Goal: Task Accomplishment & Management: Complete application form

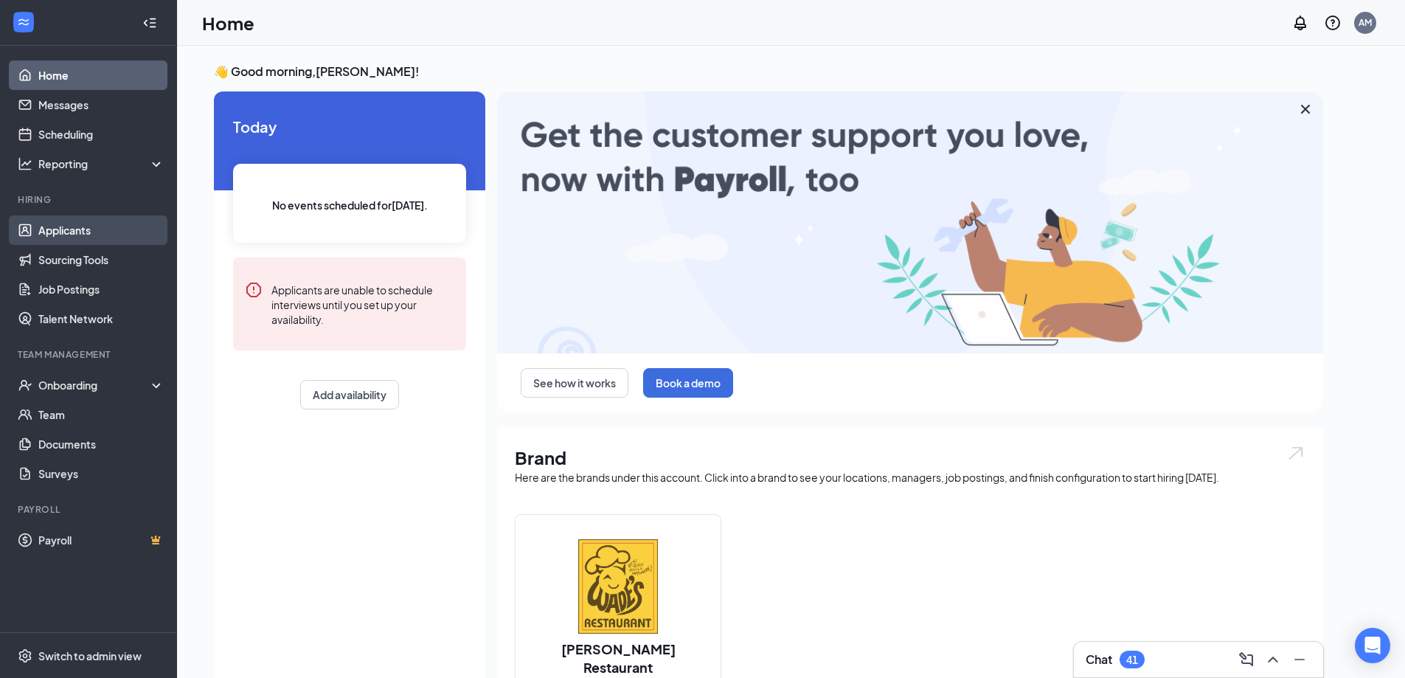
click at [69, 224] on link "Applicants" at bounding box center [101, 229] width 126 height 29
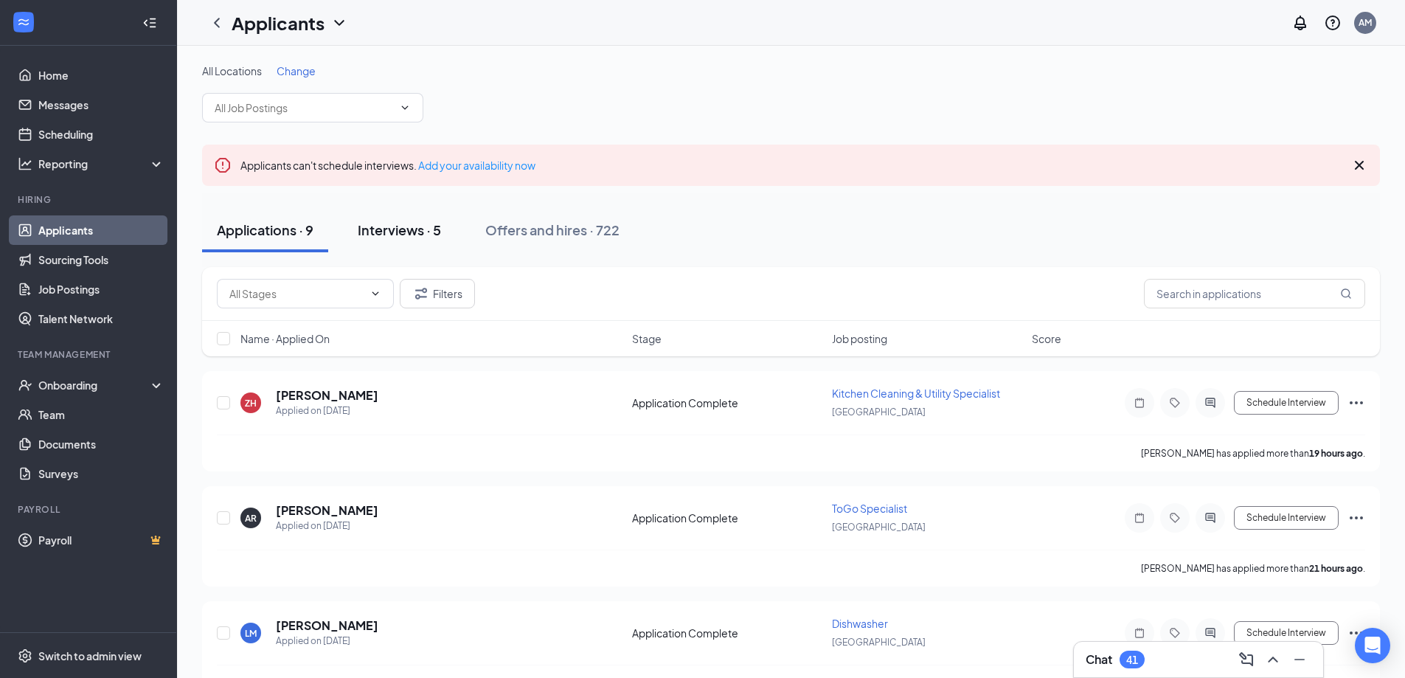
click at [413, 234] on div "Interviews · 5" at bounding box center [399, 229] width 83 height 18
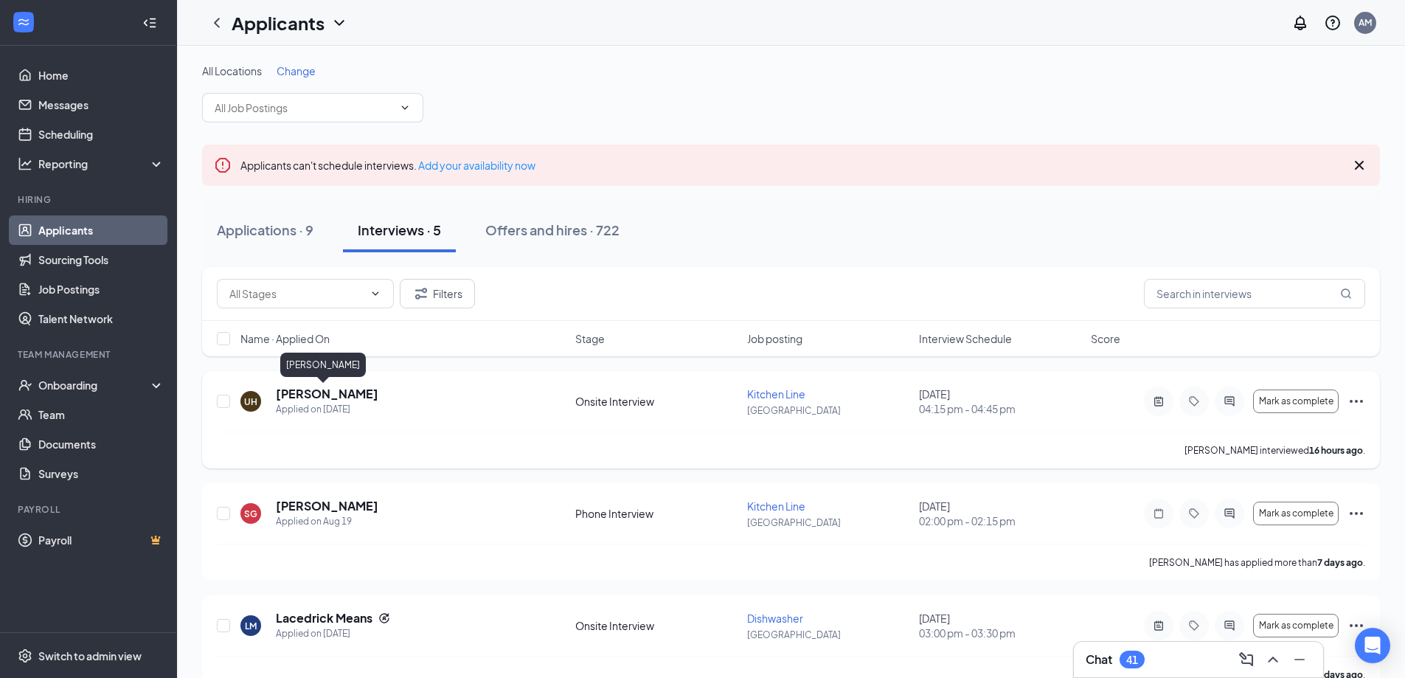
click at [321, 393] on h5 "[PERSON_NAME]" at bounding box center [327, 394] width 102 height 16
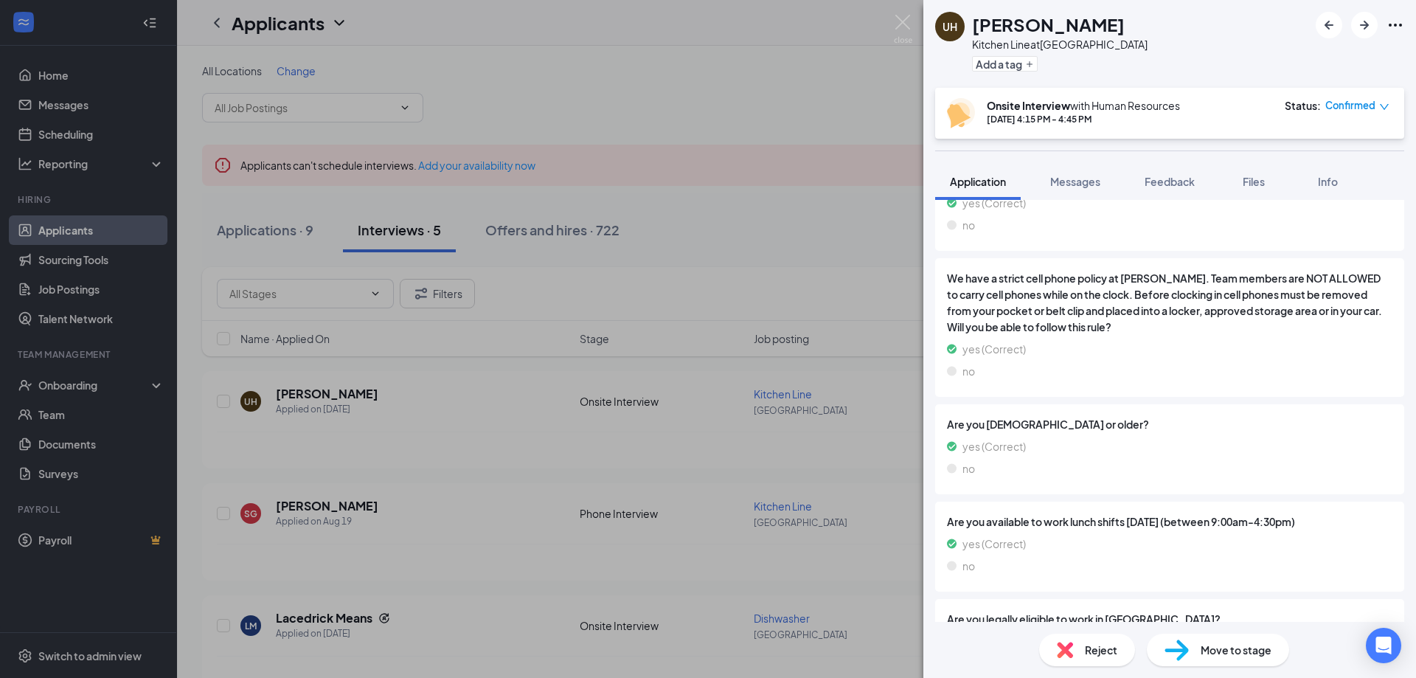
scroll to position [1421, 0]
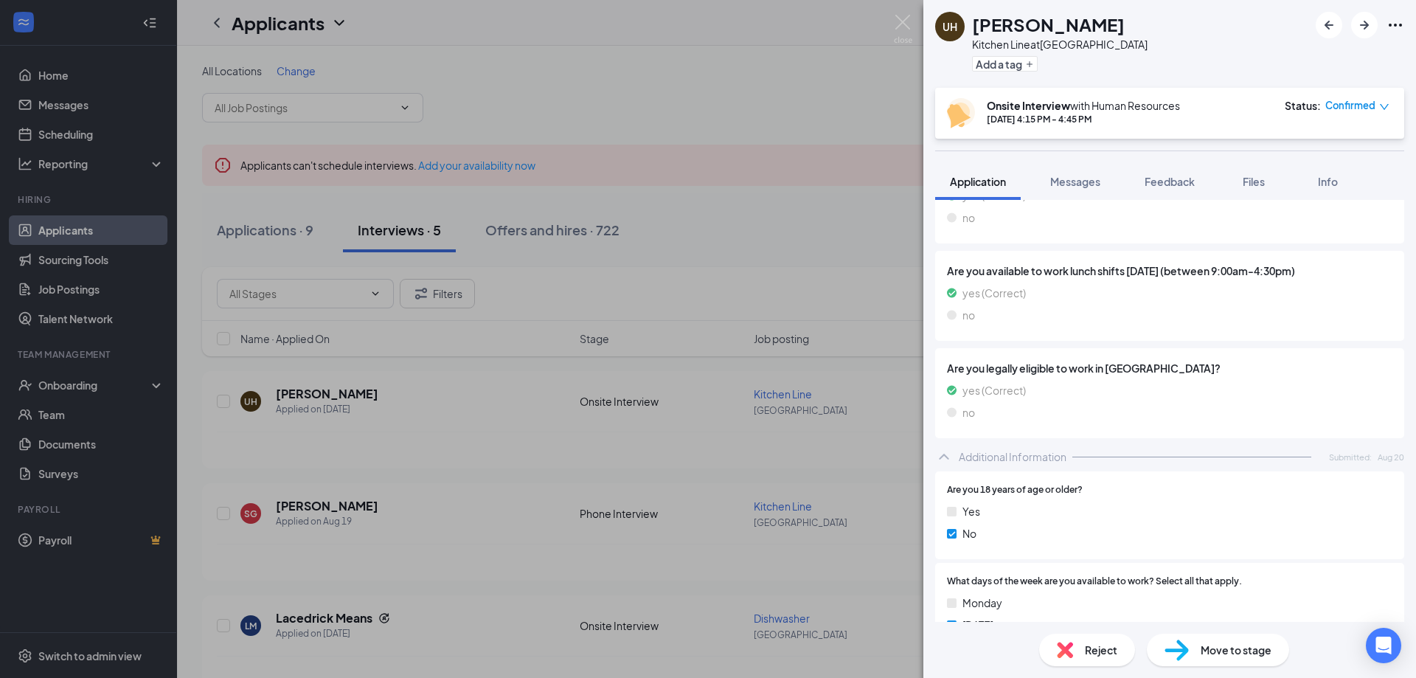
click at [1220, 660] on div "Move to stage" at bounding box center [1218, 649] width 142 height 32
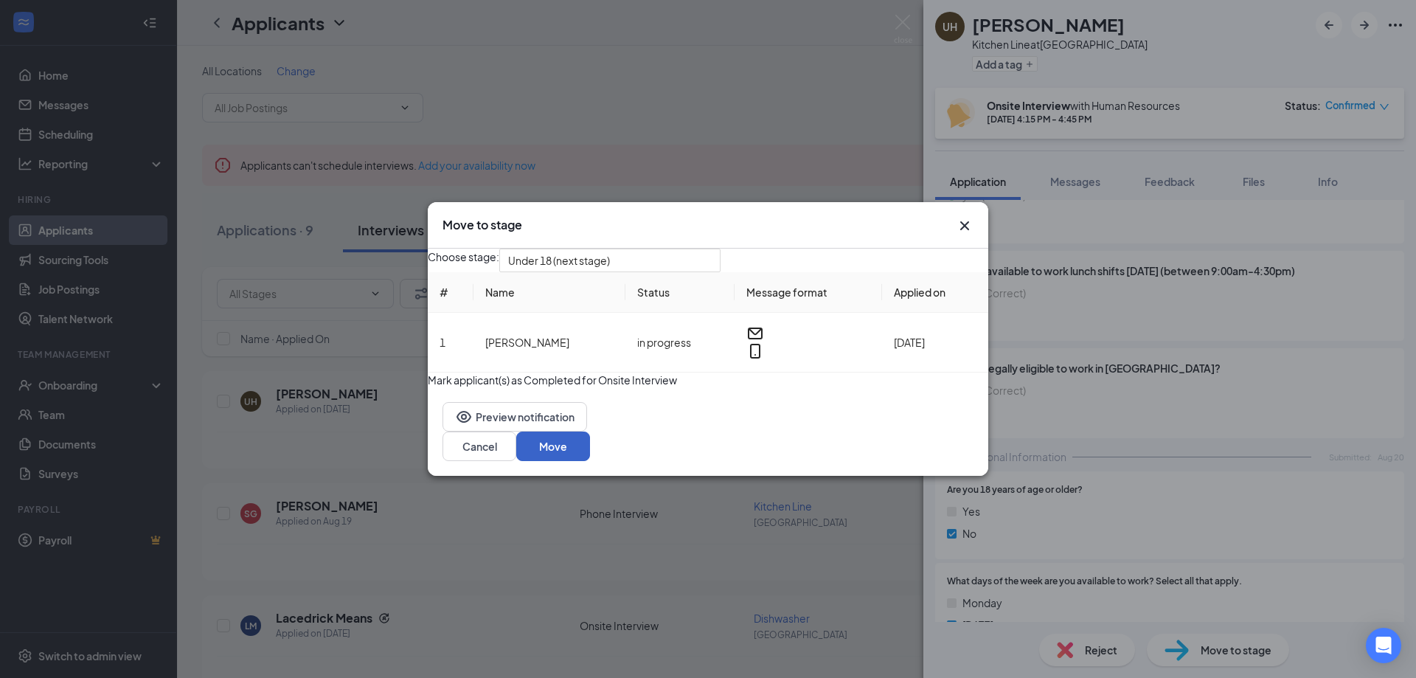
click at [590, 461] on button "Move" at bounding box center [553, 445] width 74 height 29
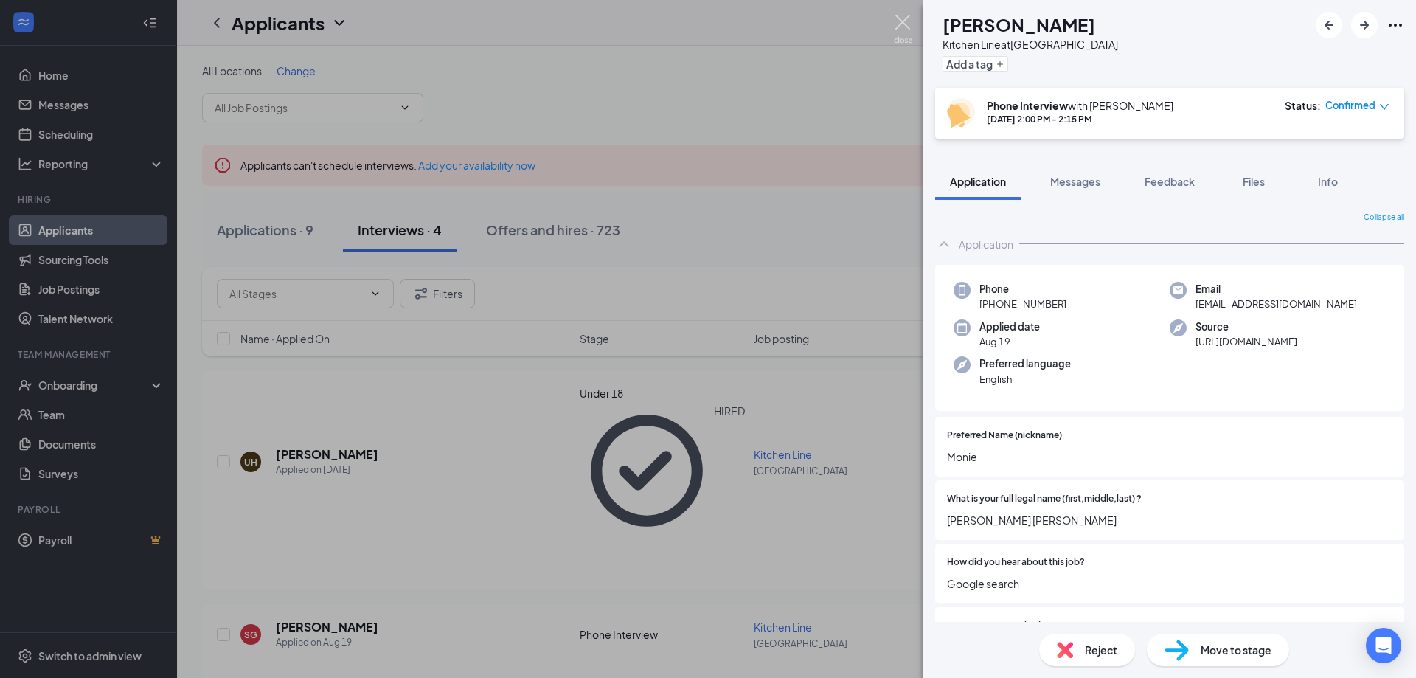
click at [899, 18] on img at bounding box center [903, 29] width 18 height 29
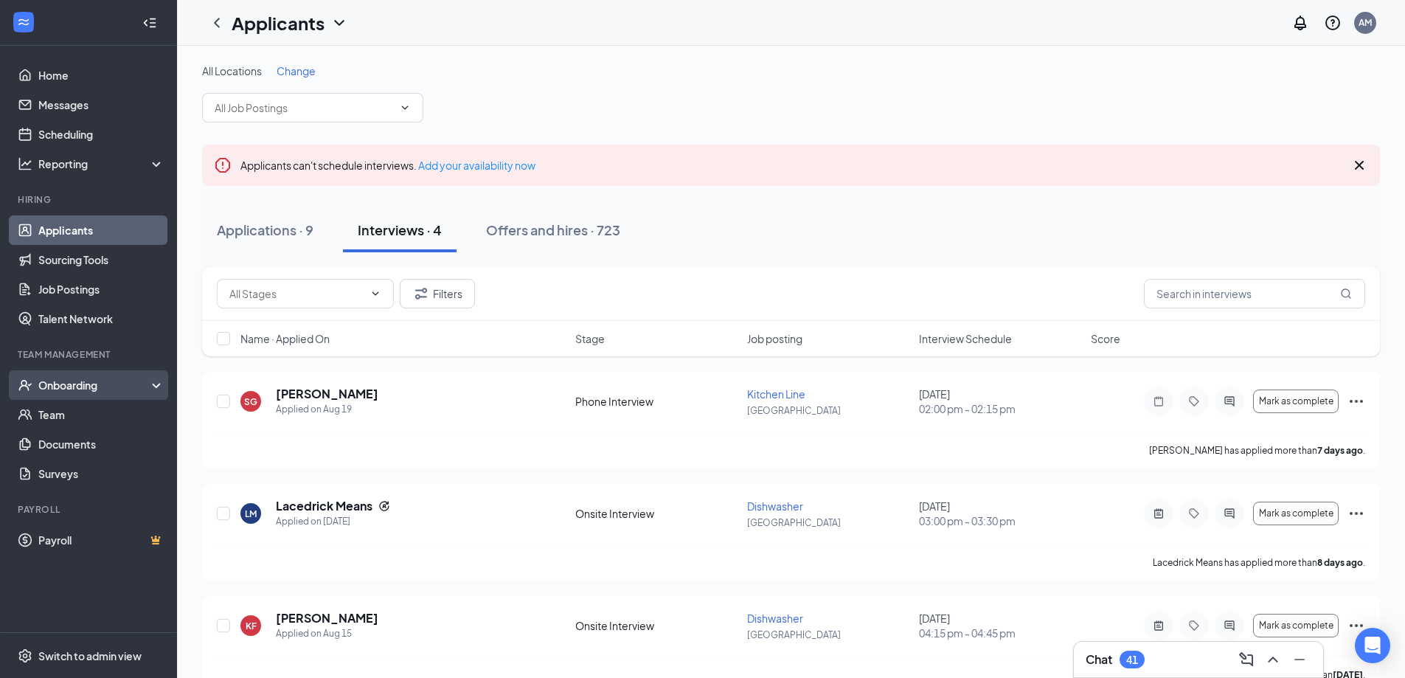
click at [59, 380] on div "Onboarding" at bounding box center [95, 385] width 114 height 15
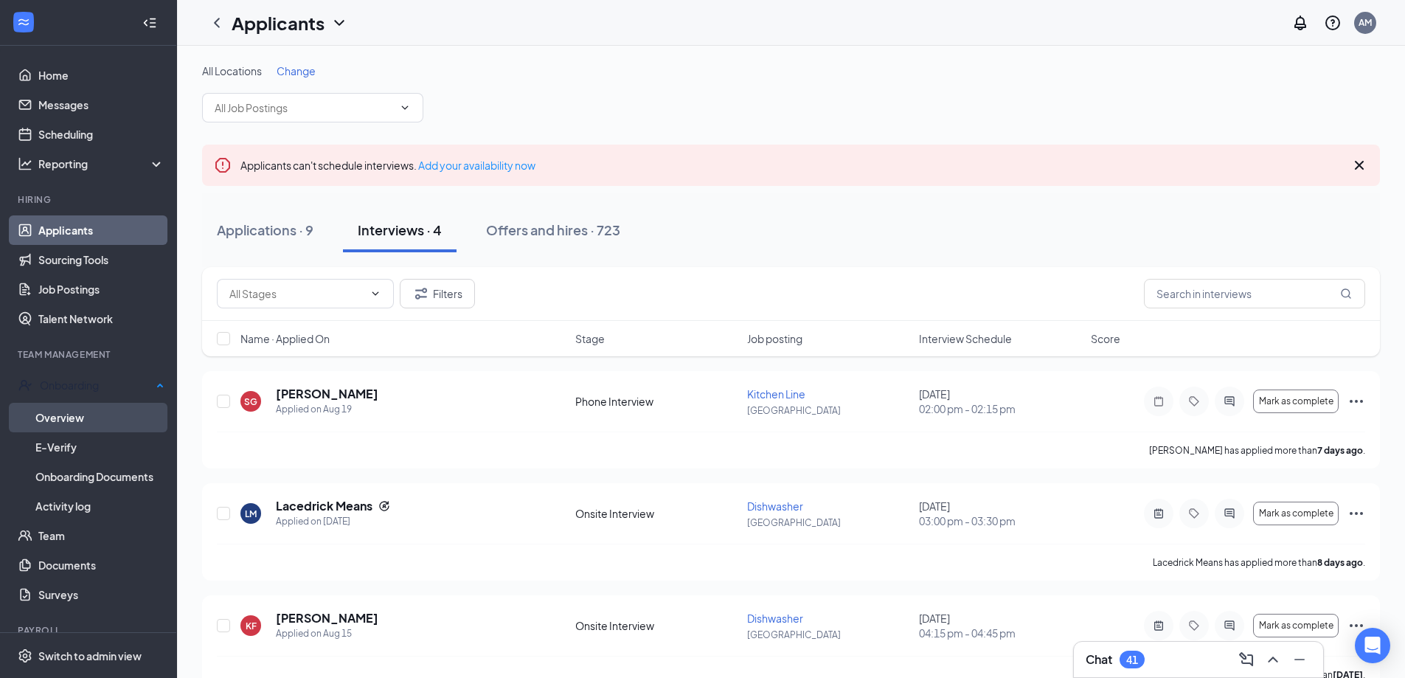
click at [62, 417] on link "Overview" at bounding box center [99, 417] width 129 height 29
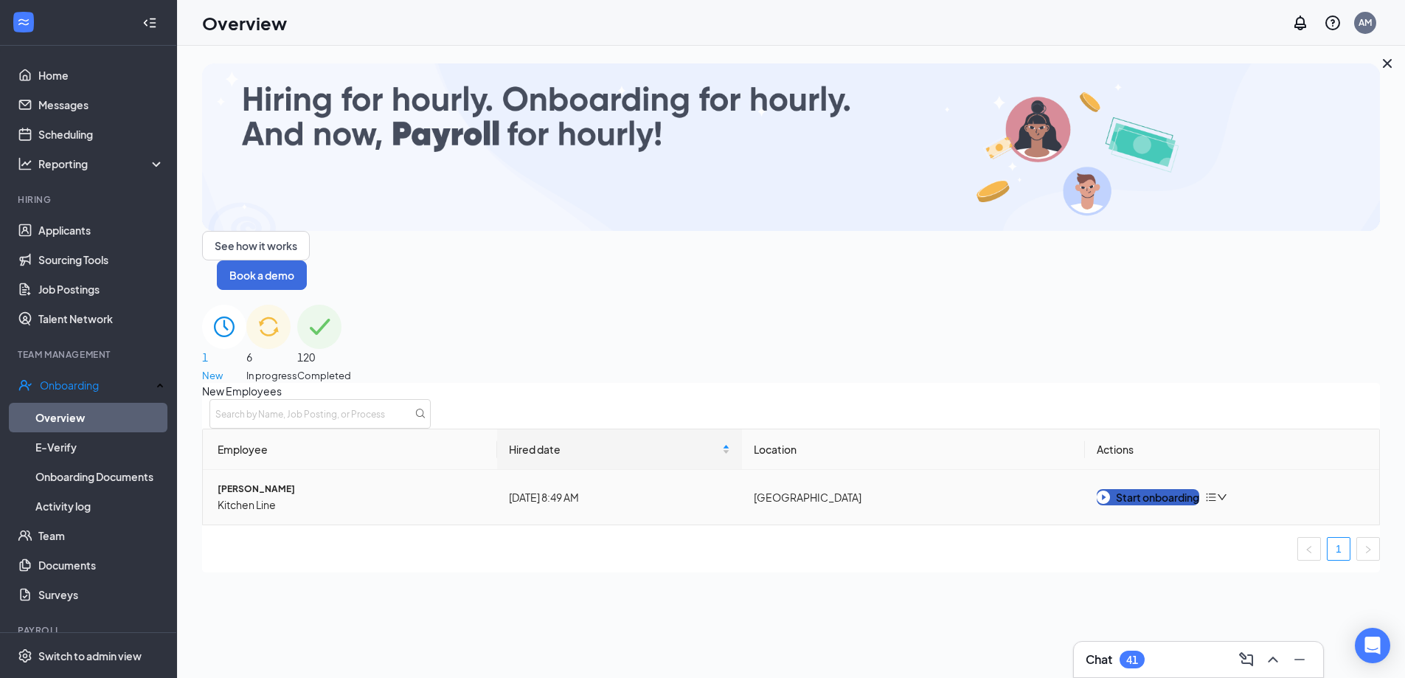
click at [1110, 490] on img "button" at bounding box center [1102, 496] width 13 height 13
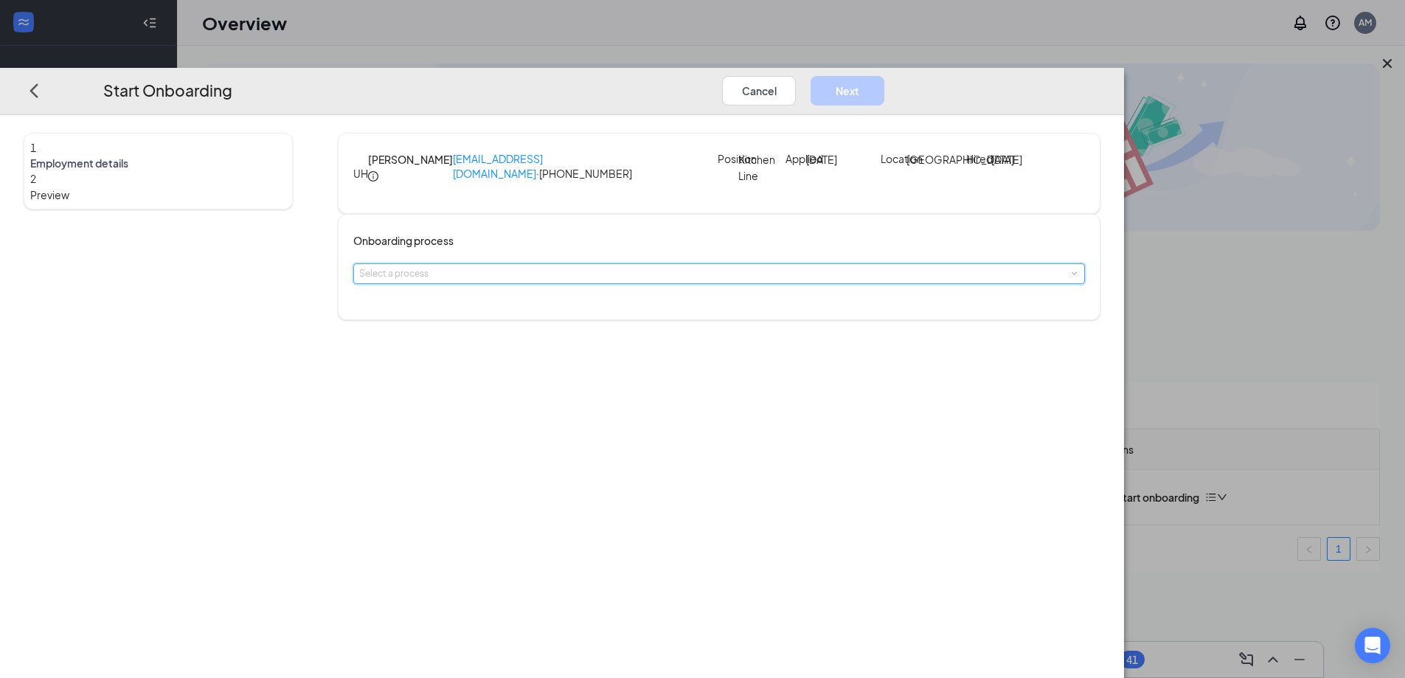
click at [724, 283] on div "Select a process" at bounding box center [719, 273] width 720 height 19
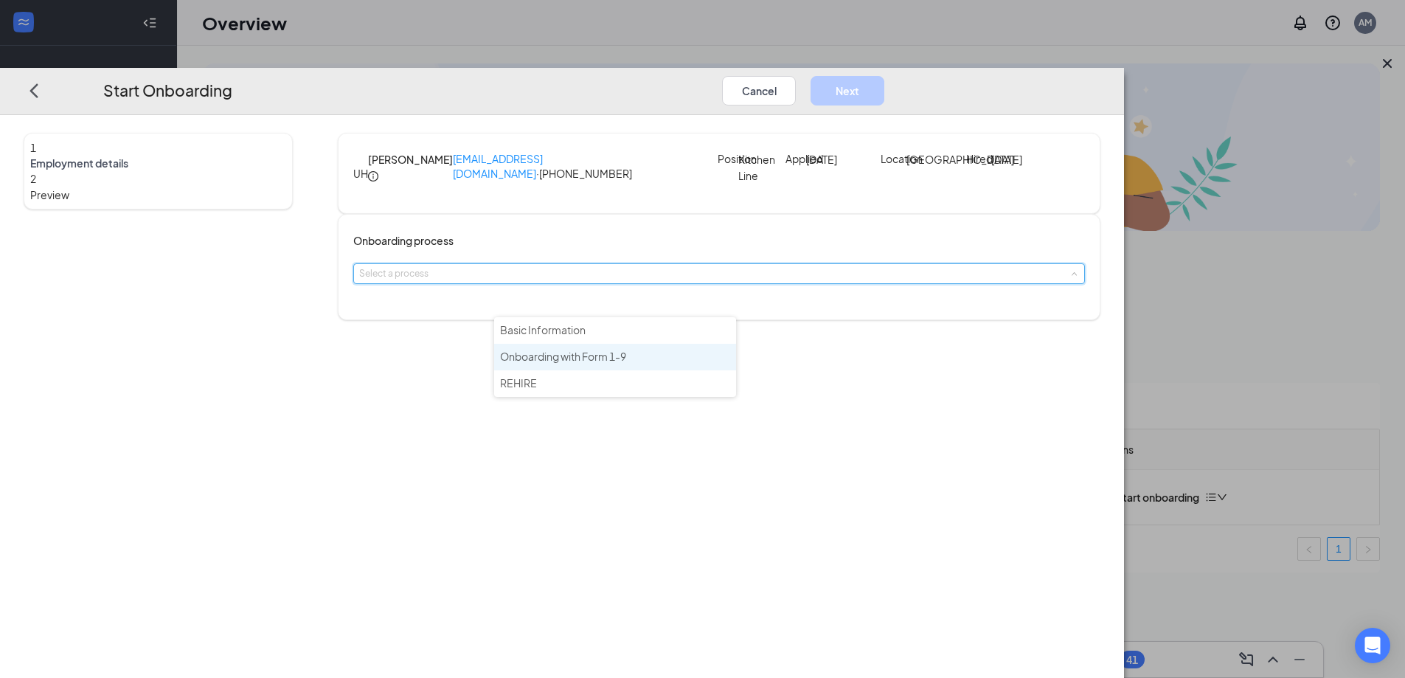
click at [691, 352] on li "Onboarding with Form 1-9" at bounding box center [615, 357] width 242 height 27
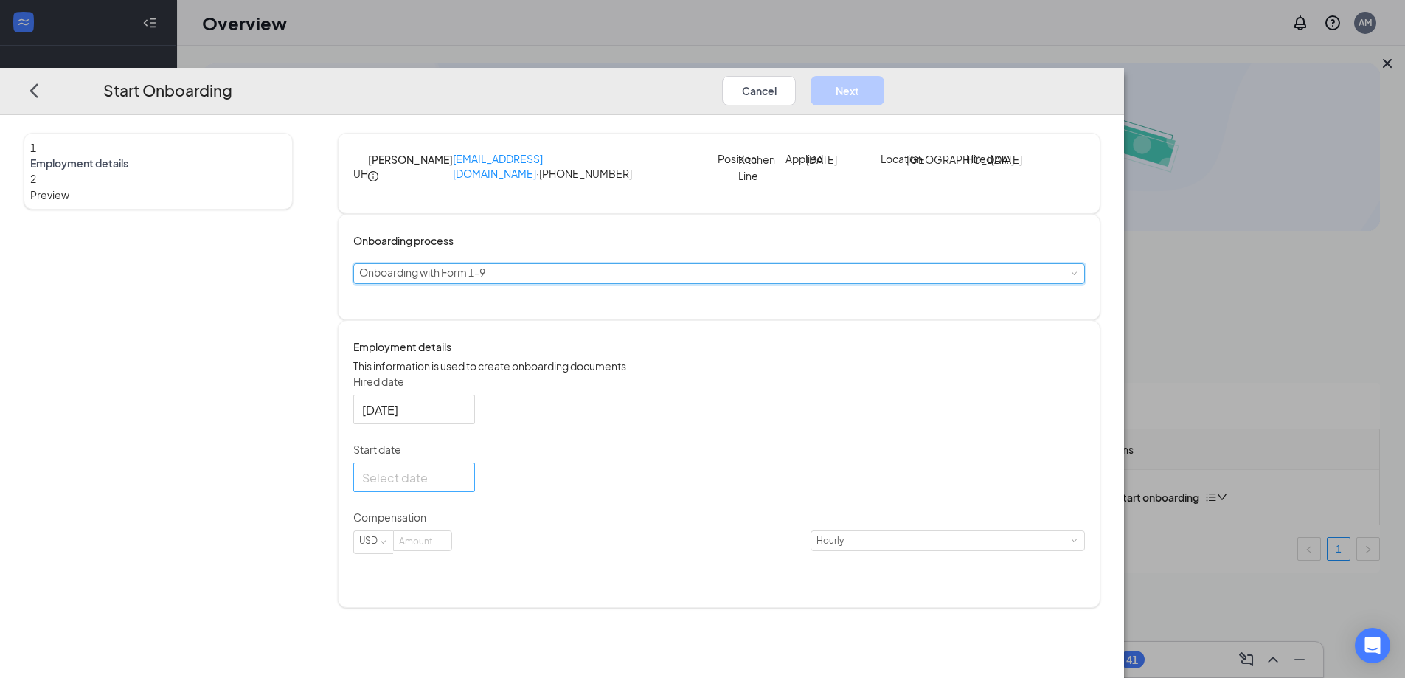
click at [463, 487] on input "Start date" at bounding box center [412, 477] width 101 height 18
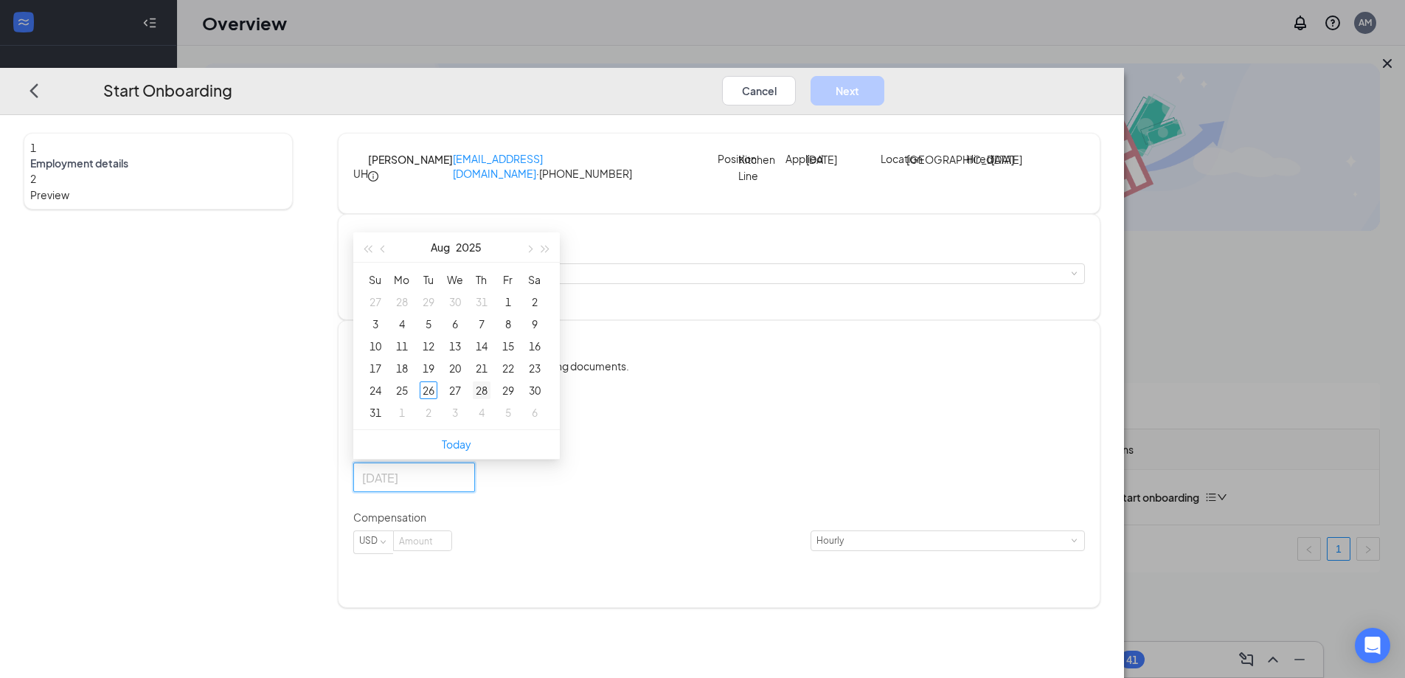
type input "[DATE]"
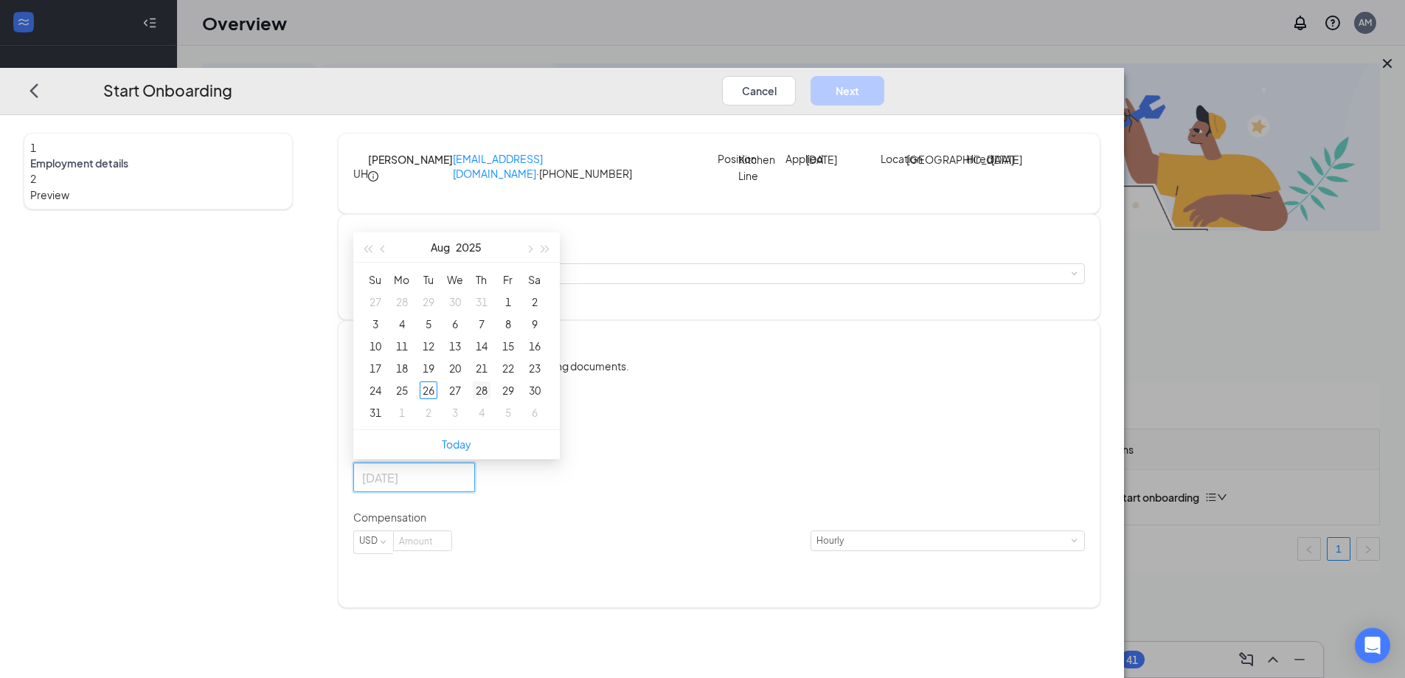
click at [490, 399] on div "28" at bounding box center [482, 390] width 18 height 18
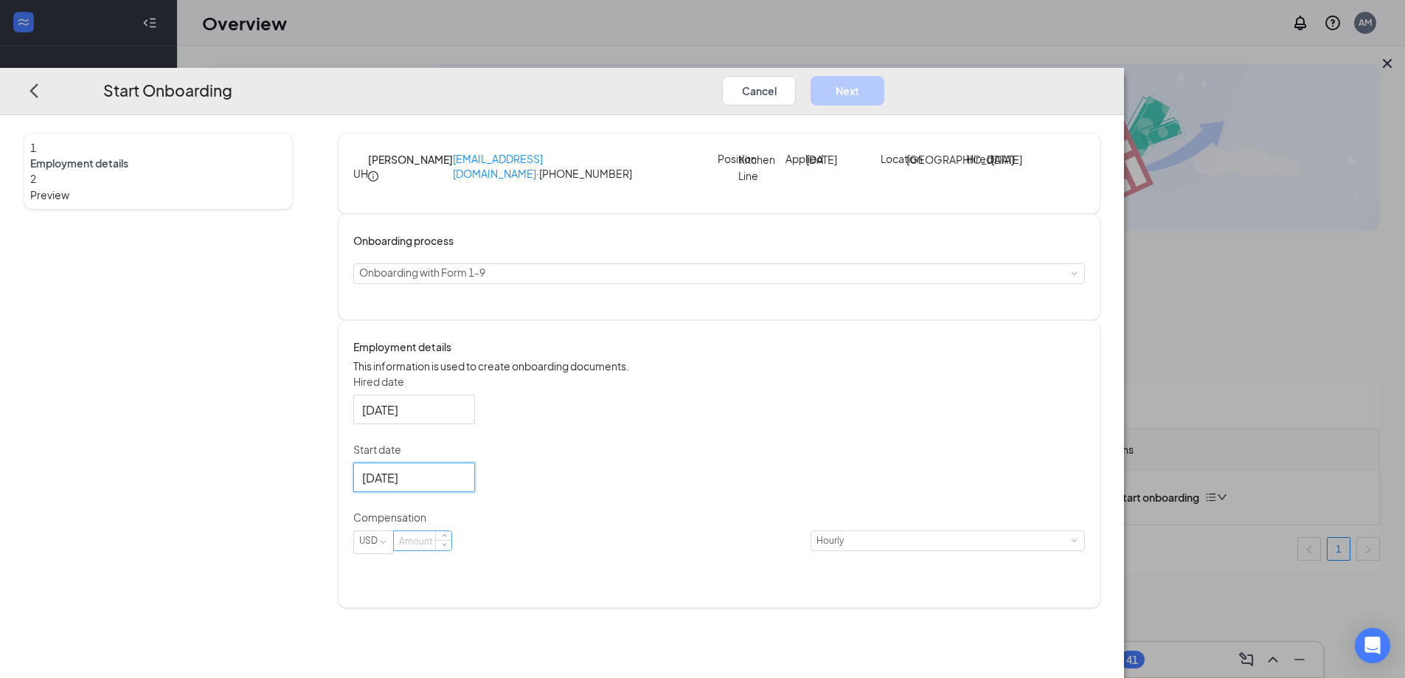
click at [451, 550] on input at bounding box center [423, 540] width 58 height 19
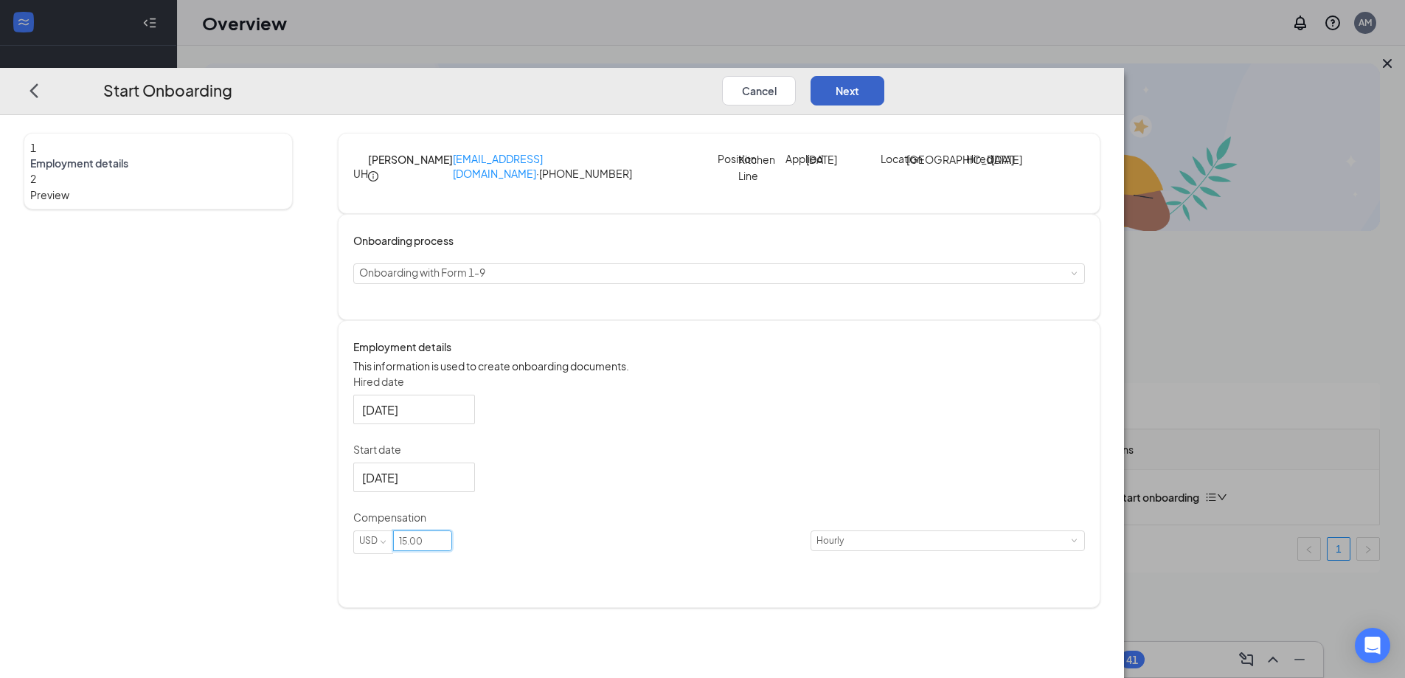
type input "15"
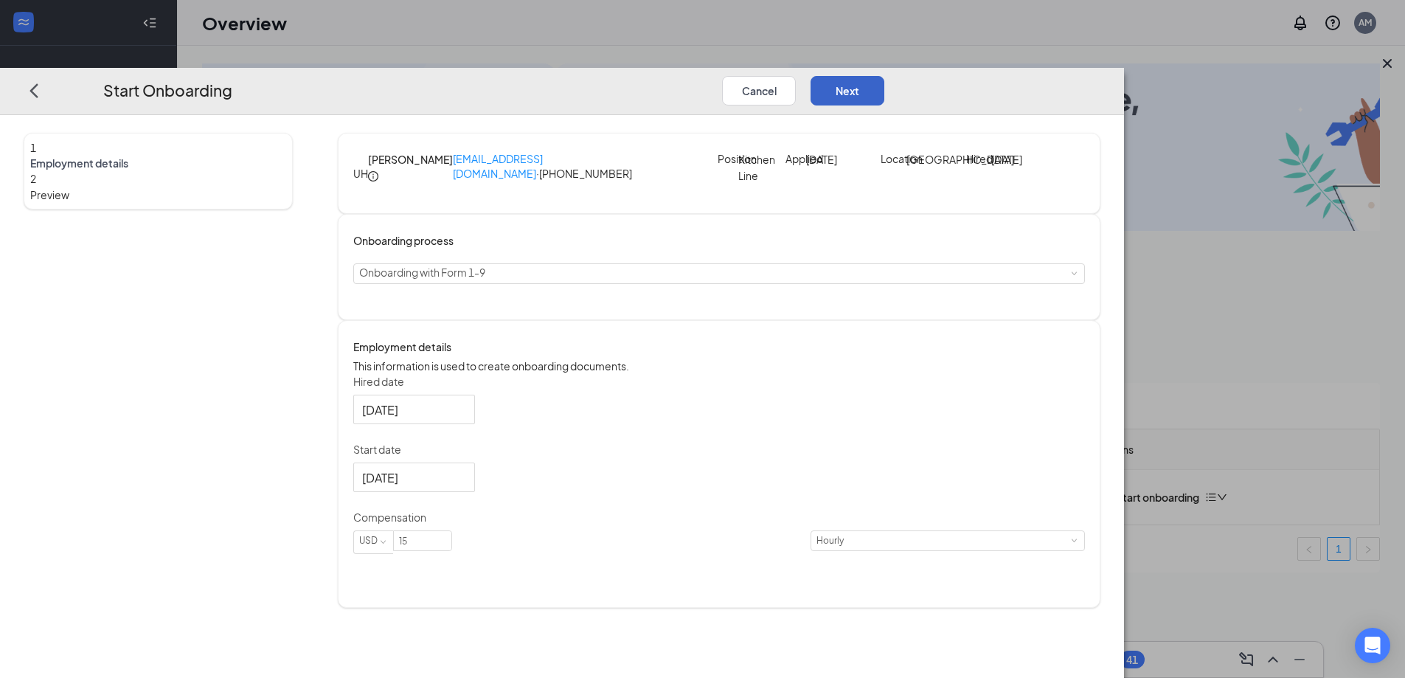
click at [884, 75] on button "Next" at bounding box center [847, 89] width 74 height 29
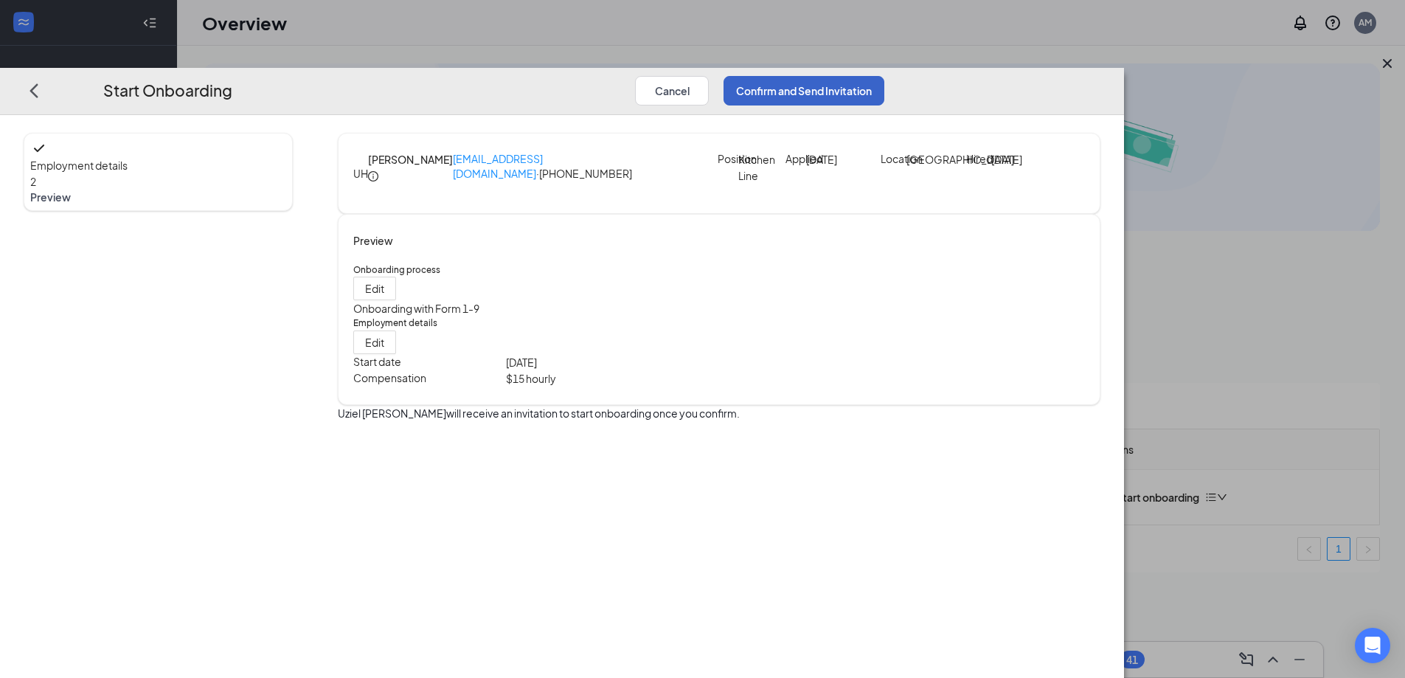
click at [884, 75] on button "Confirm and Send Invitation" at bounding box center [803, 89] width 161 height 29
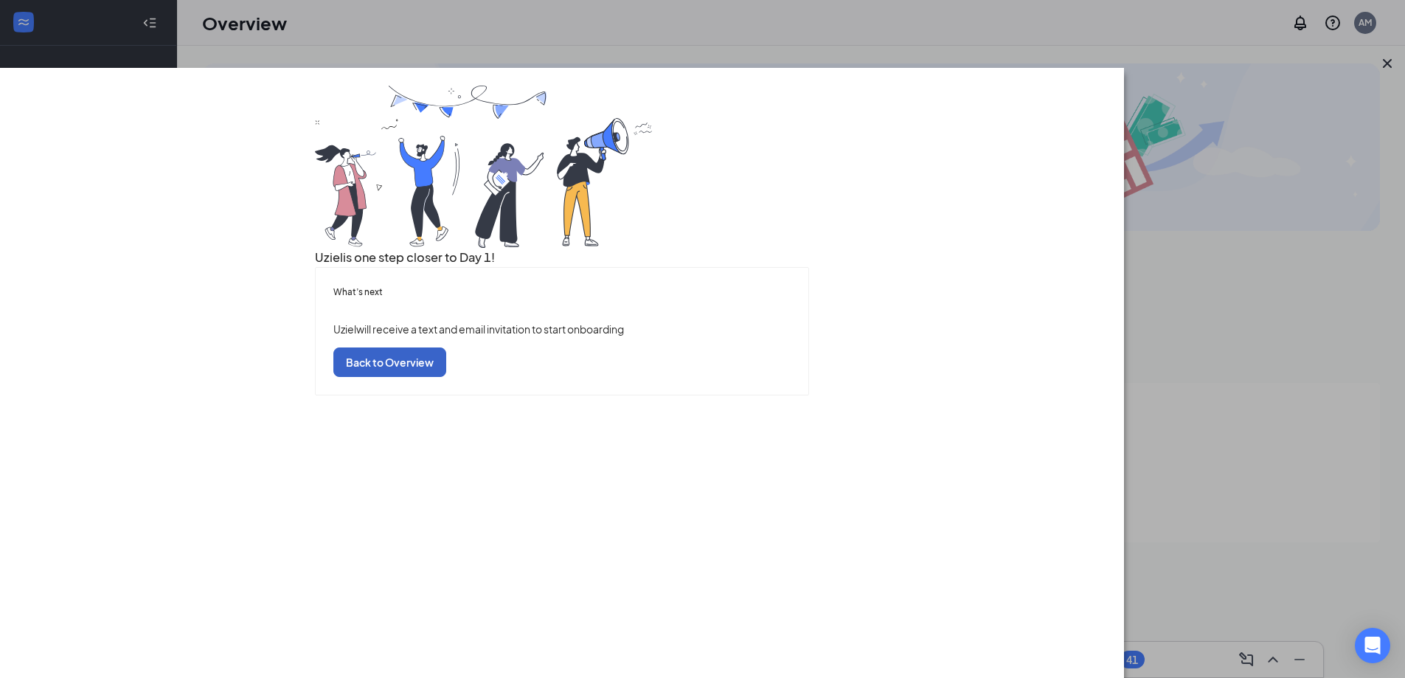
click at [446, 377] on button "Back to Overview" at bounding box center [389, 361] width 113 height 29
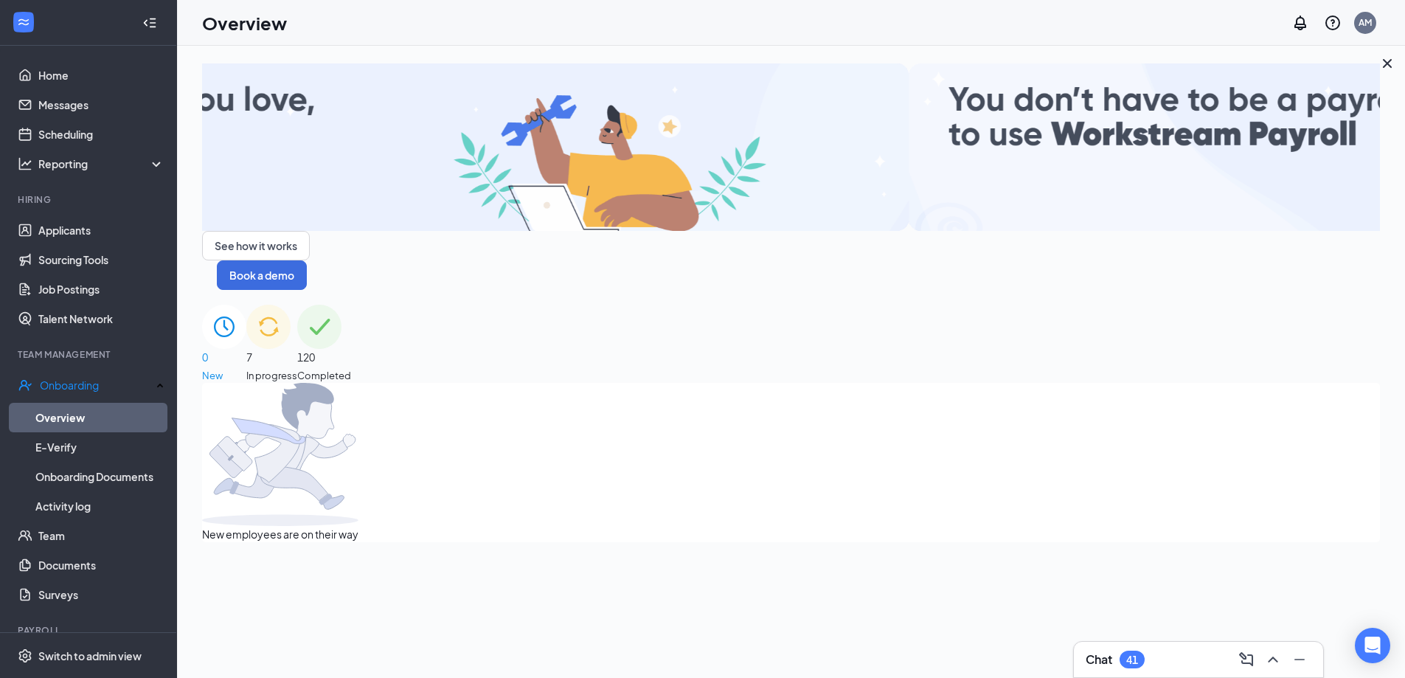
click at [297, 305] on div "7 In progress" at bounding box center [271, 344] width 51 height 78
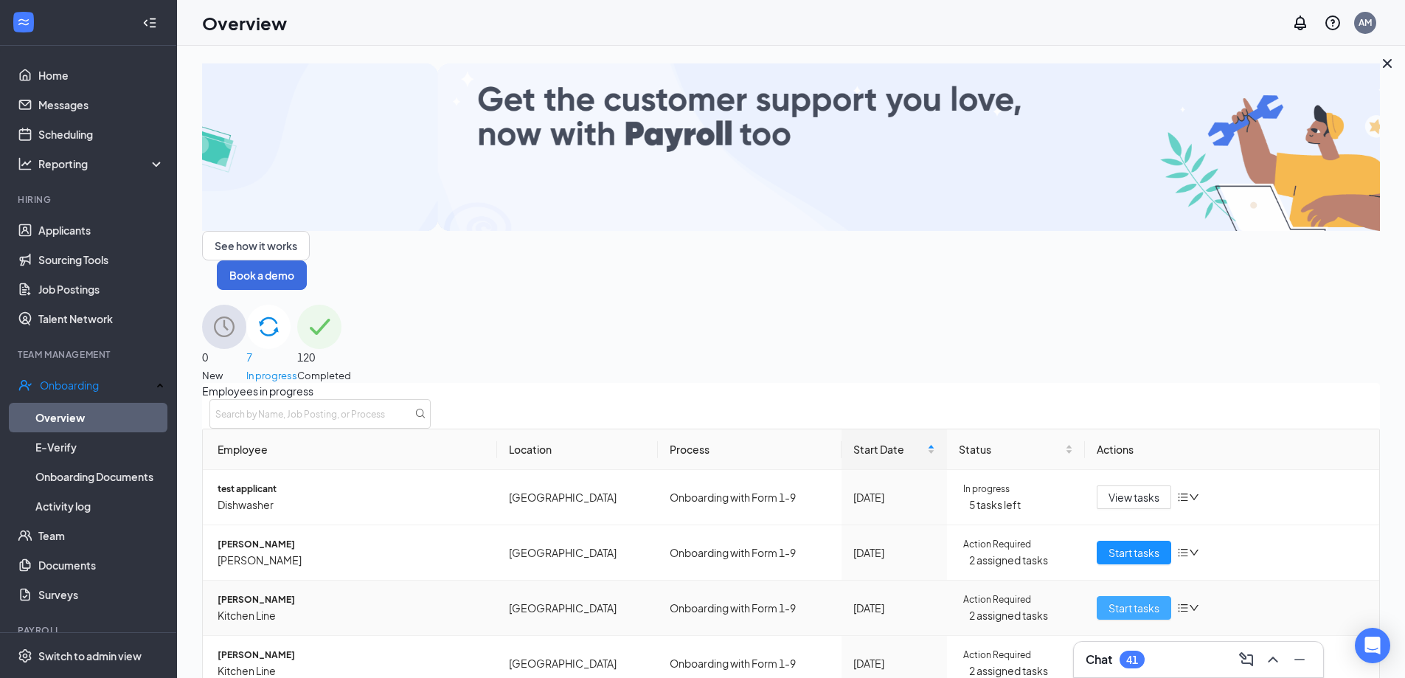
click at [1116, 599] on span "Start tasks" at bounding box center [1133, 607] width 51 height 16
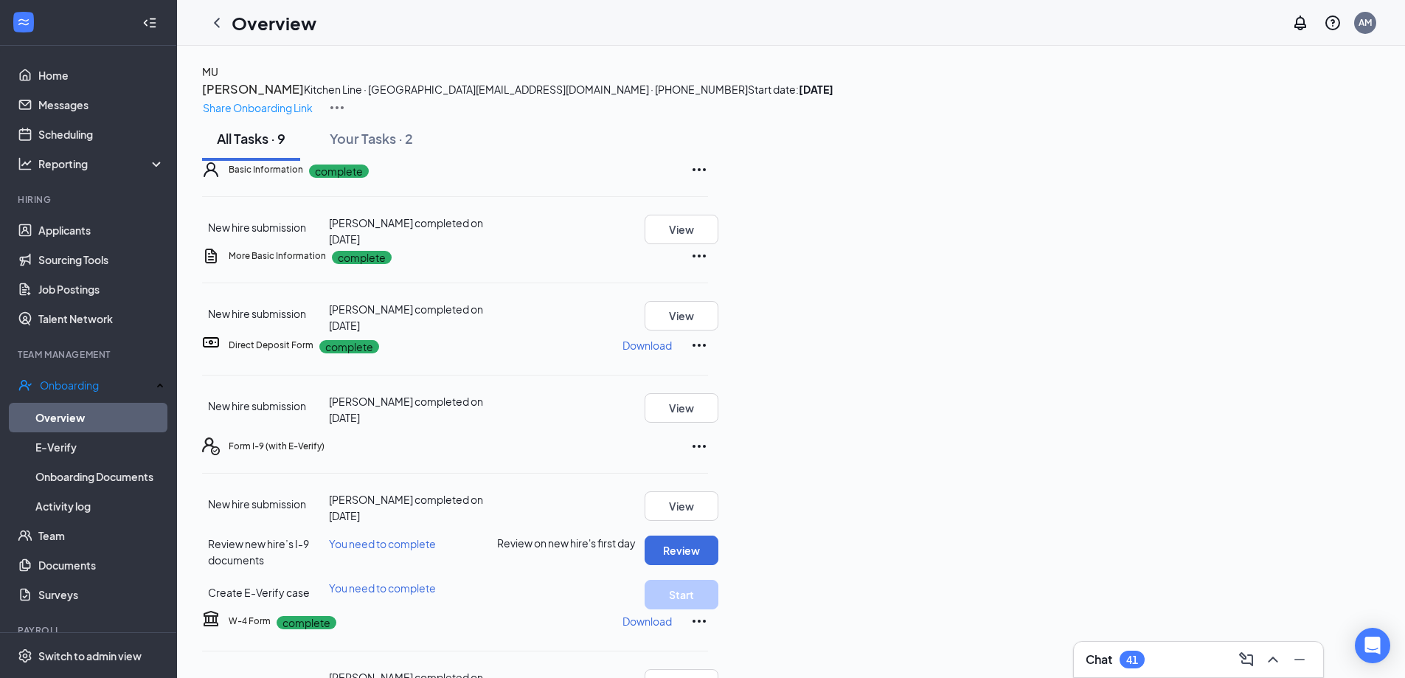
scroll to position [251, 0]
click at [718, 535] on button "Review" at bounding box center [681, 549] width 74 height 29
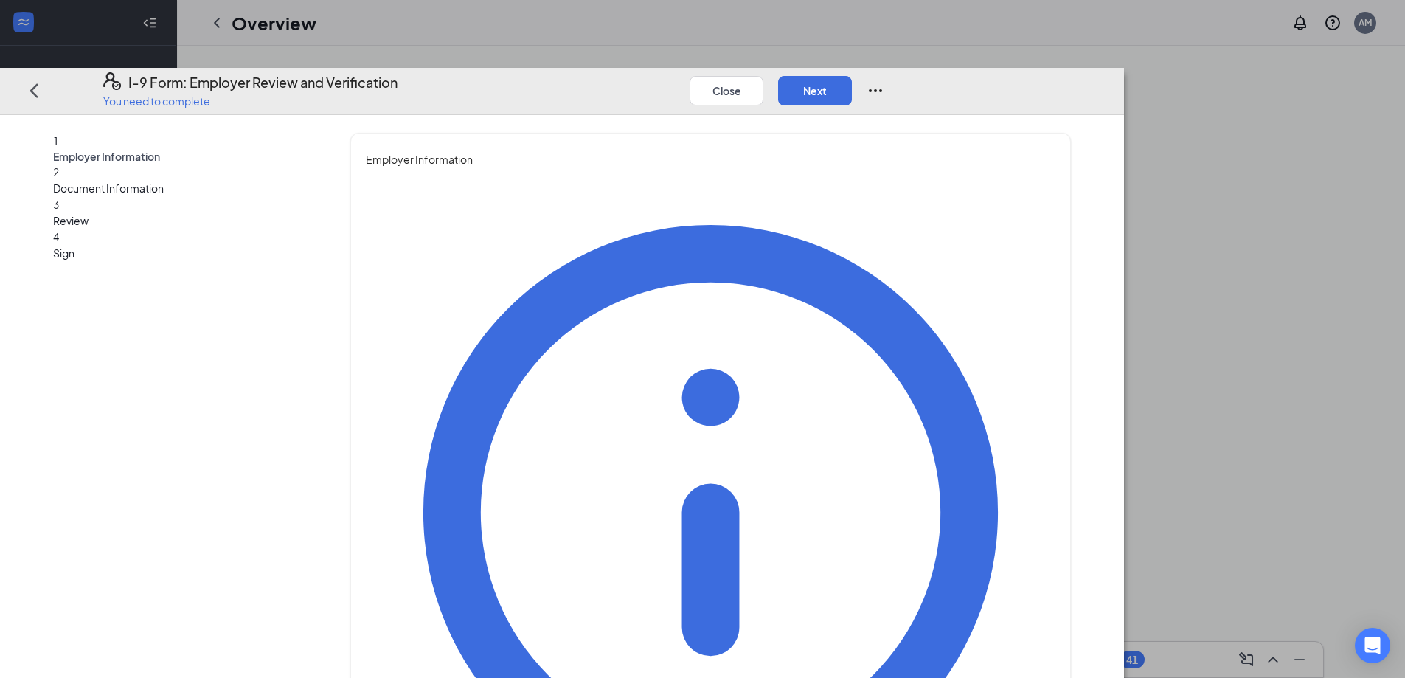
type input "[PERSON_NAME]"
type input "HR"
type input "[EMAIL_ADDRESS][DOMAIN_NAME]"
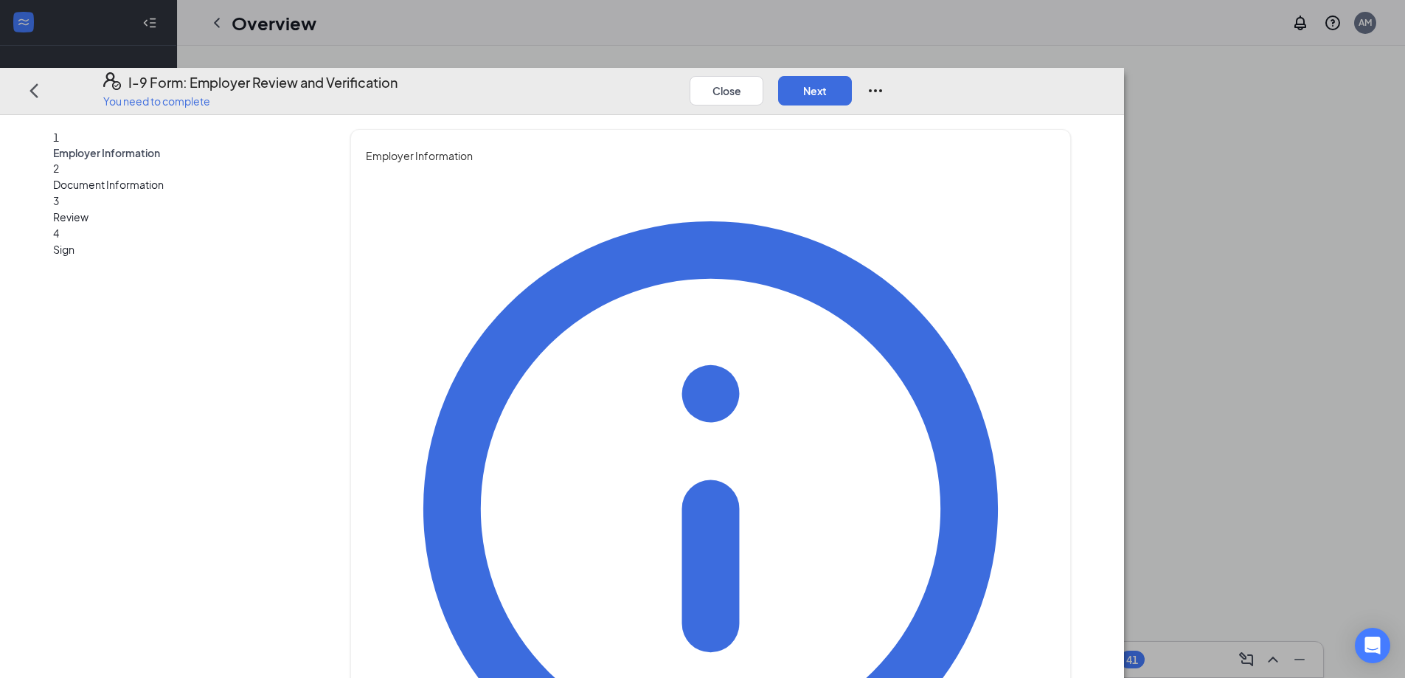
type input "8645823800"
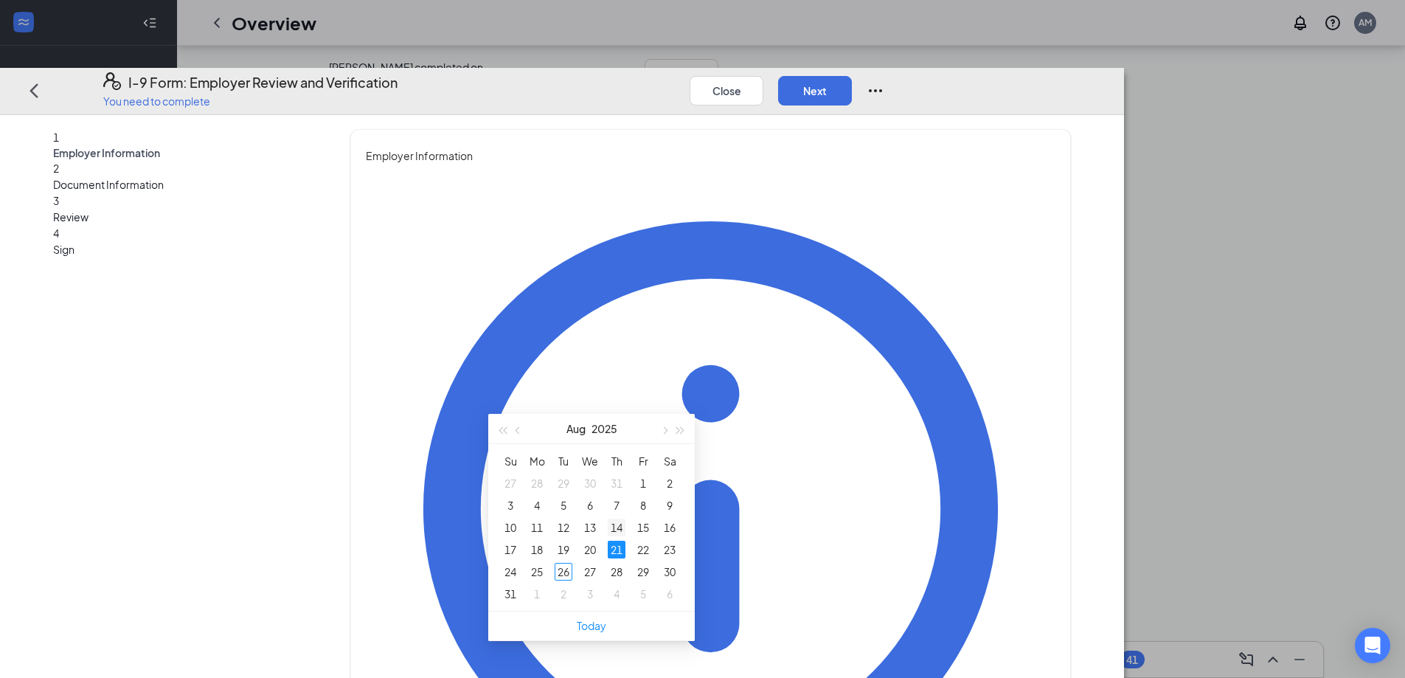
scroll to position [334, 0]
type input "[DATE]"
click at [536, 563] on div "25" at bounding box center [537, 572] width 18 height 18
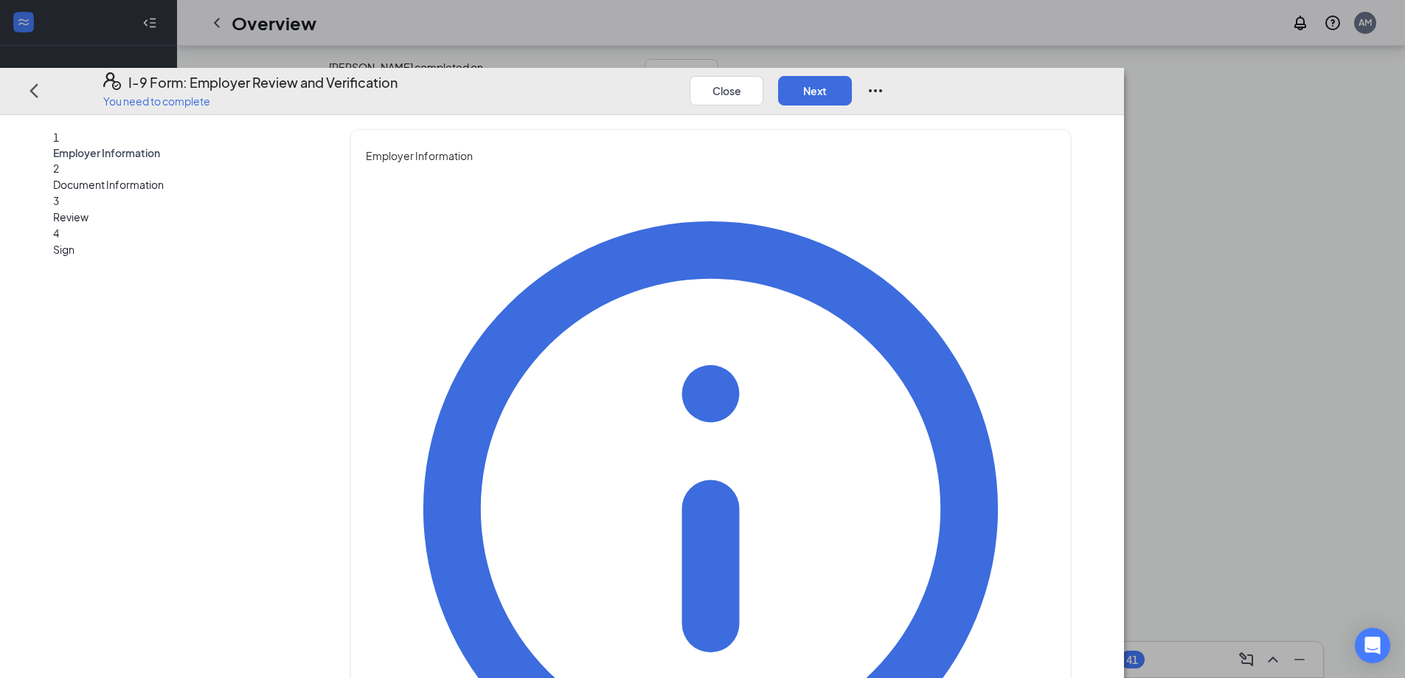
scroll to position [490, 0]
click at [852, 75] on button "Next" at bounding box center [815, 89] width 74 height 29
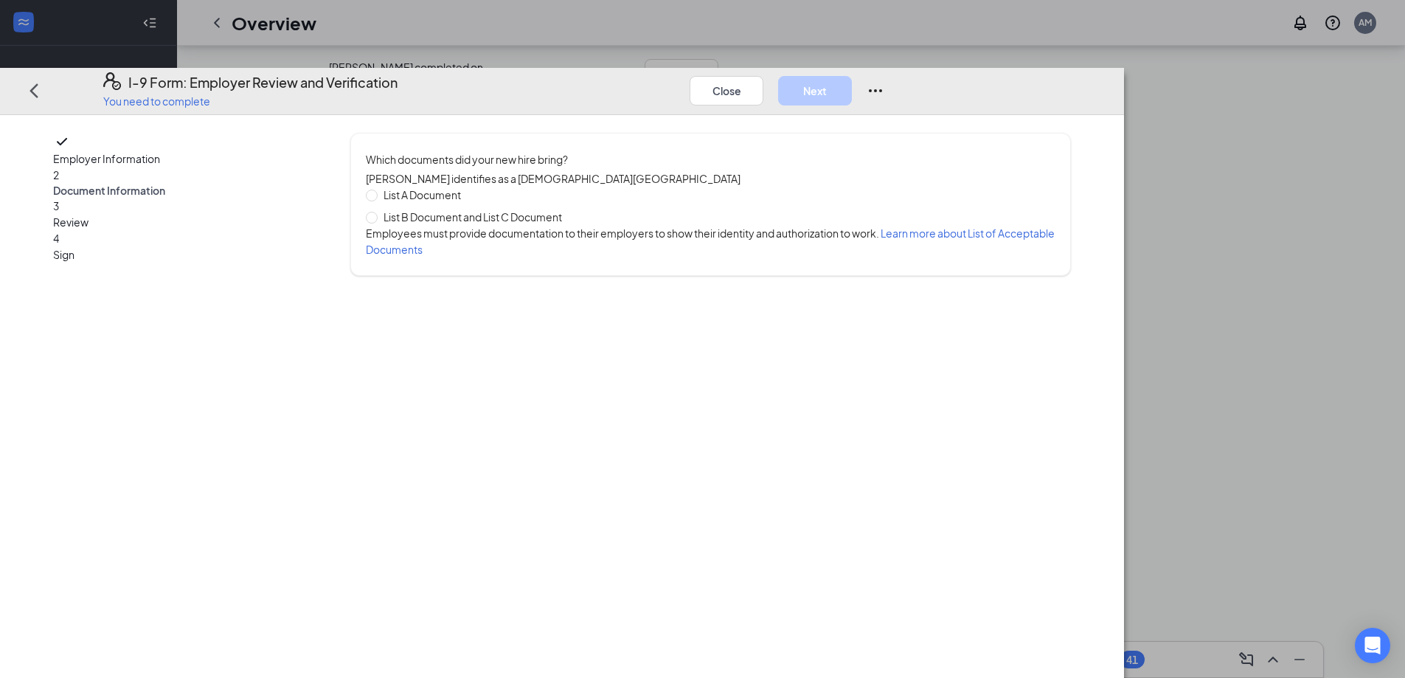
scroll to position [0, 0]
click at [376, 212] on input "List B Document and List C Document" at bounding box center [371, 217] width 10 height 10
radio input "true"
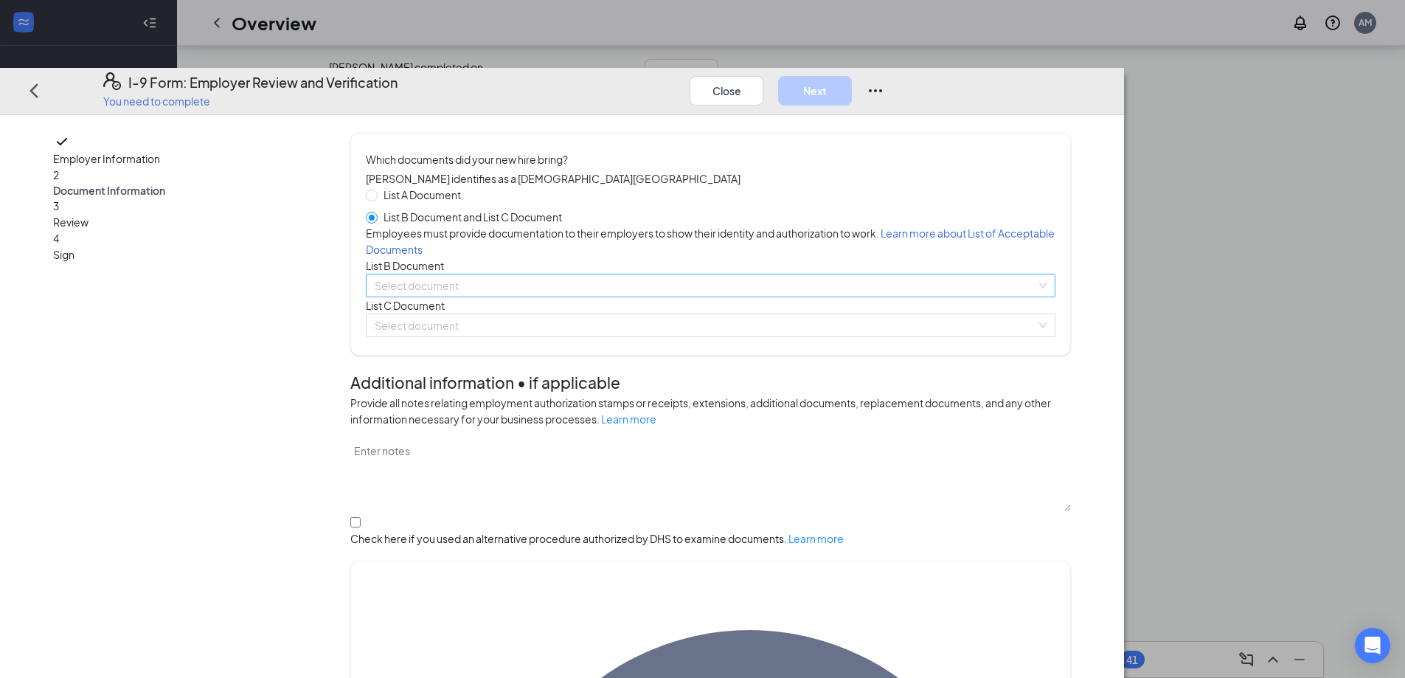
click at [521, 296] on input "search" at bounding box center [705, 285] width 661 height 22
click at [543, 296] on input "search" at bounding box center [705, 285] width 661 height 22
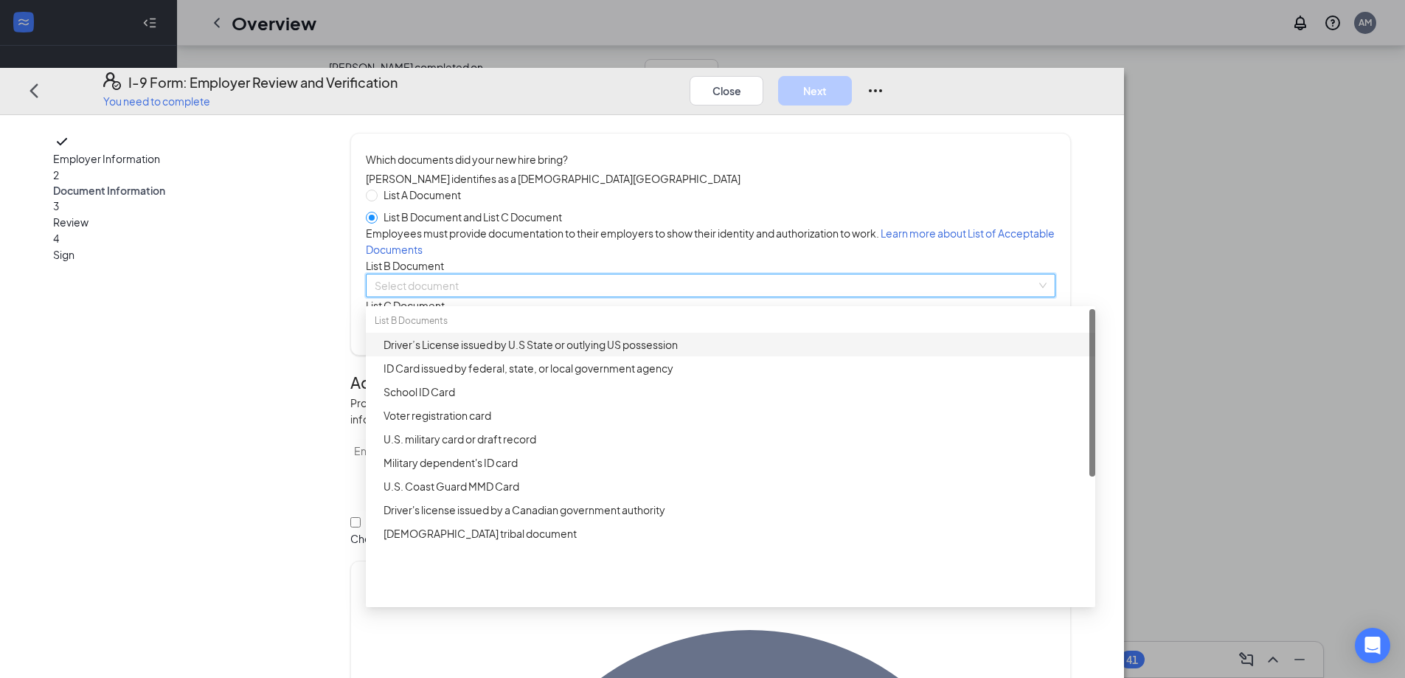
click at [550, 356] on div "Driver’s License issued by U.S State or outlying US possession" at bounding box center [730, 345] width 729 height 24
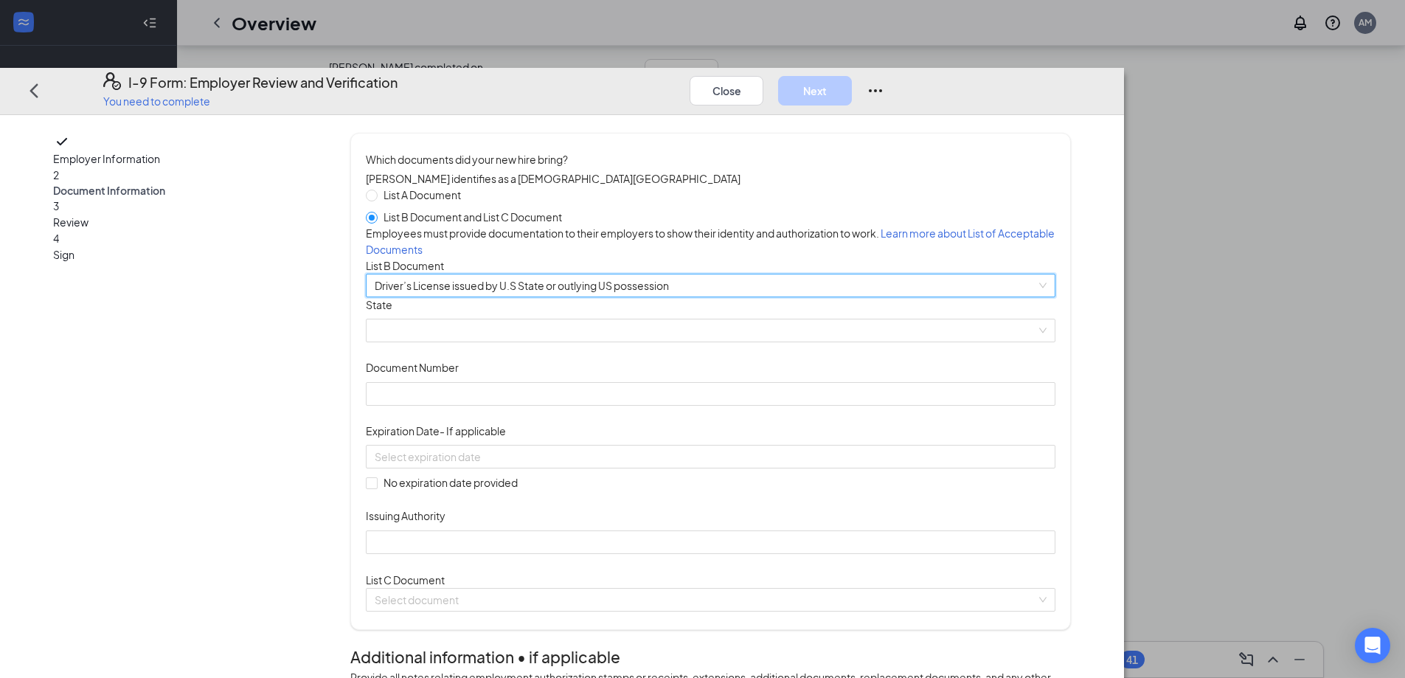
click at [550, 341] on span at bounding box center [711, 330] width 672 height 22
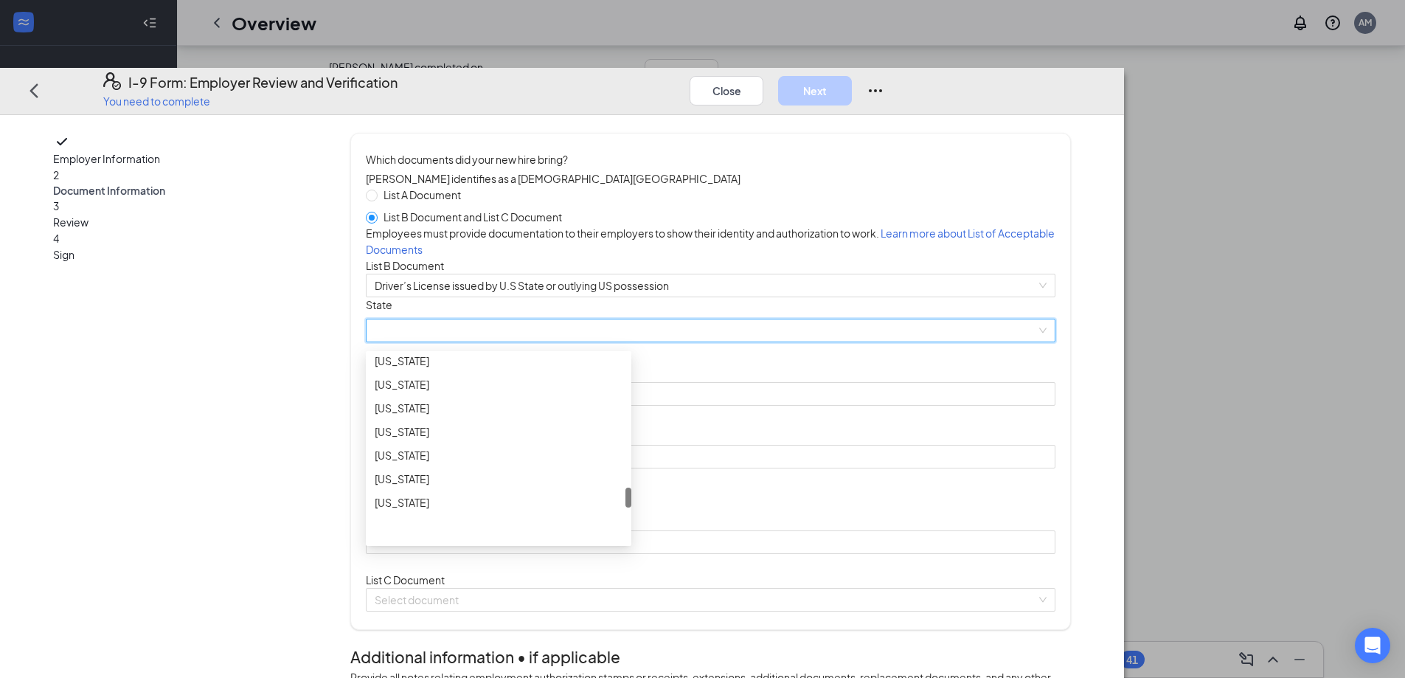
scroll to position [1500, 0]
click at [568, 366] on div "[US_STATE]" at bounding box center [499, 358] width 248 height 16
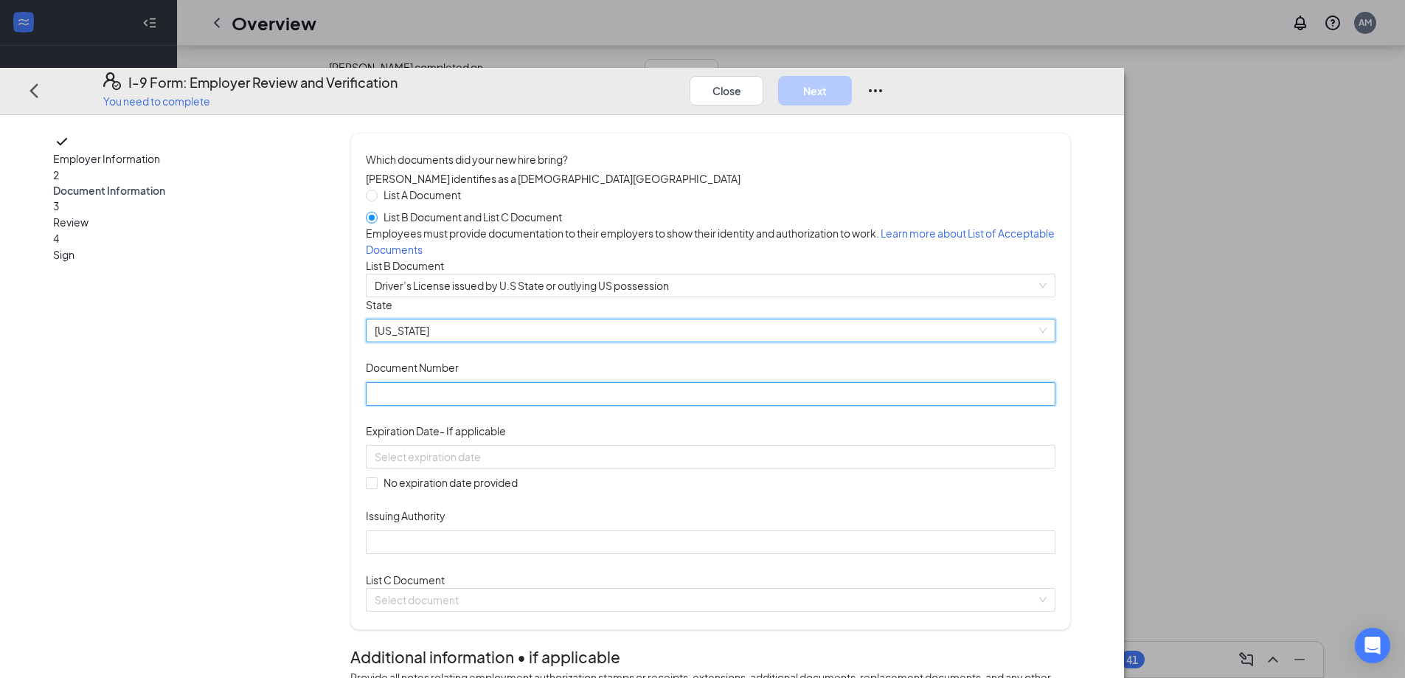
click at [561, 406] on input "Document Number" at bounding box center [710, 394] width 689 height 24
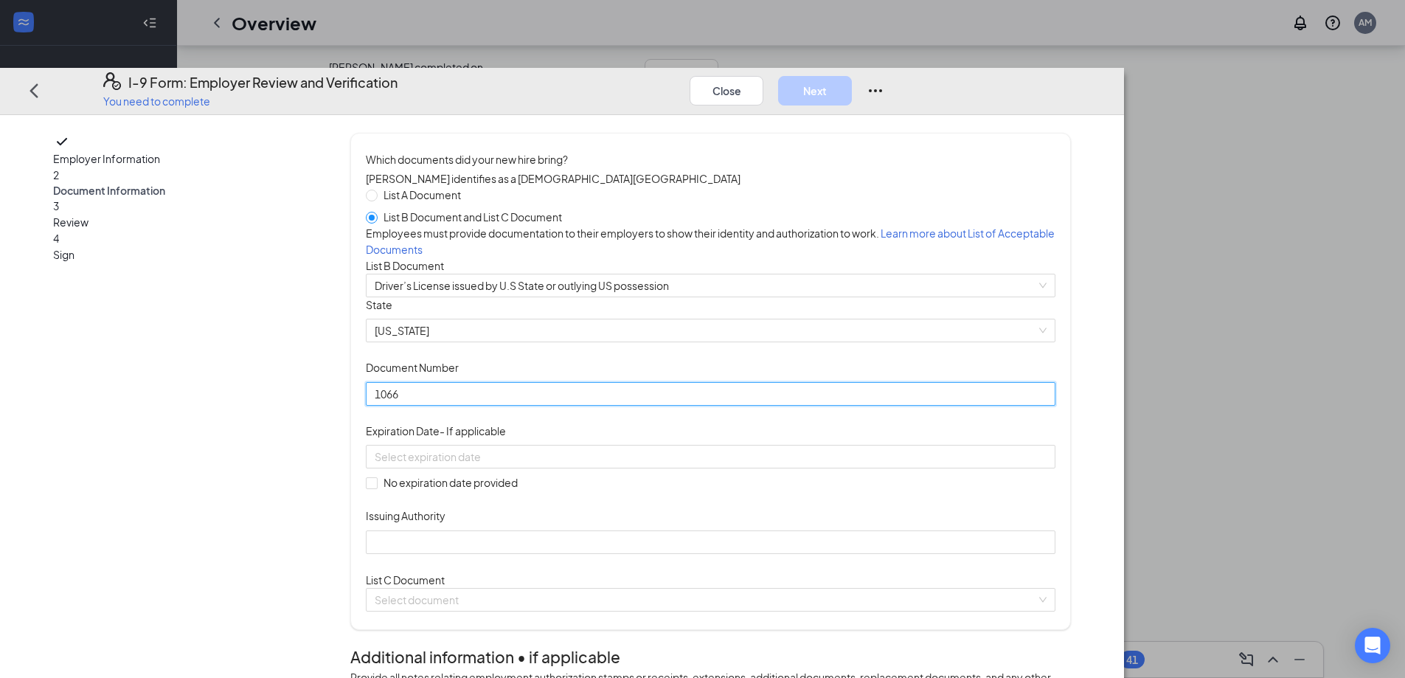
click at [594, 406] on input "1066" at bounding box center [710, 394] width 689 height 24
type input "106648935"
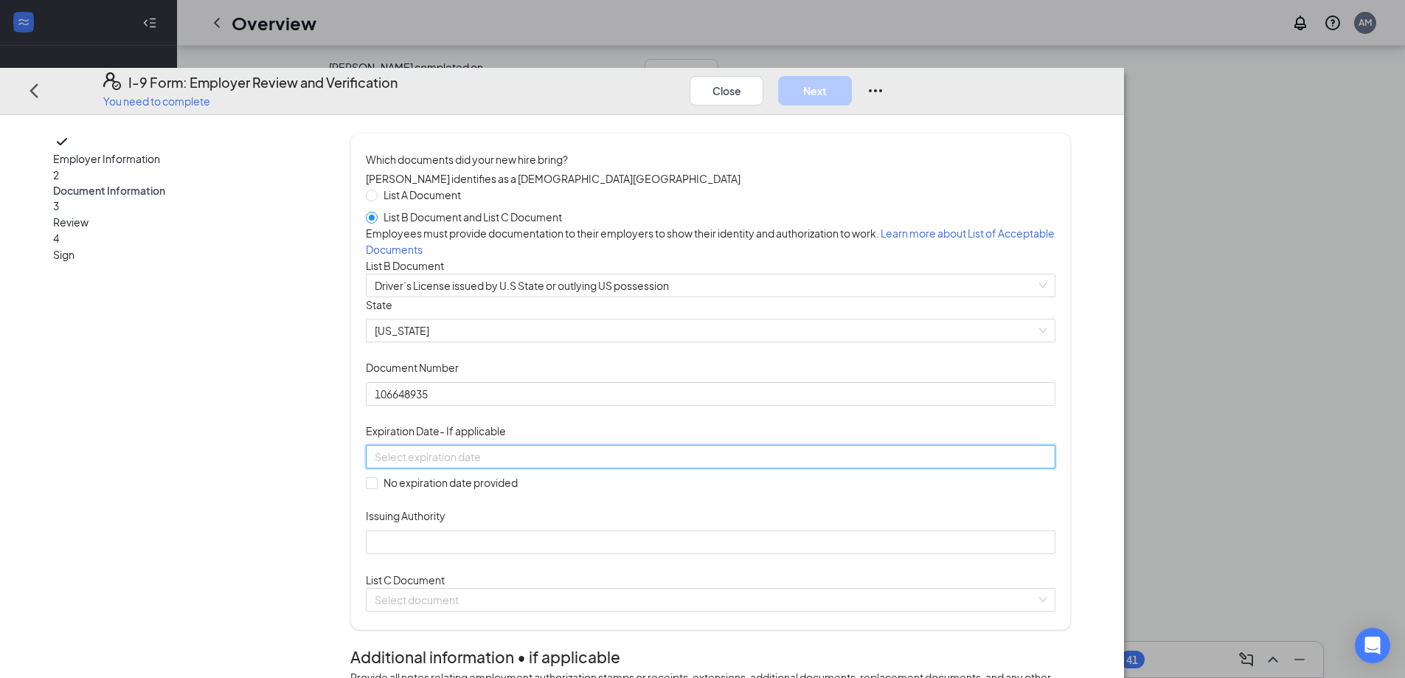
click at [596, 465] on input at bounding box center [709, 456] width 669 height 16
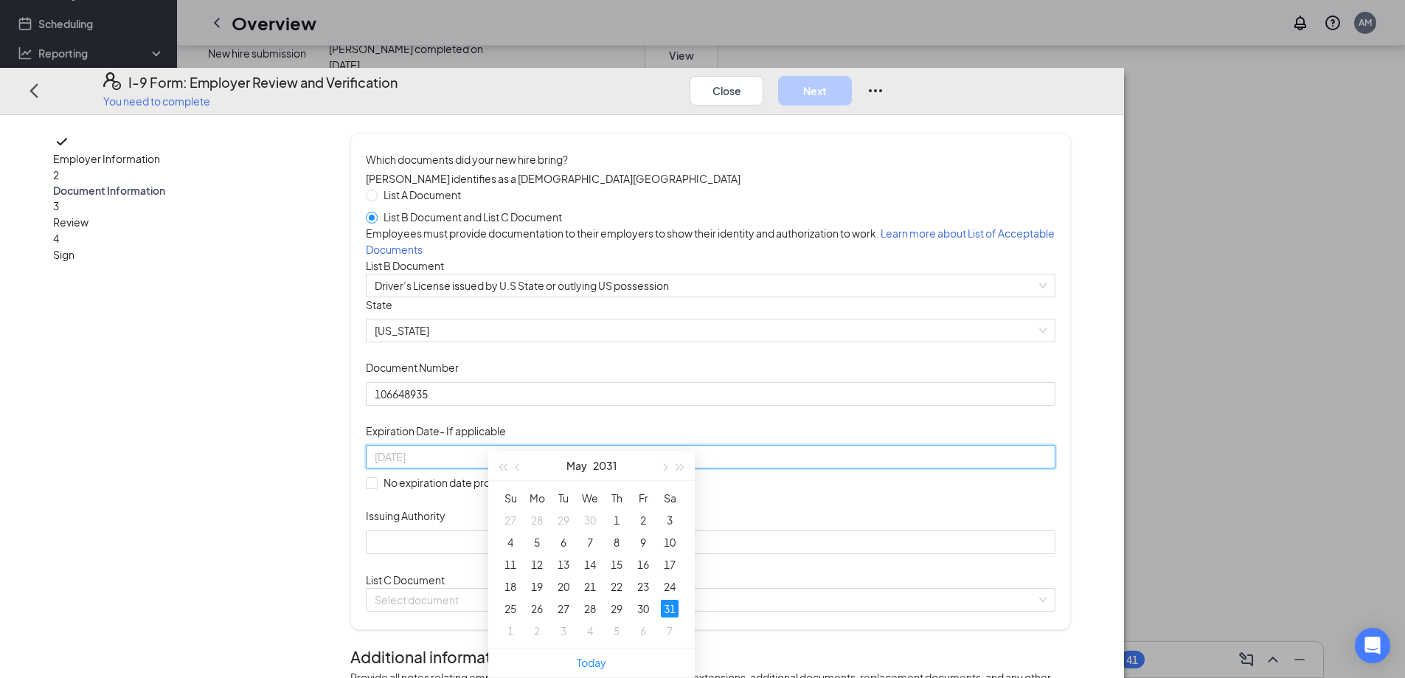
click at [669, 599] on div "31" at bounding box center [670, 608] width 18 height 18
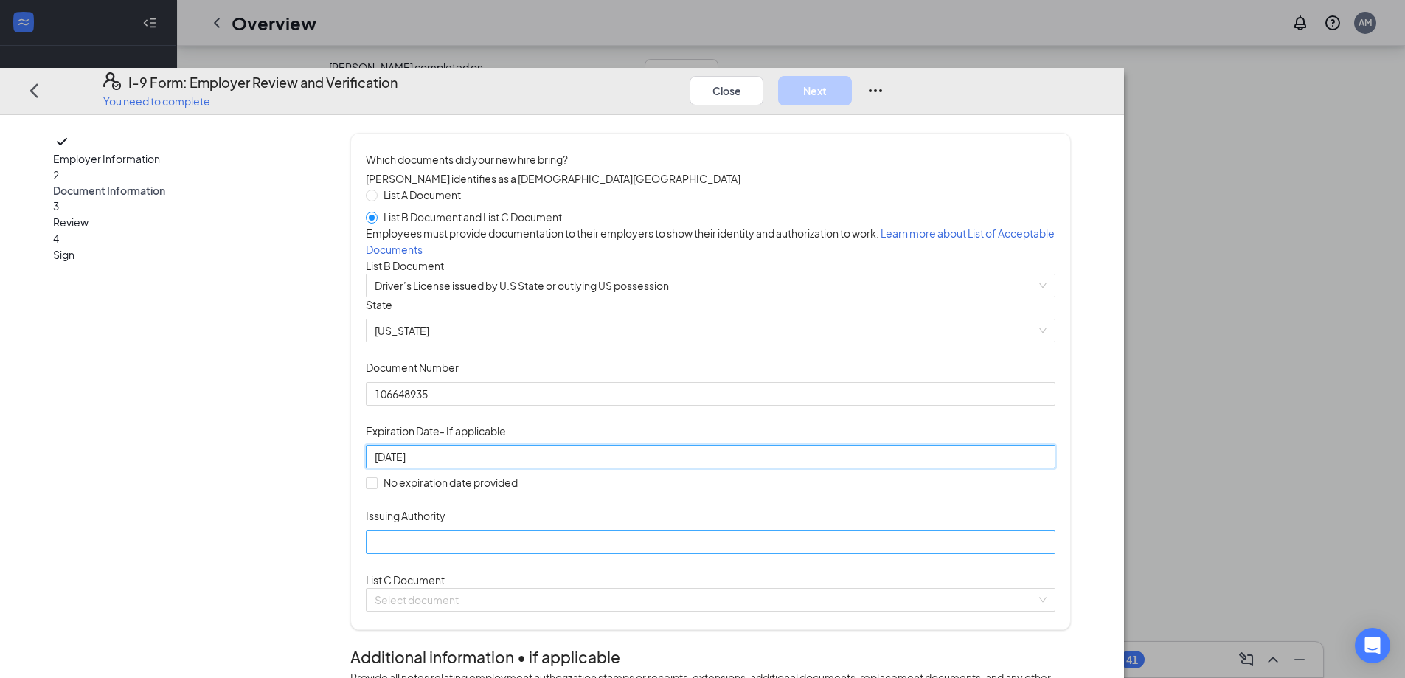
type input "[DATE]"
click at [599, 554] on input "Issuing Authority" at bounding box center [710, 542] width 689 height 24
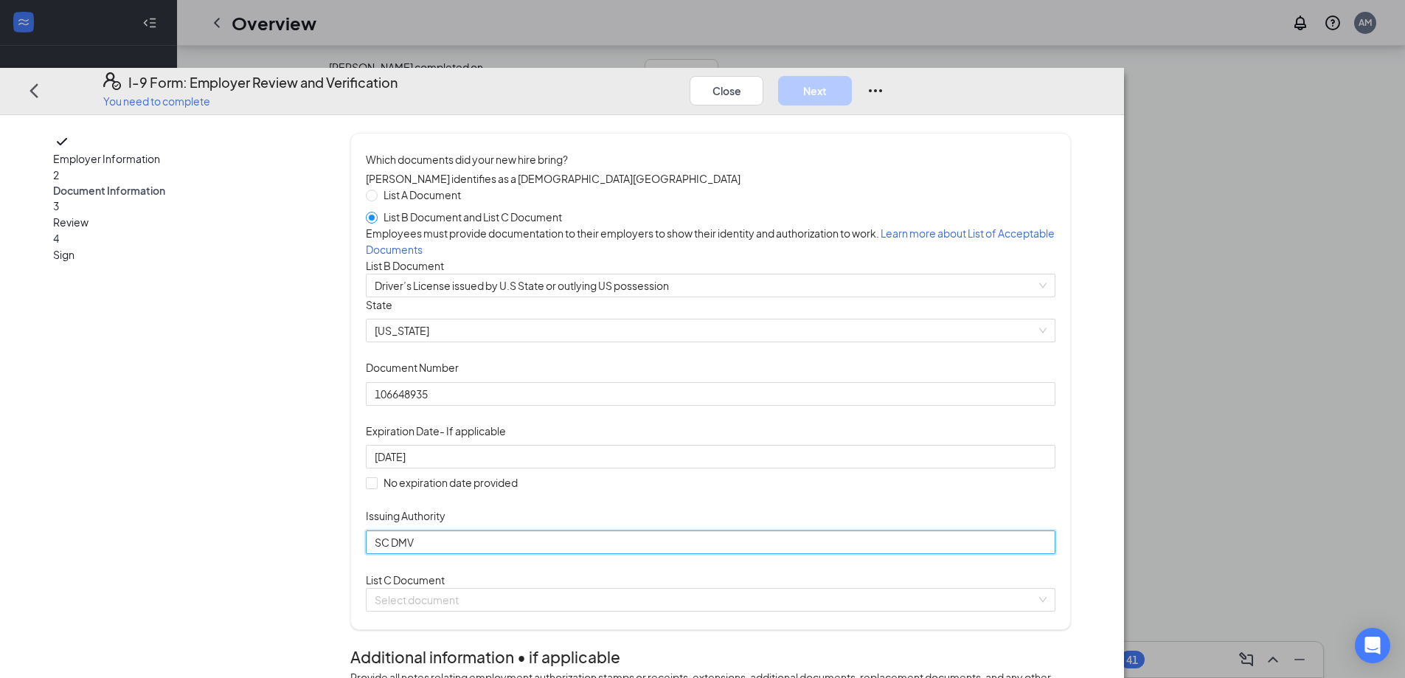
scroll to position [167, 0]
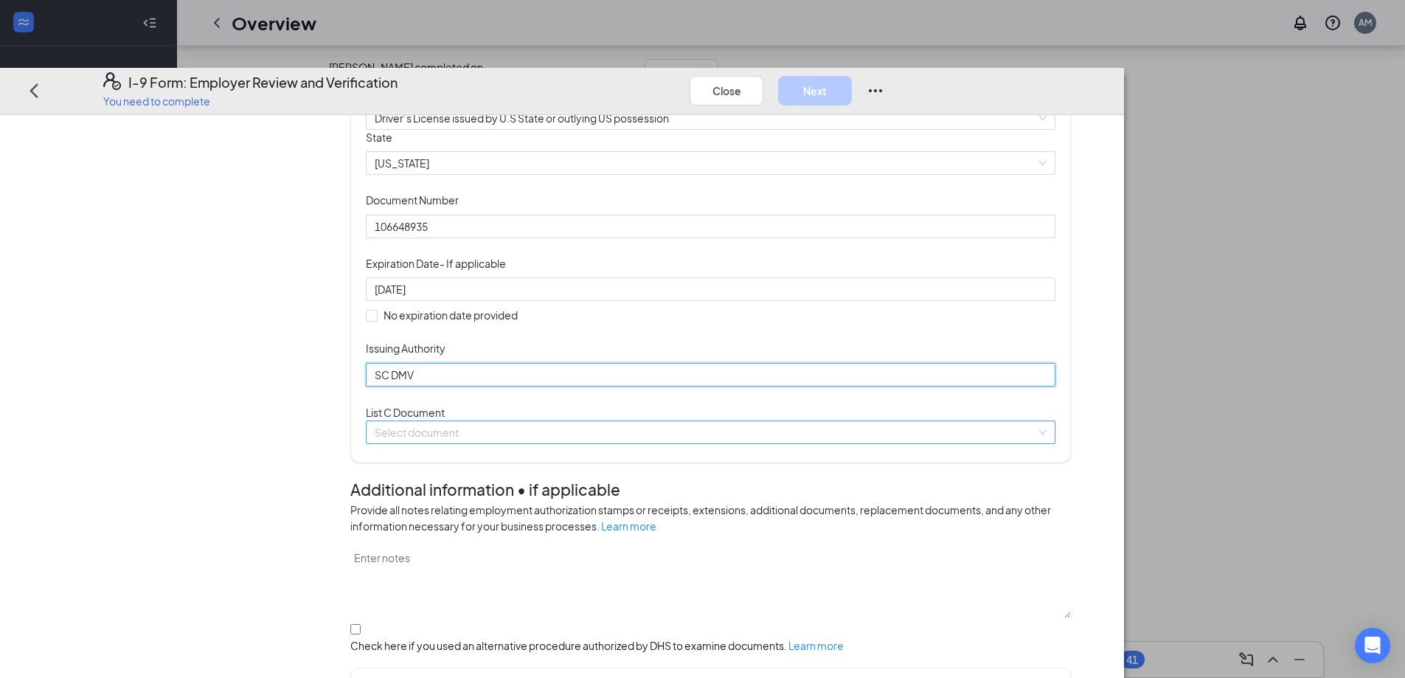
type input "SC DMV"
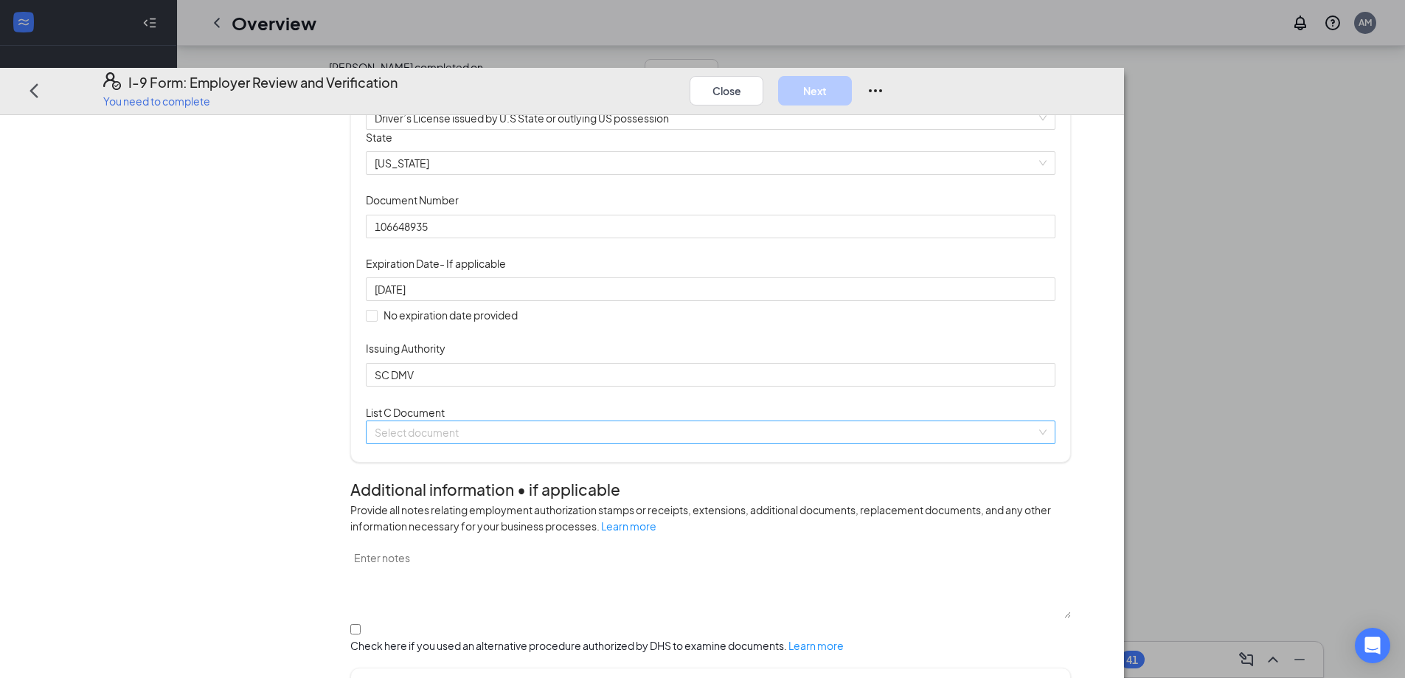
click at [728, 443] on input "search" at bounding box center [705, 432] width 661 height 22
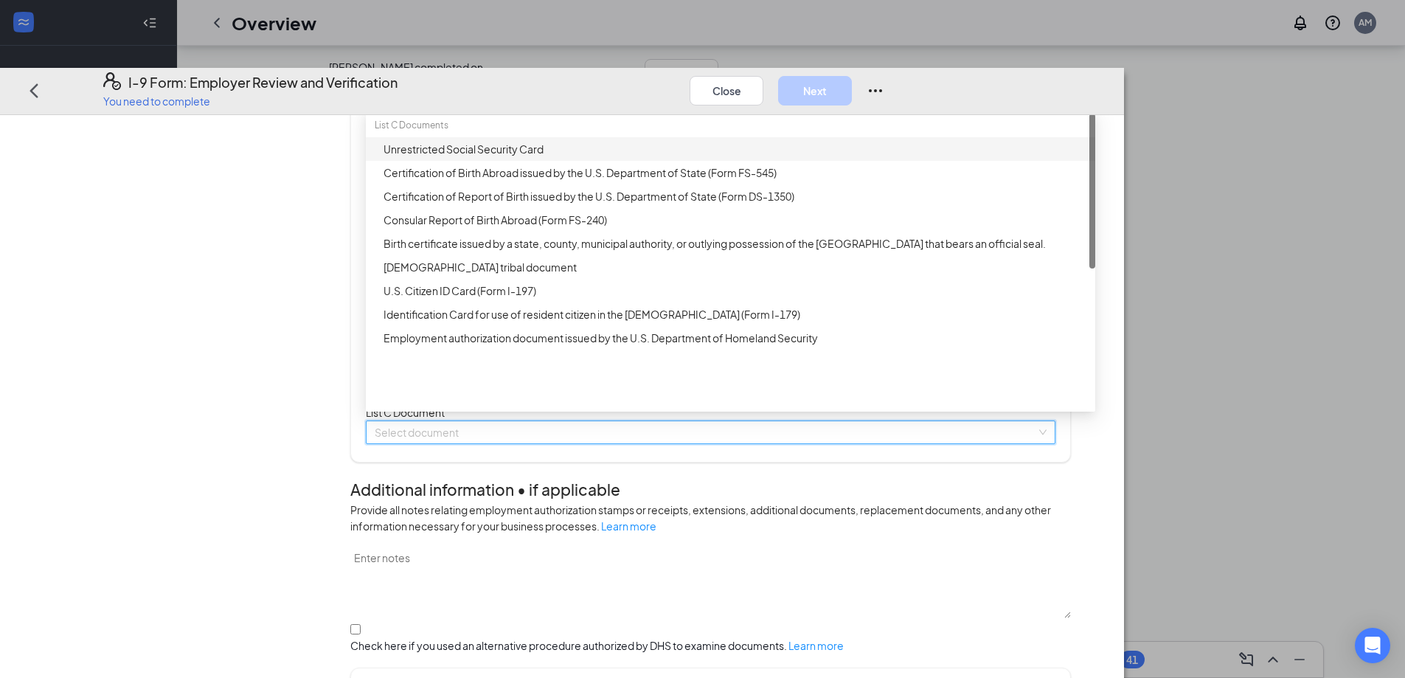
click at [572, 157] on div "Unrestricted Social Security Card" at bounding box center [734, 149] width 703 height 16
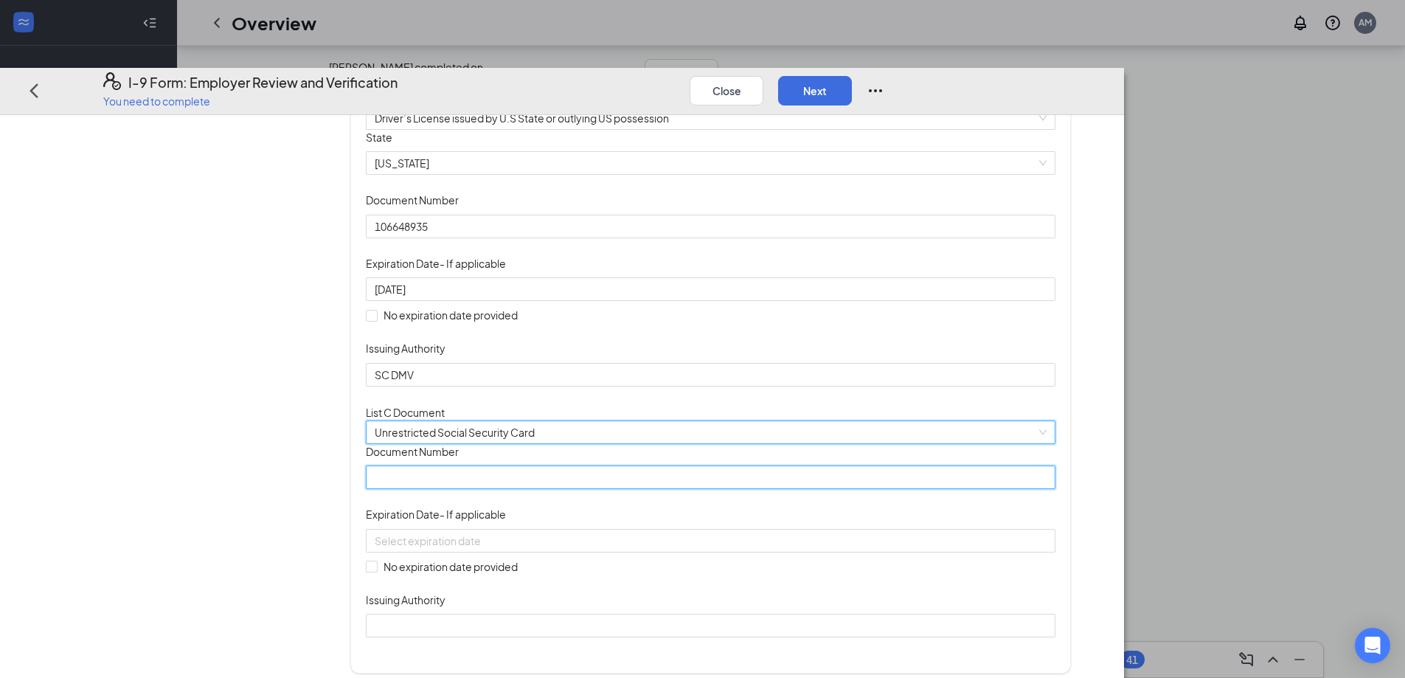
click at [584, 489] on input "Document Number" at bounding box center [710, 477] width 689 height 24
click at [537, 489] on input "Document Number" at bounding box center [710, 477] width 689 height 24
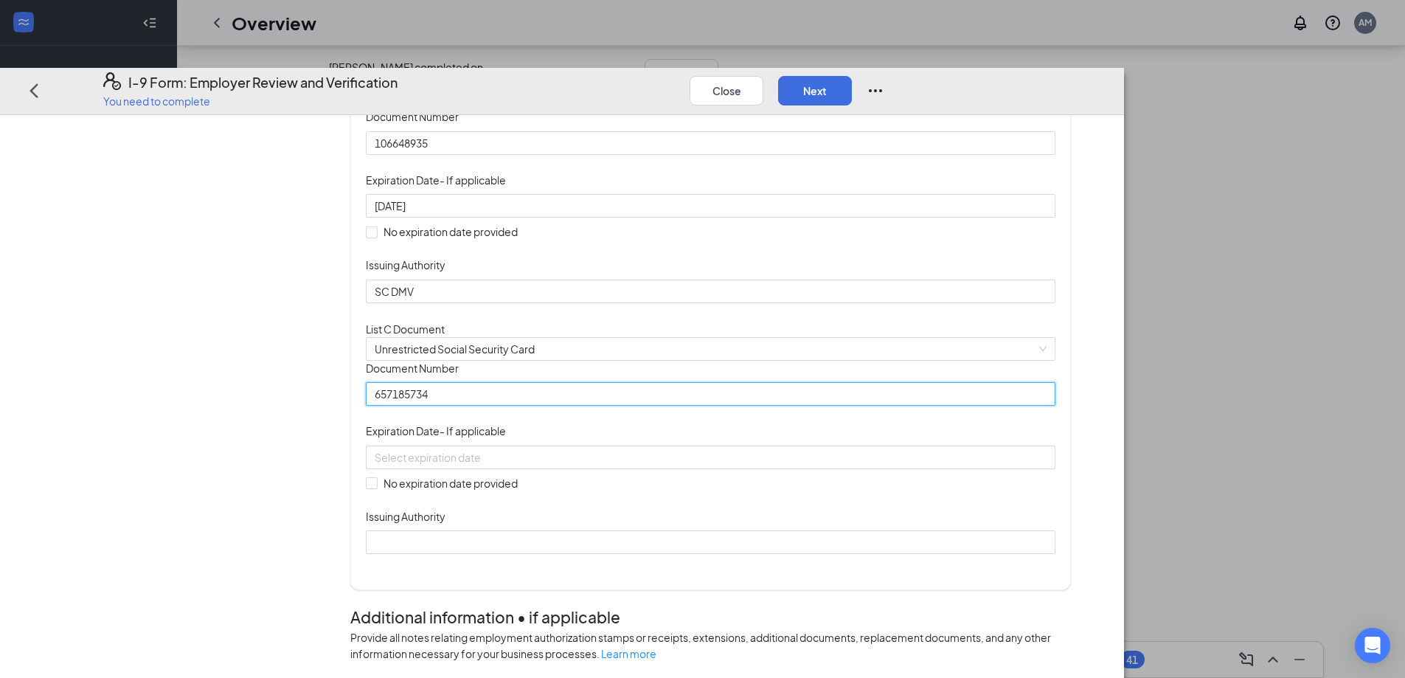
scroll to position [585, 0]
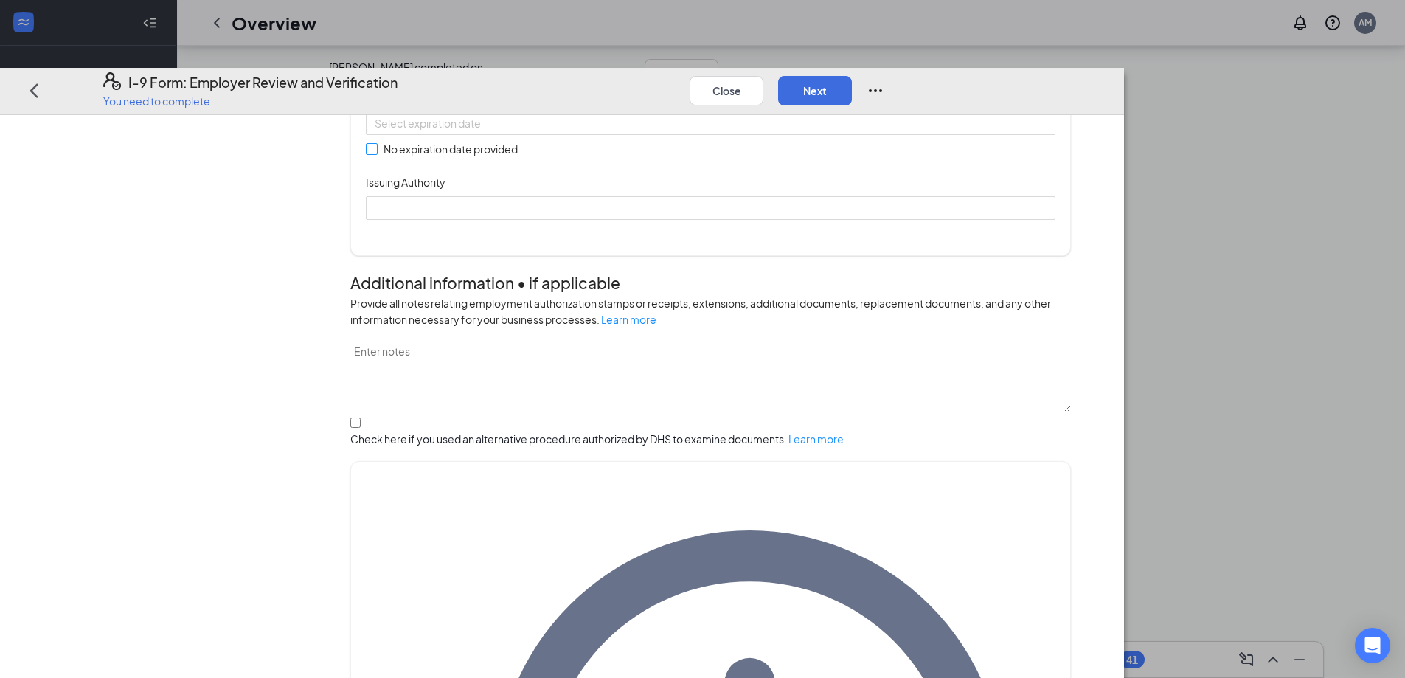
type input "657185734"
click at [376, 153] on input "No expiration date provided" at bounding box center [371, 148] width 10 height 10
checkbox input "true"
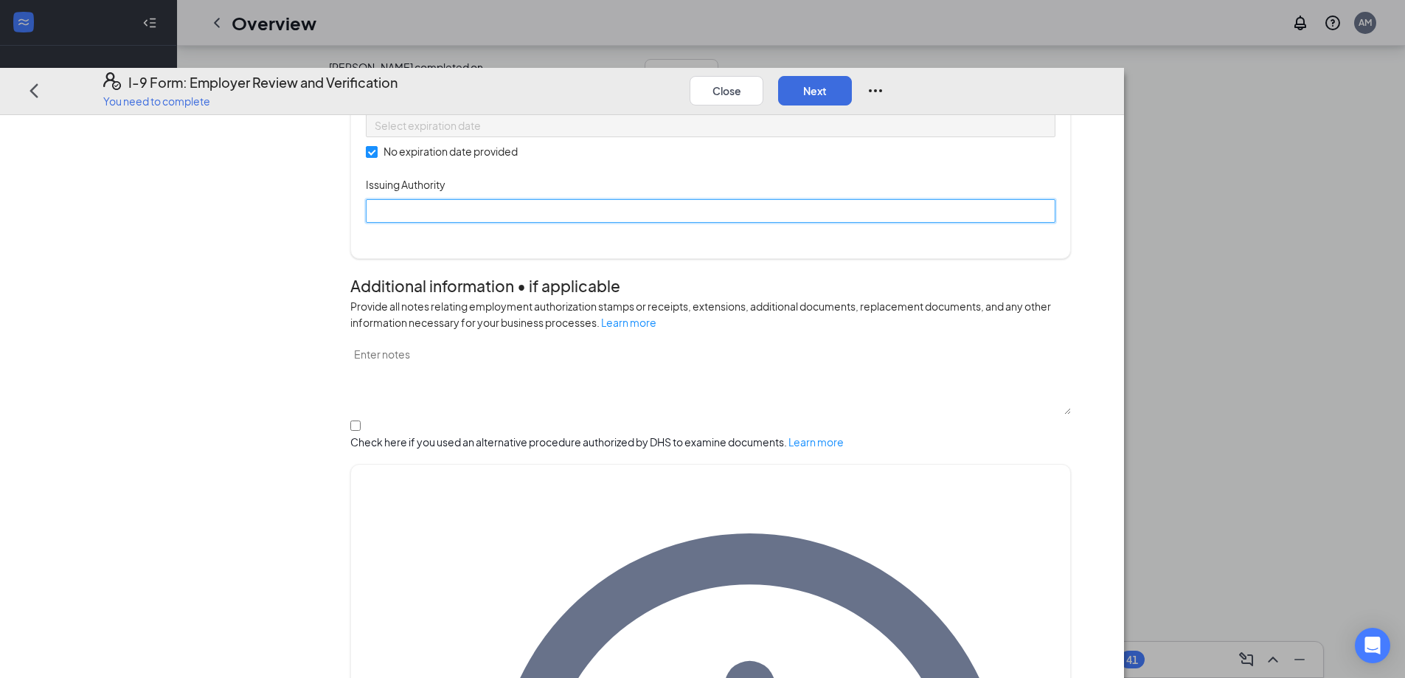
click at [526, 222] on input "Issuing Authority" at bounding box center [710, 210] width 689 height 24
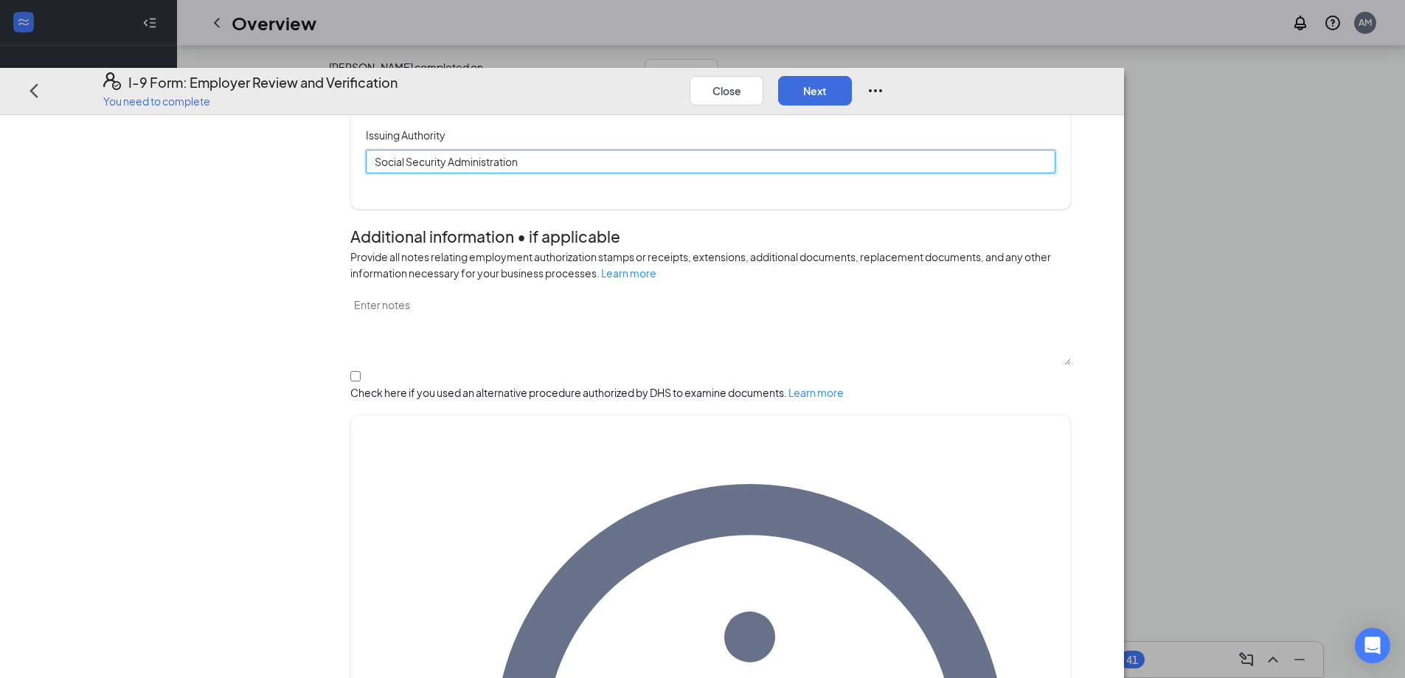
scroll to position [706, 0]
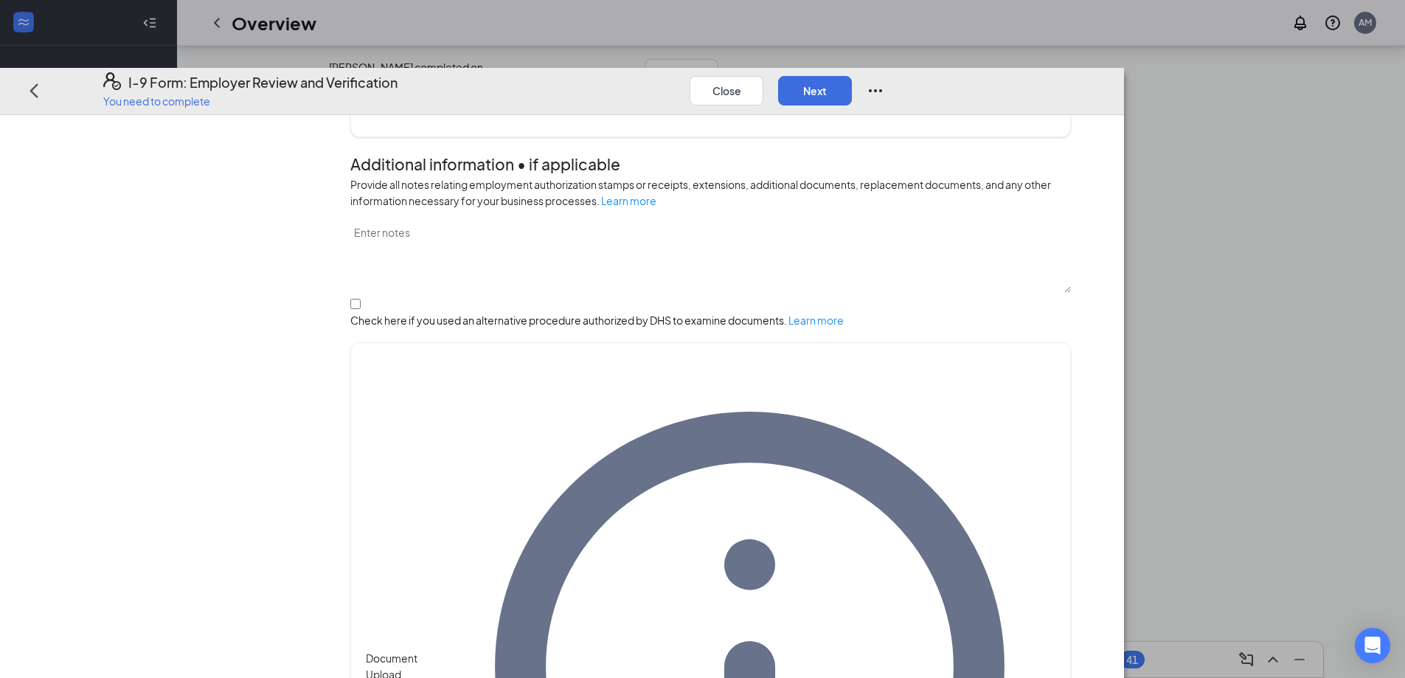
type input "Social Security Administration"
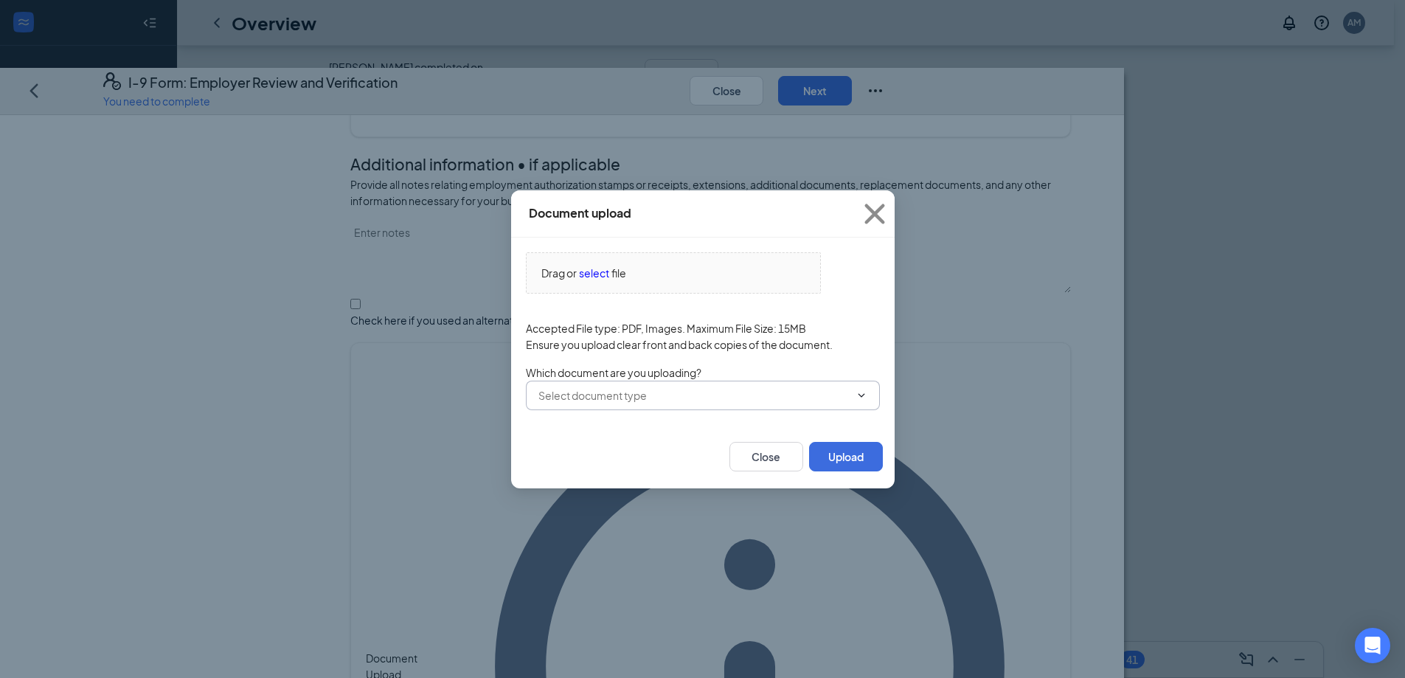
click at [858, 395] on icon "ChevronDown" at bounding box center [861, 395] width 7 height 4
click at [667, 626] on div "Driver’s License issued by U.S State or outlying US possession" at bounding box center [672, 634] width 294 height 16
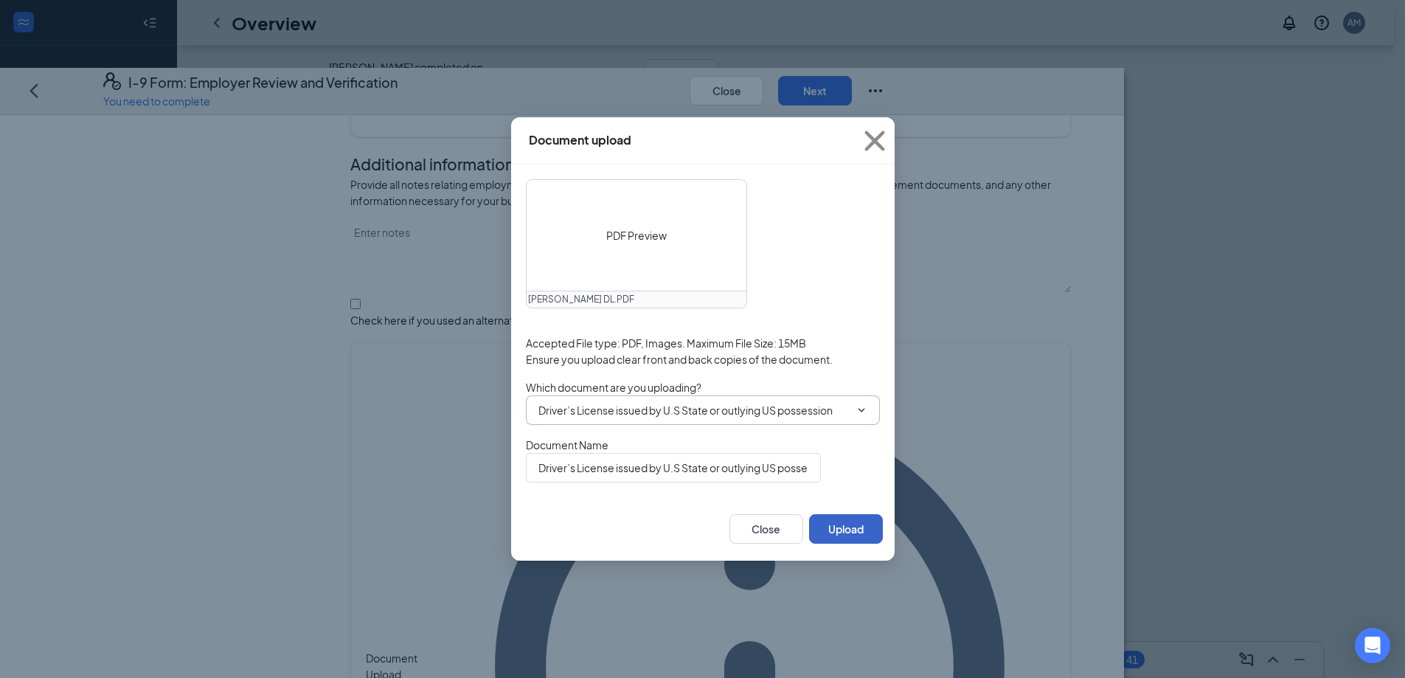
click at [848, 543] on button "Upload" at bounding box center [846, 528] width 74 height 29
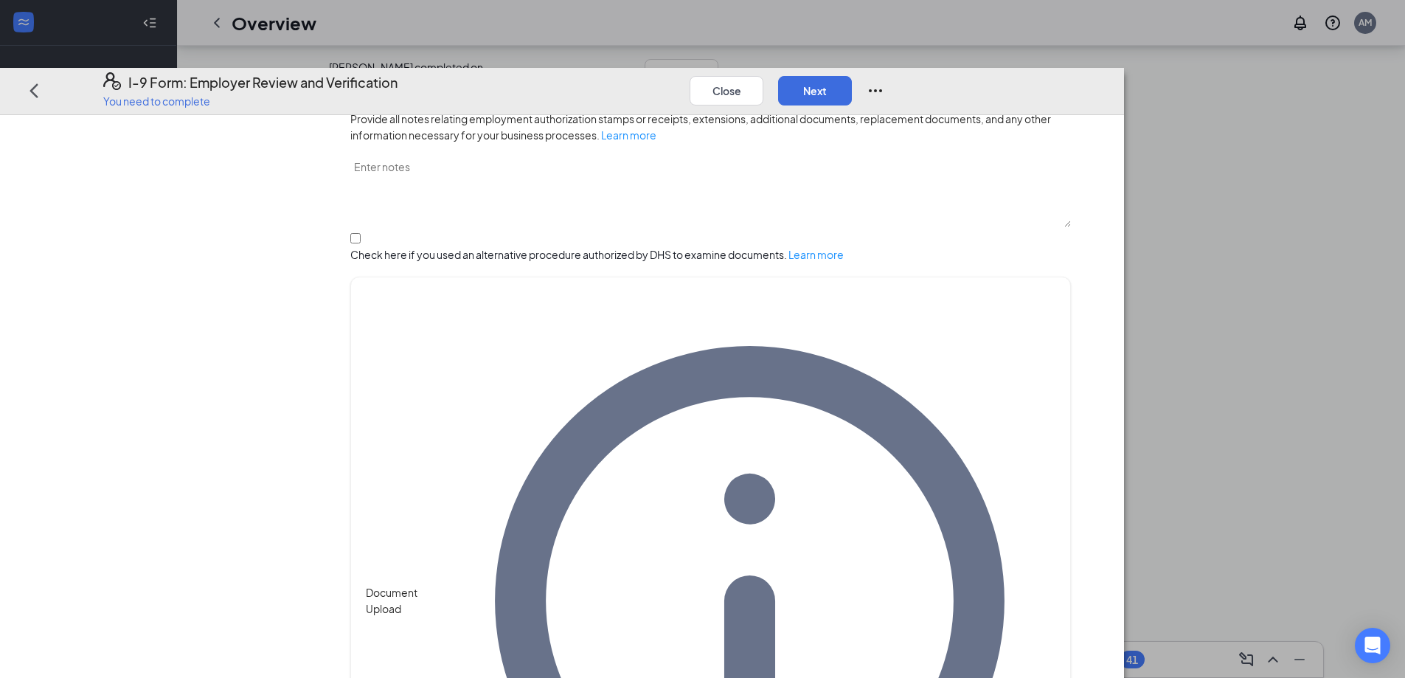
scroll to position [846, 0]
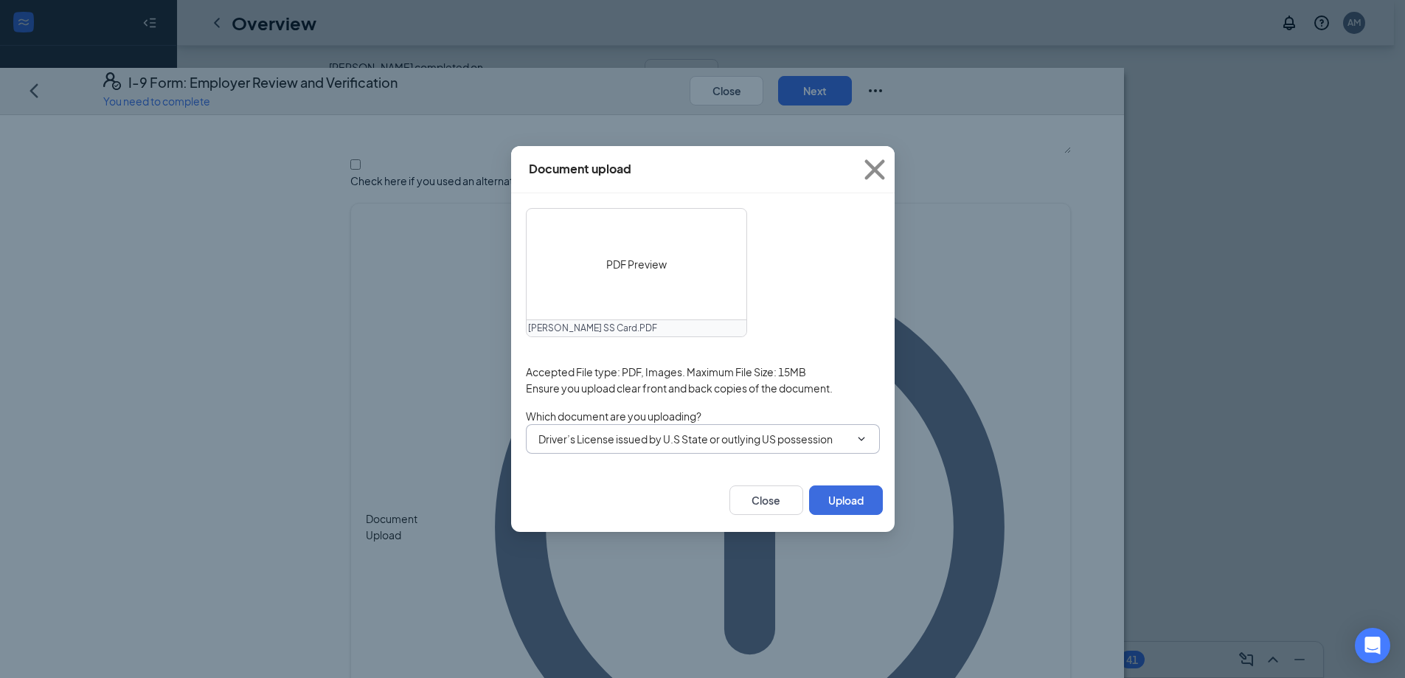
click at [855, 442] on icon "ChevronDown" at bounding box center [861, 439] width 12 height 12
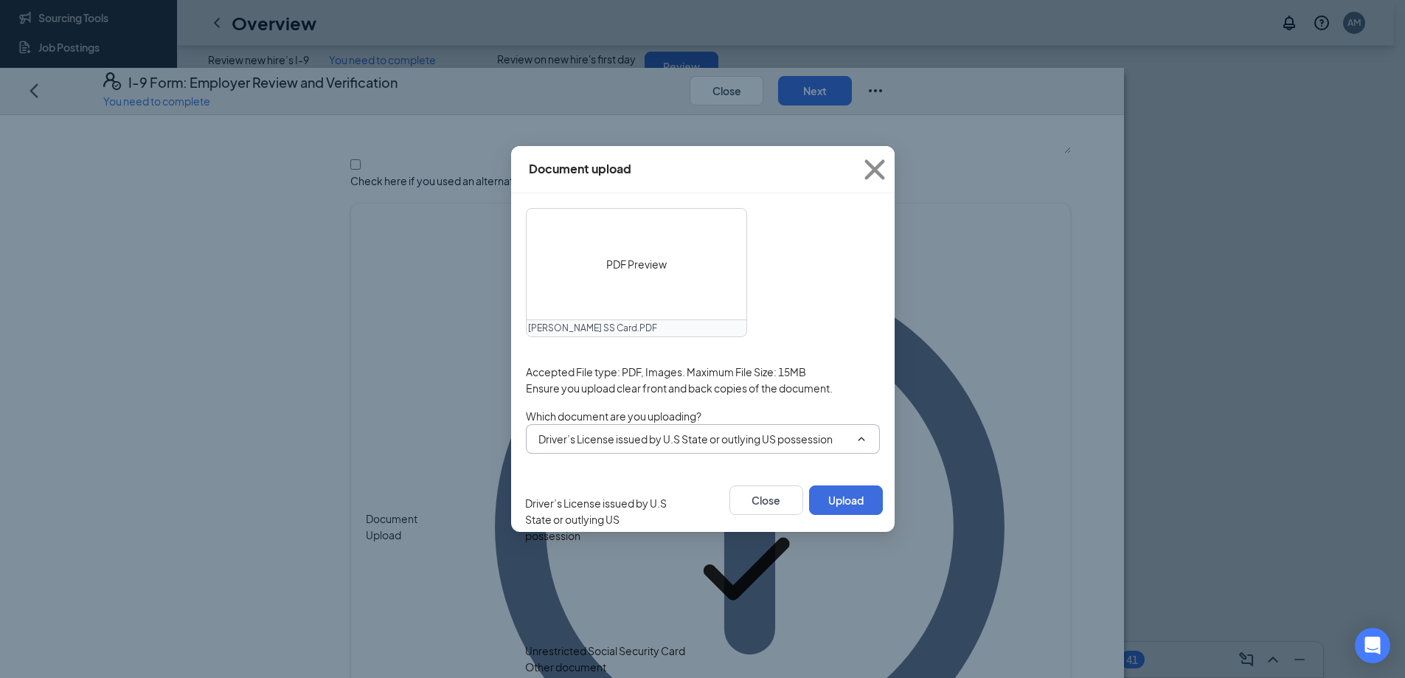
click at [685, 642] on div "Unrestricted Social Security Card" at bounding box center [605, 650] width 160 height 16
type input "Unrestricted Social Security Card"
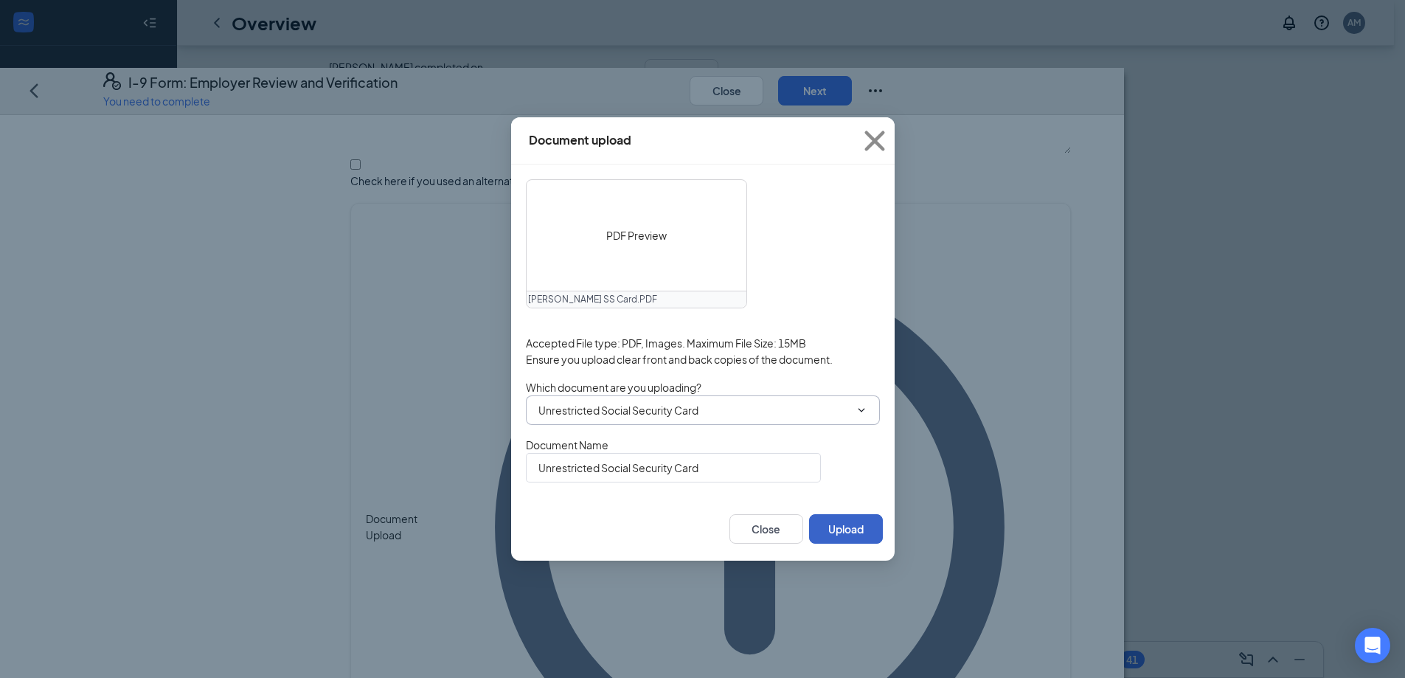
click at [831, 533] on button "Upload" at bounding box center [846, 528] width 74 height 29
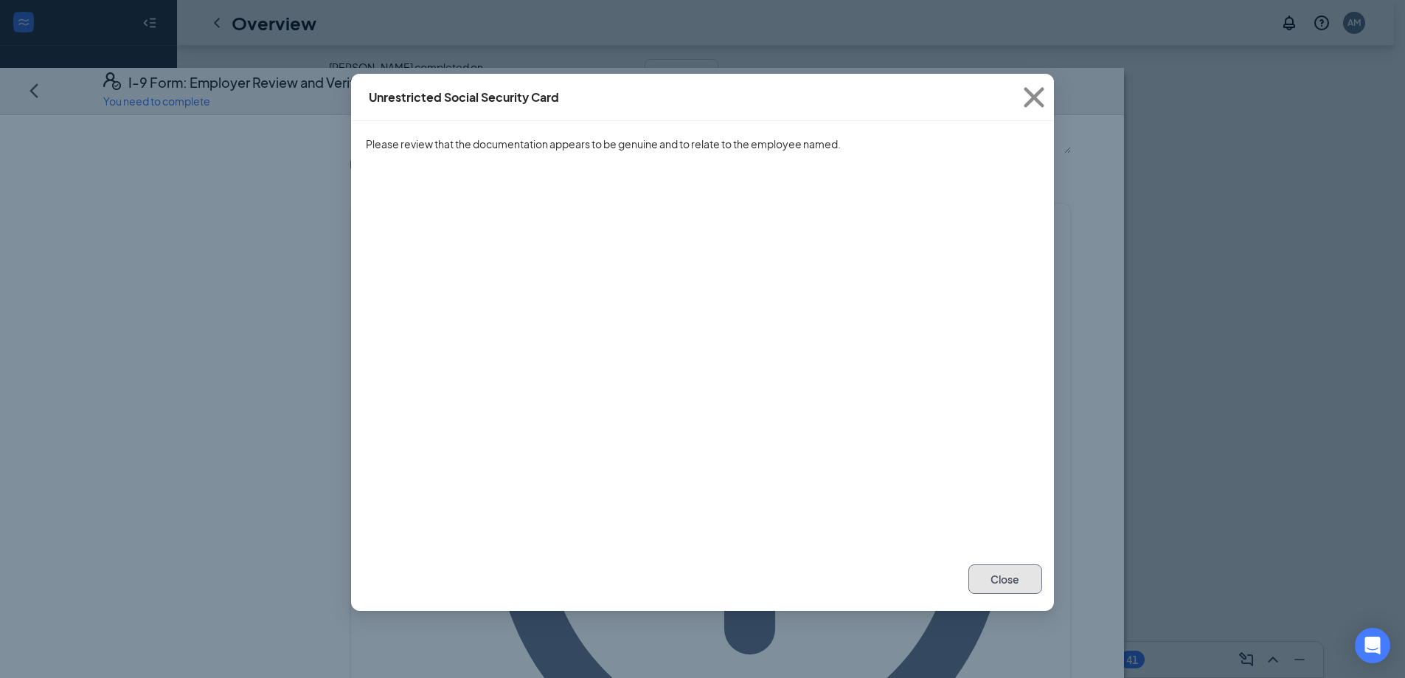
click at [998, 574] on button "Close" at bounding box center [1005, 578] width 74 height 29
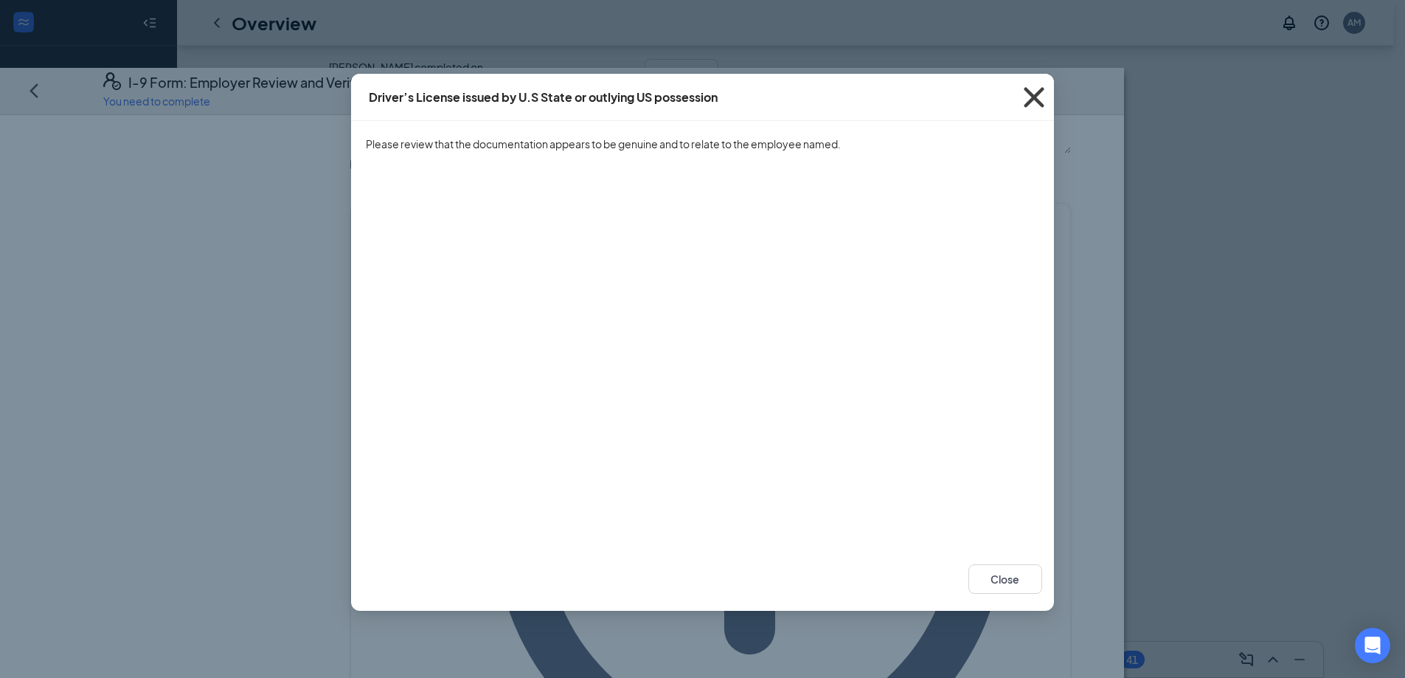
click at [1030, 95] on icon "Cross" at bounding box center [1034, 97] width 40 height 40
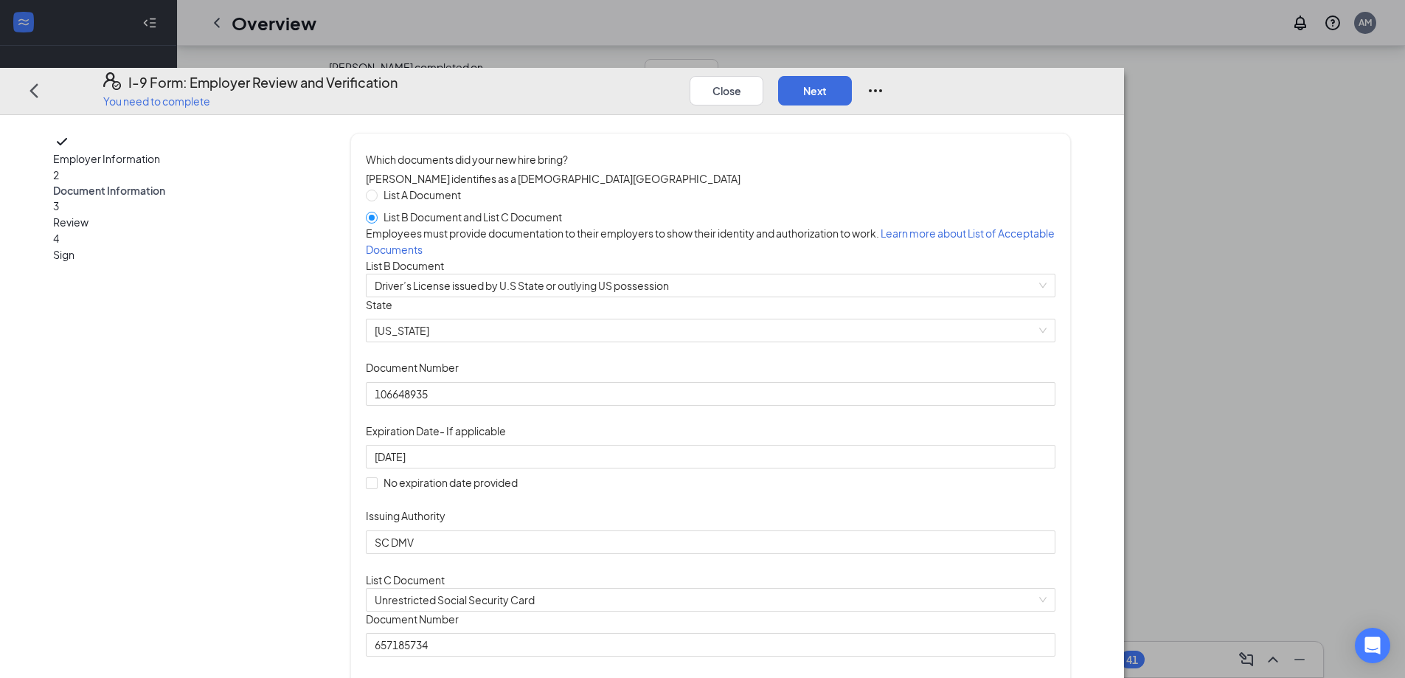
scroll to position [83, 0]
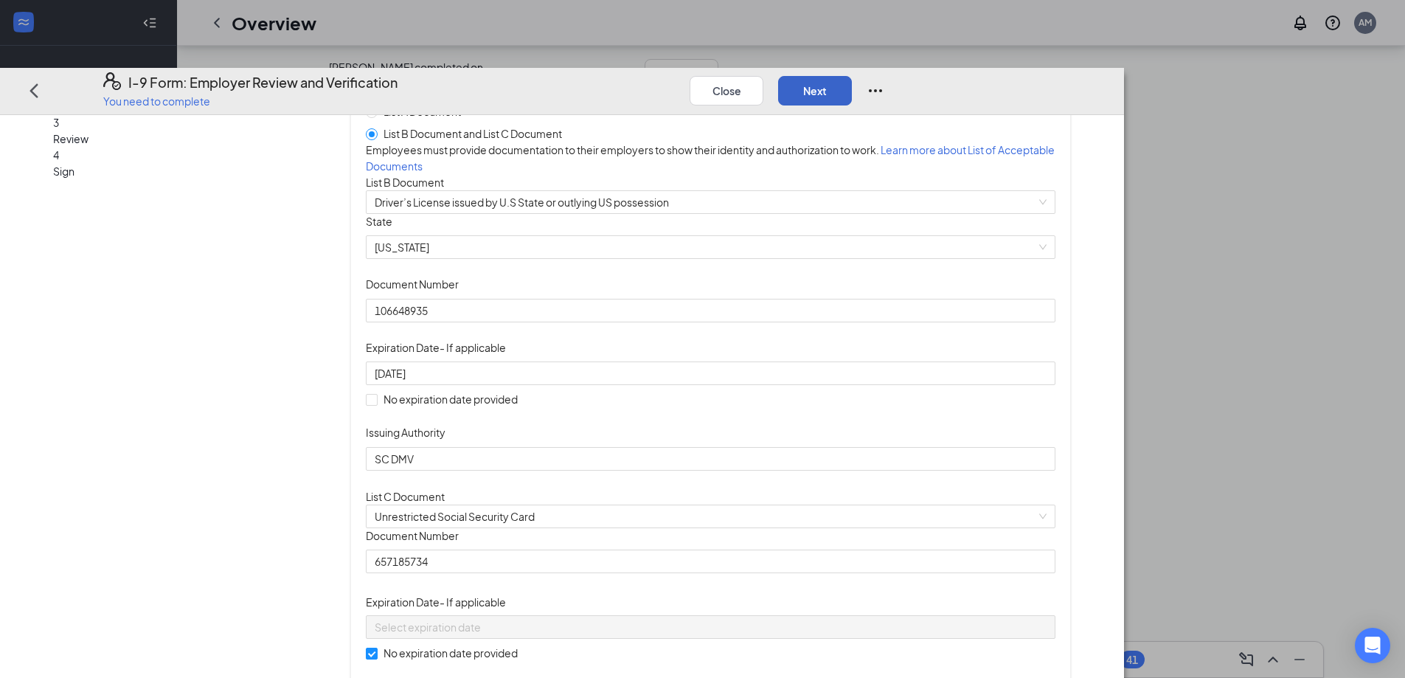
click at [852, 75] on button "Next" at bounding box center [815, 89] width 74 height 29
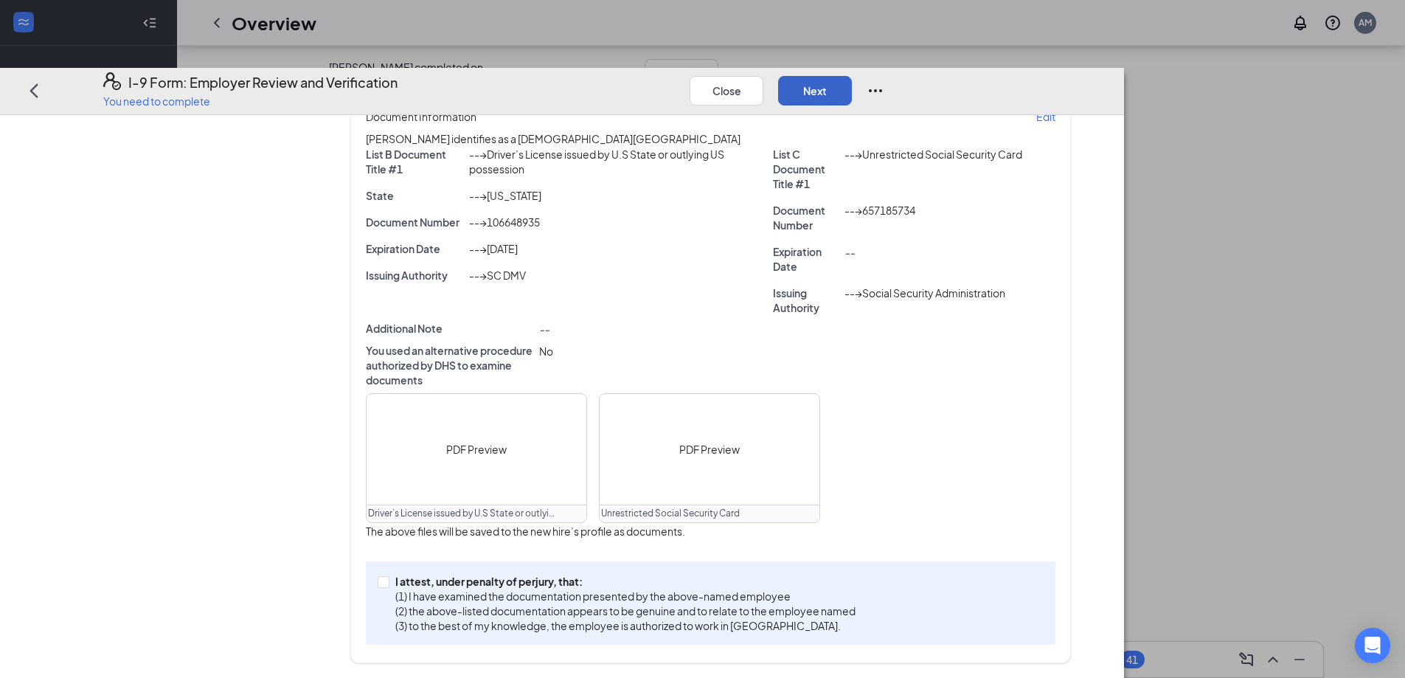
scroll to position [333, 0]
click at [852, 75] on button "Next" at bounding box center [815, 89] width 74 height 29
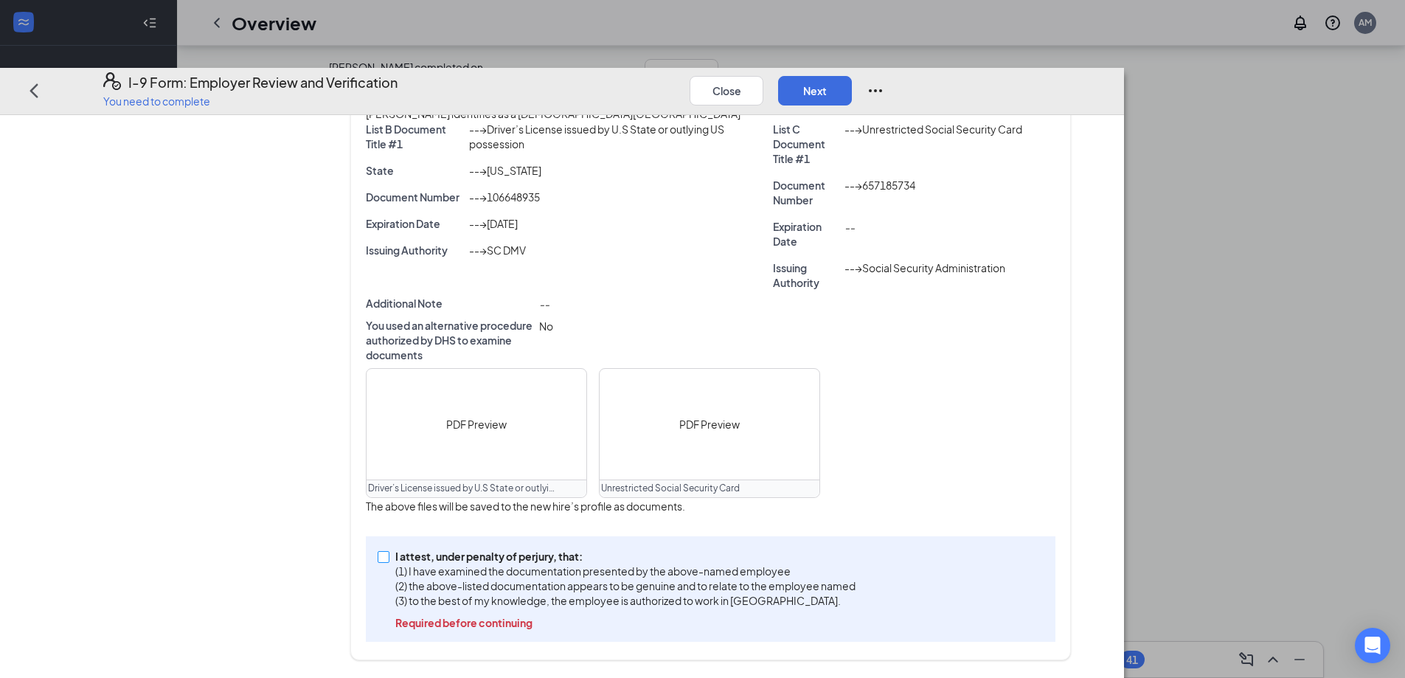
click at [388, 561] on input "I attest, under penalty of [PERSON_NAME], that: (1) I have examined the documen…" at bounding box center [383, 556] width 10 height 10
checkbox input "true"
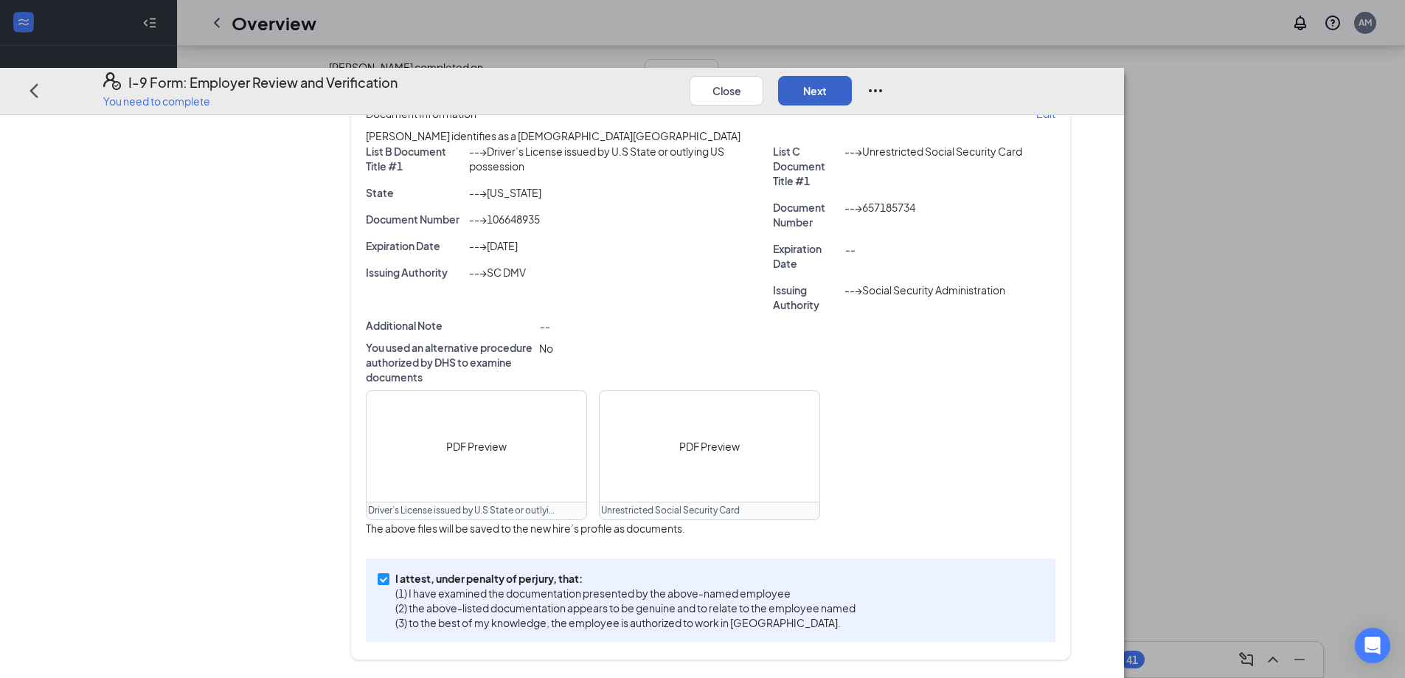
click at [852, 75] on button "Next" at bounding box center [815, 89] width 74 height 29
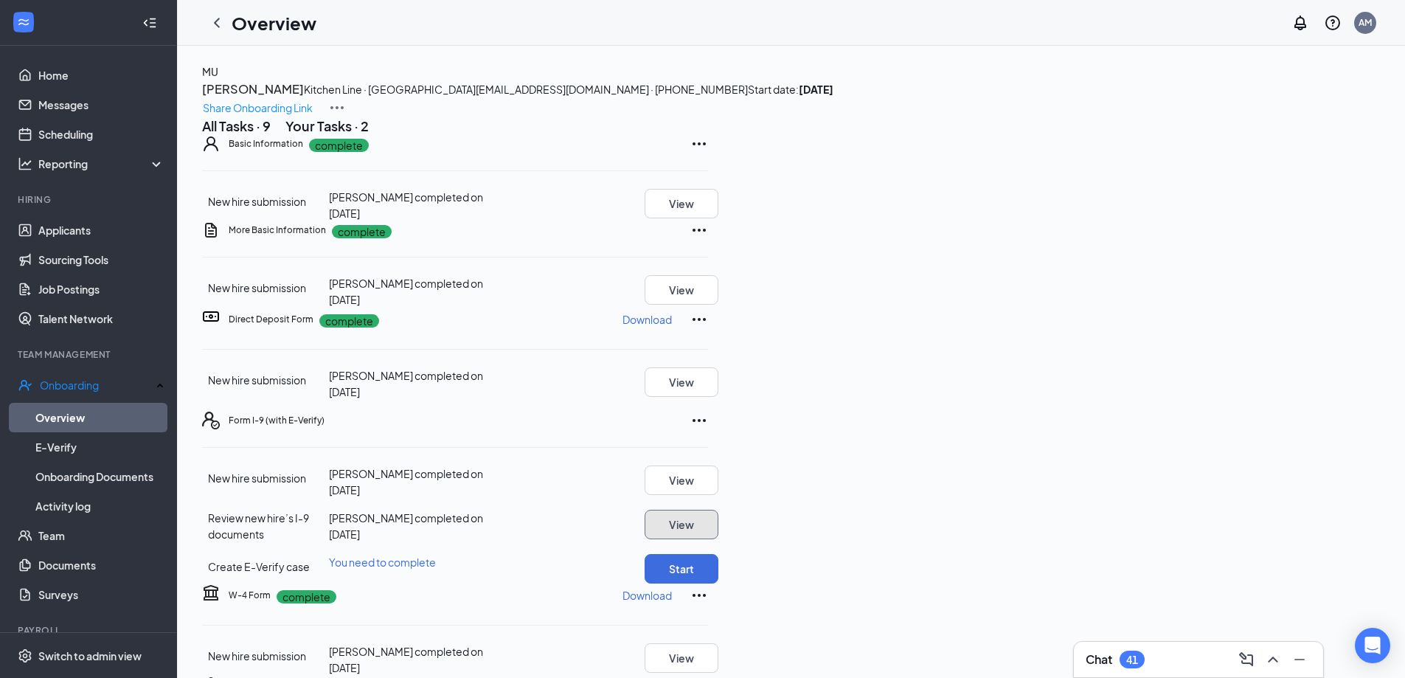
scroll to position [334, 0]
click at [718, 554] on button "Start" at bounding box center [681, 568] width 74 height 29
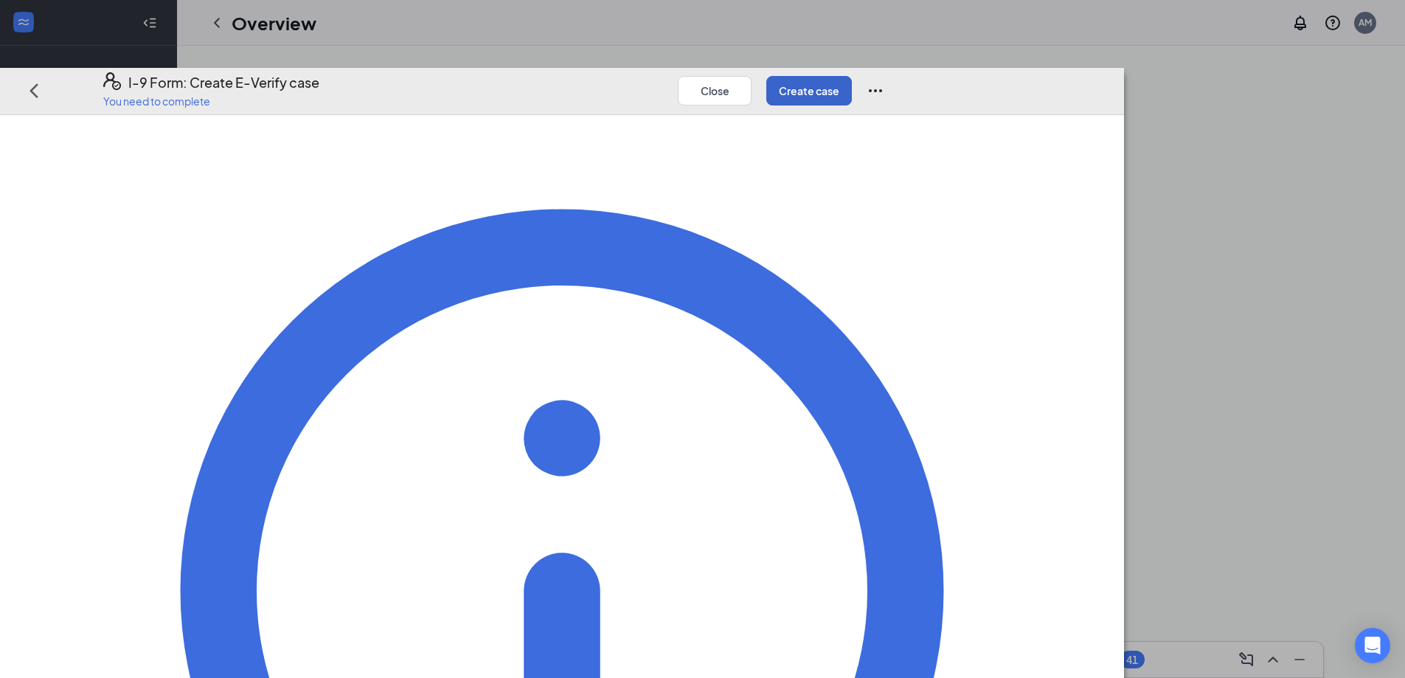
click at [852, 75] on button "Create case" at bounding box center [809, 89] width 86 height 29
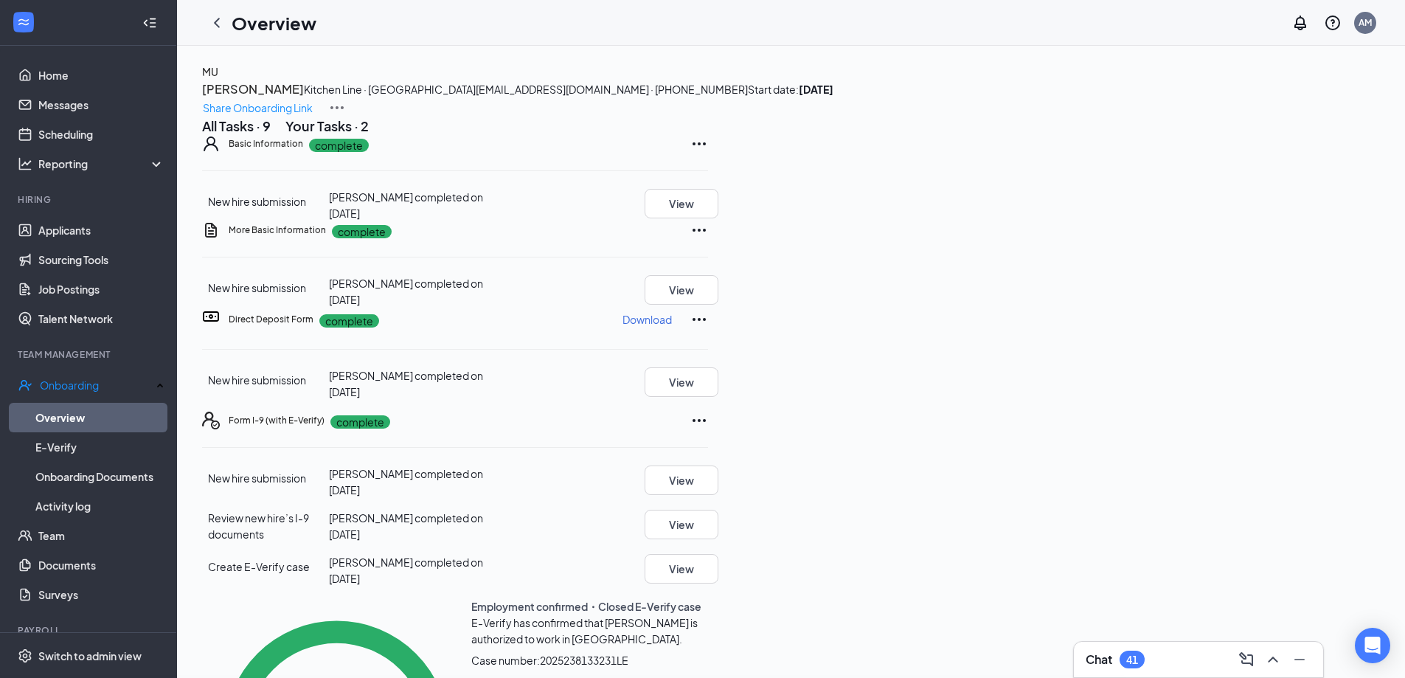
scroll to position [249, 0]
click at [212, 22] on icon "ChevronLeft" at bounding box center [217, 23] width 18 height 18
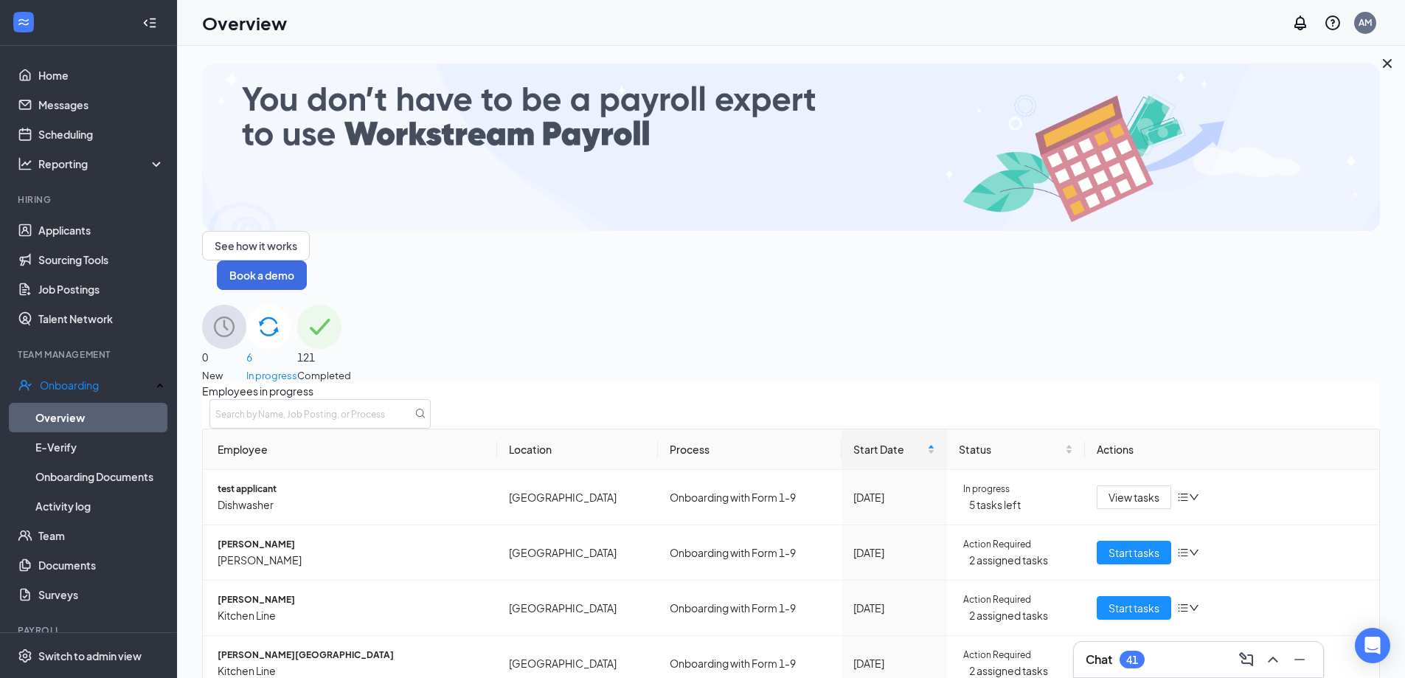
scroll to position [77, 0]
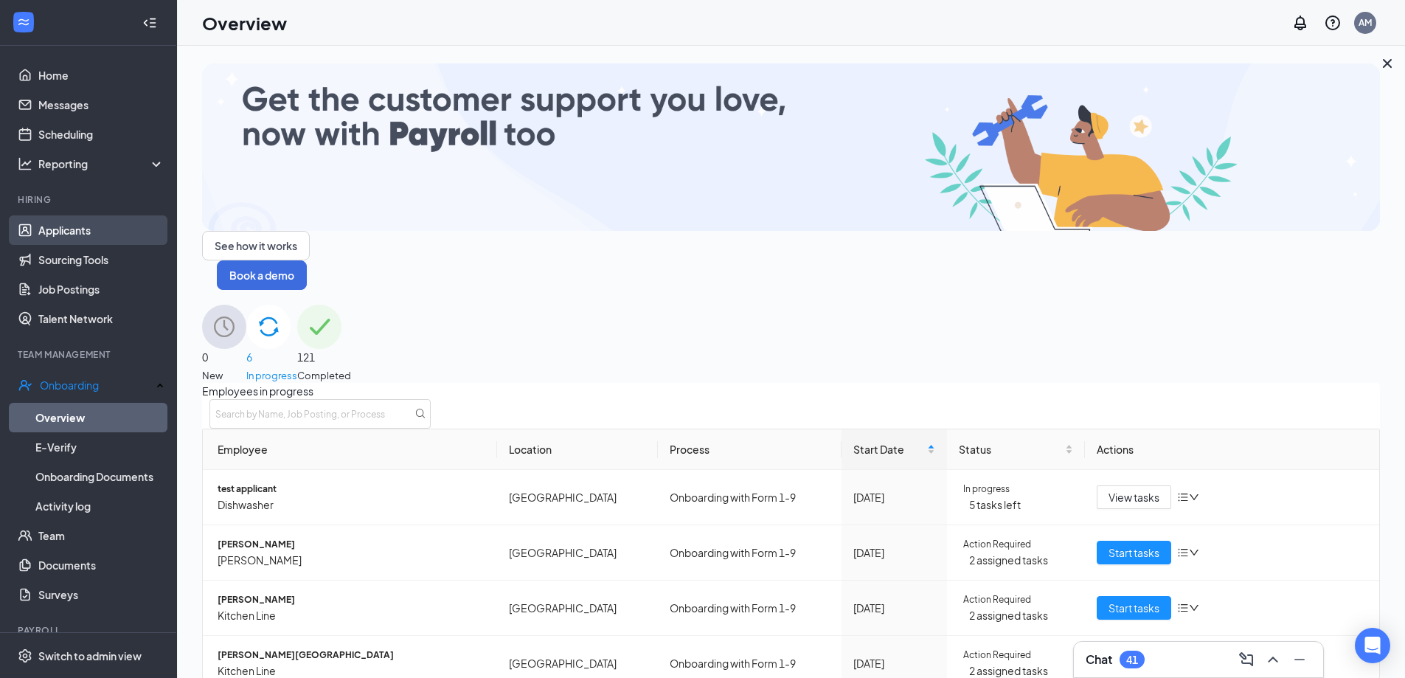
click at [91, 232] on link "Applicants" at bounding box center [101, 229] width 126 height 29
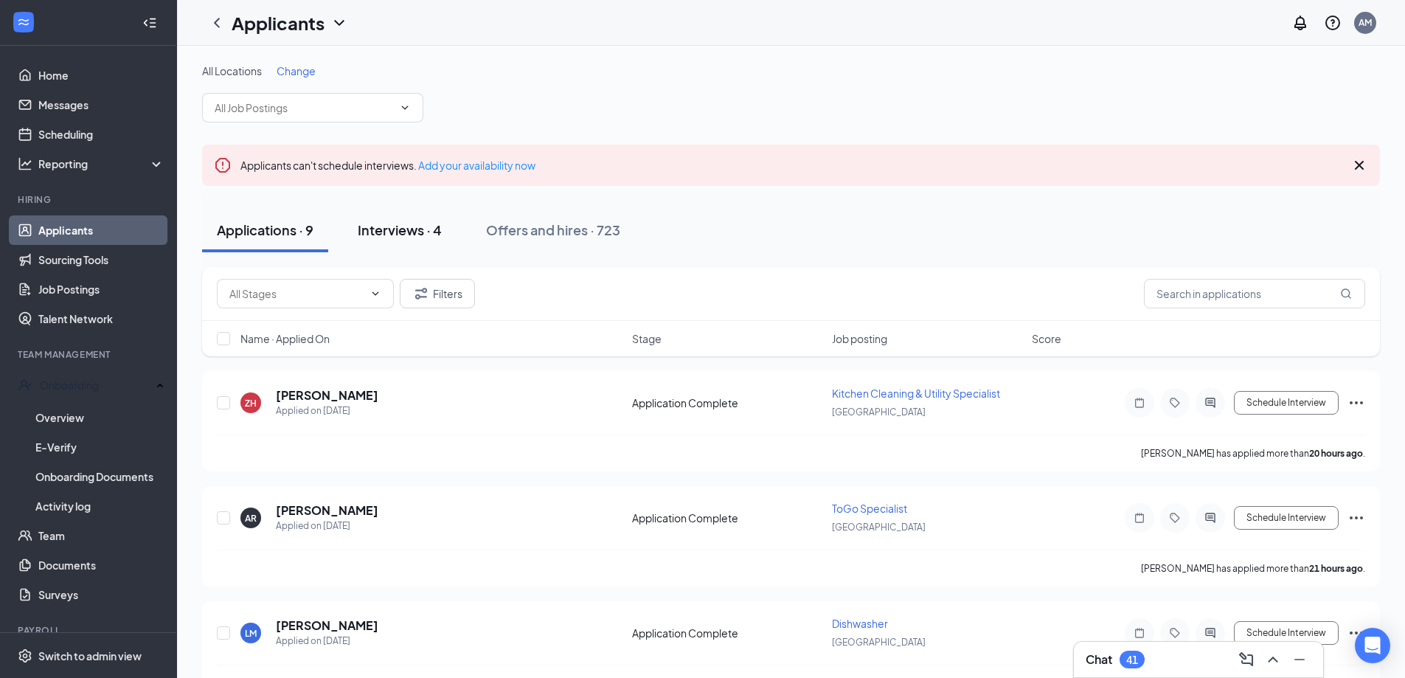
click at [397, 234] on div "Interviews · 4" at bounding box center [400, 229] width 84 height 18
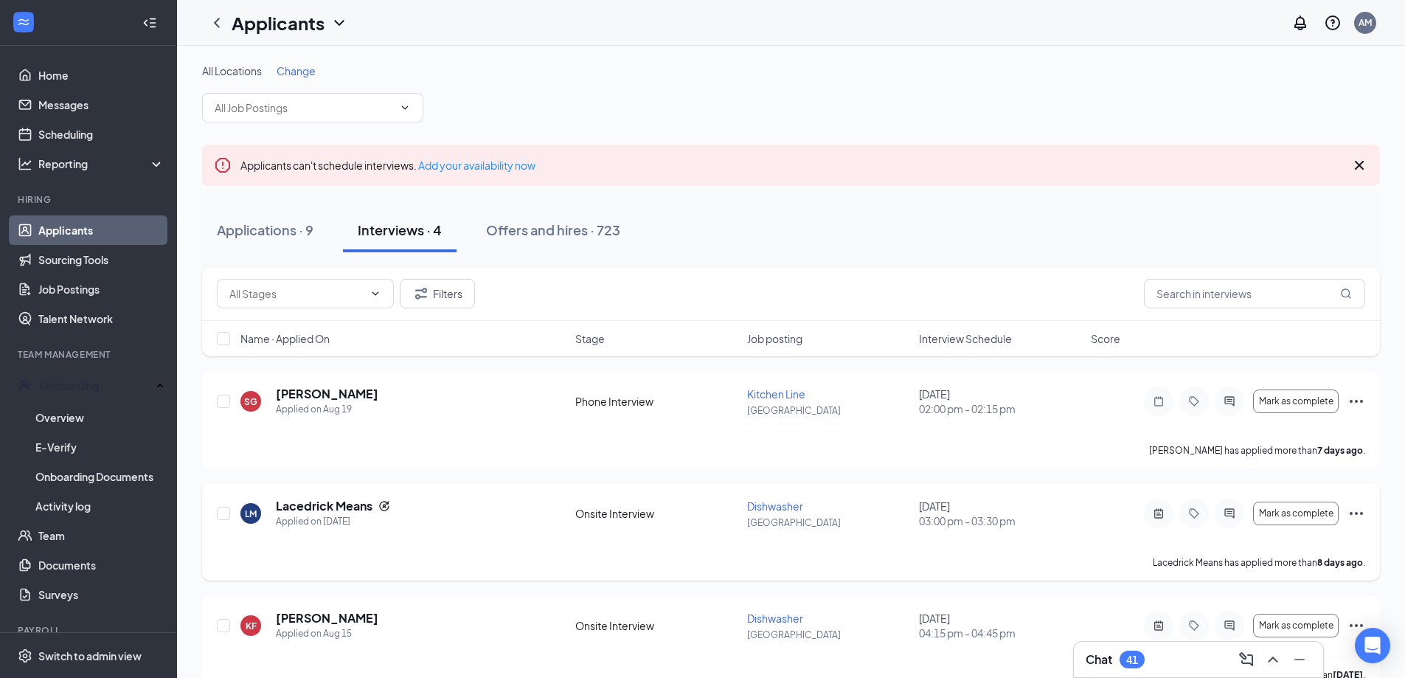
scroll to position [145, 0]
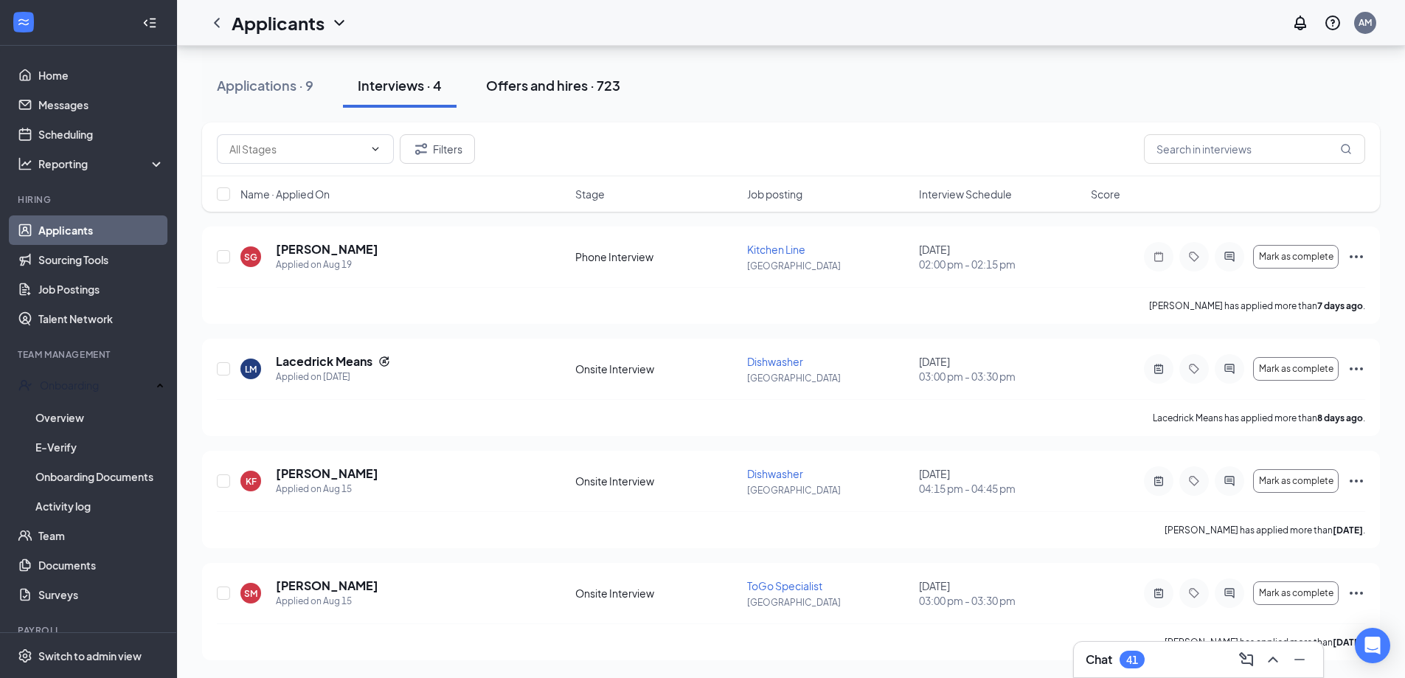
click at [554, 87] on div "Offers and hires · 723" at bounding box center [553, 85] width 134 height 18
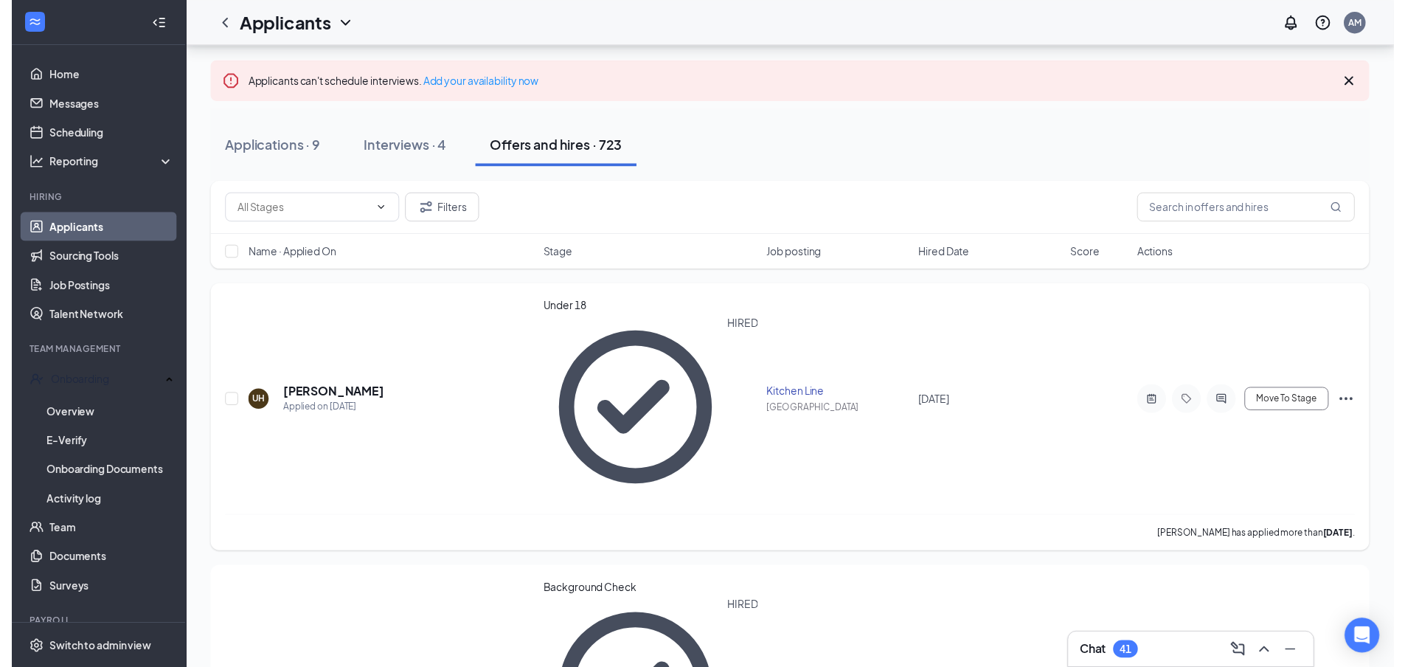
scroll to position [167, 0]
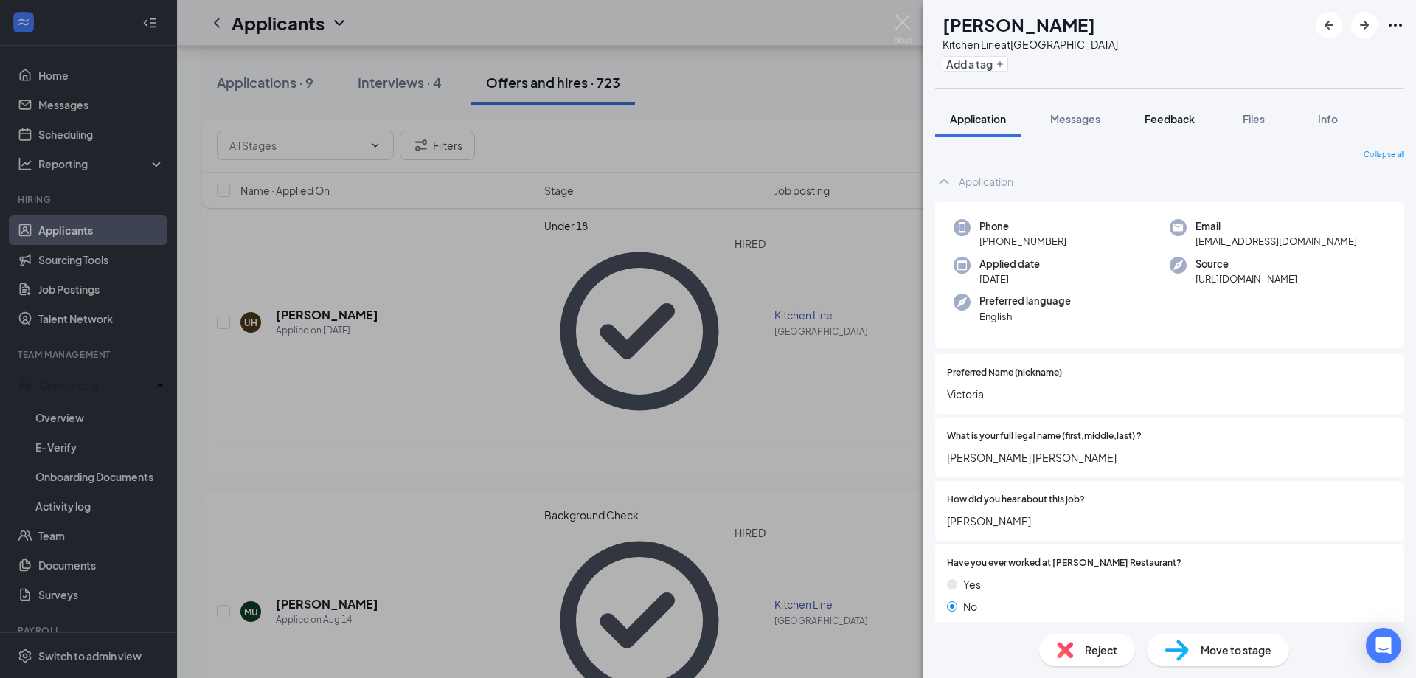
click at [1172, 115] on span "Feedback" at bounding box center [1169, 118] width 50 height 13
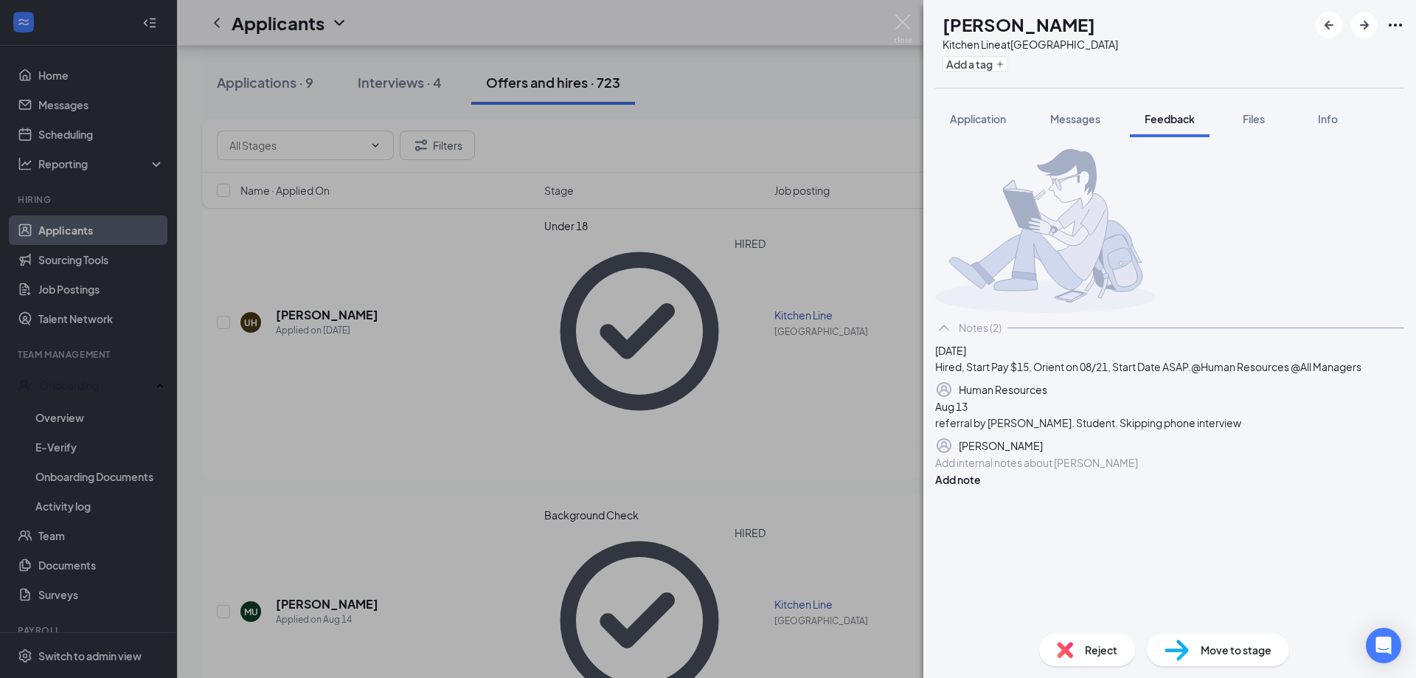
click at [345, 344] on div "VM [PERSON_NAME] Kitchen Line at [GEOGRAPHIC_DATA] Add a tag Application Messag…" at bounding box center [708, 339] width 1416 height 678
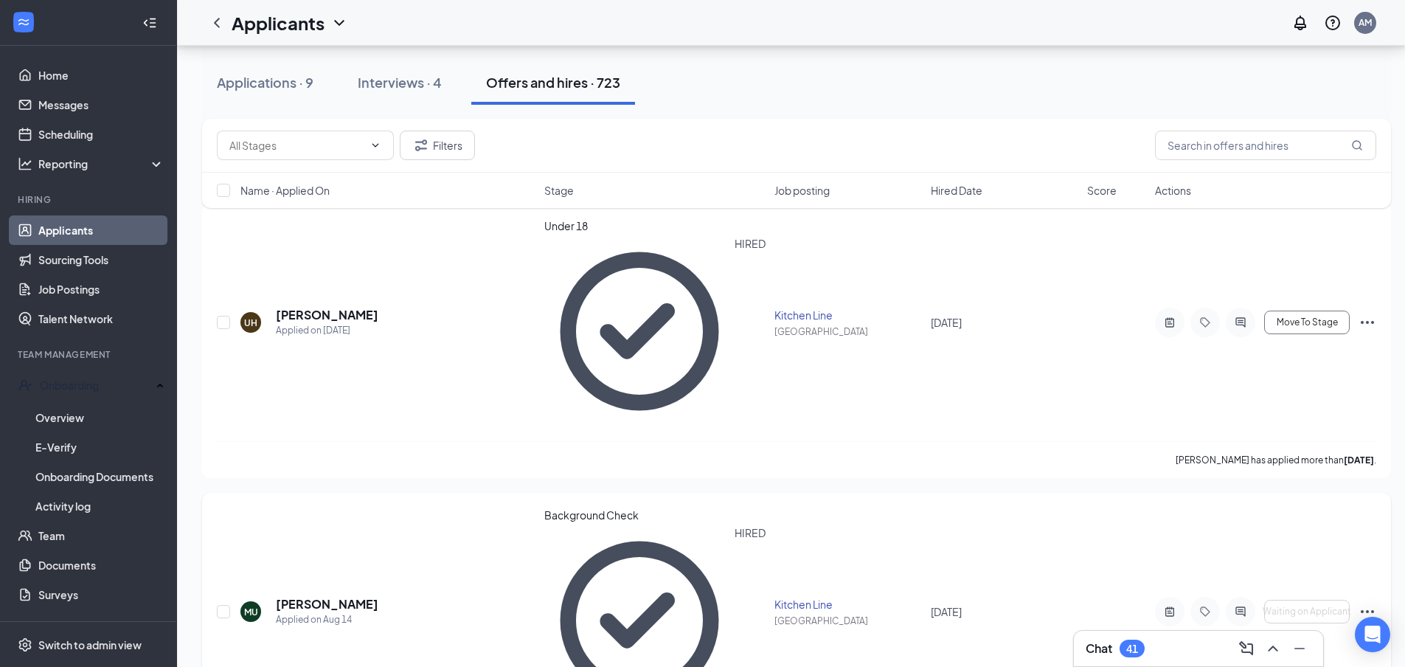
click at [1368, 602] on icon "Ellipses" at bounding box center [1367, 611] width 18 height 18
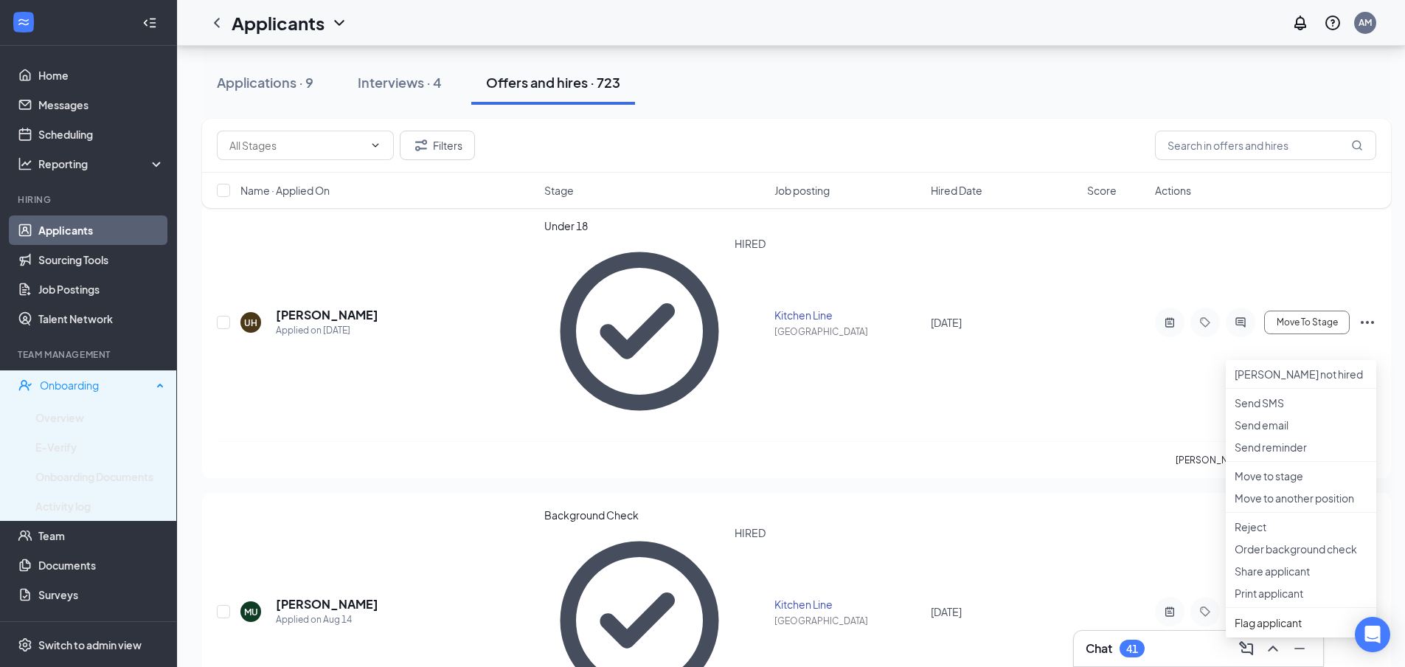
click at [75, 381] on div "Onboarding" at bounding box center [96, 385] width 112 height 15
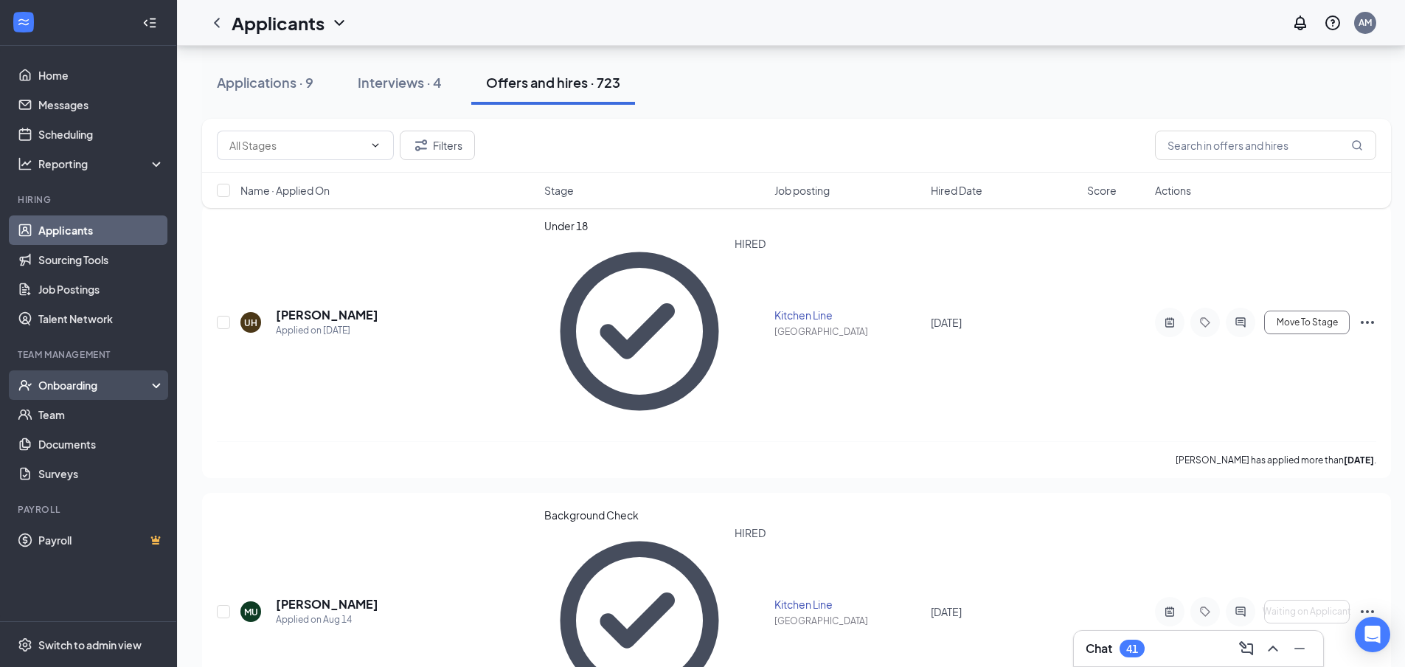
click at [109, 385] on div "Onboarding" at bounding box center [95, 385] width 114 height 15
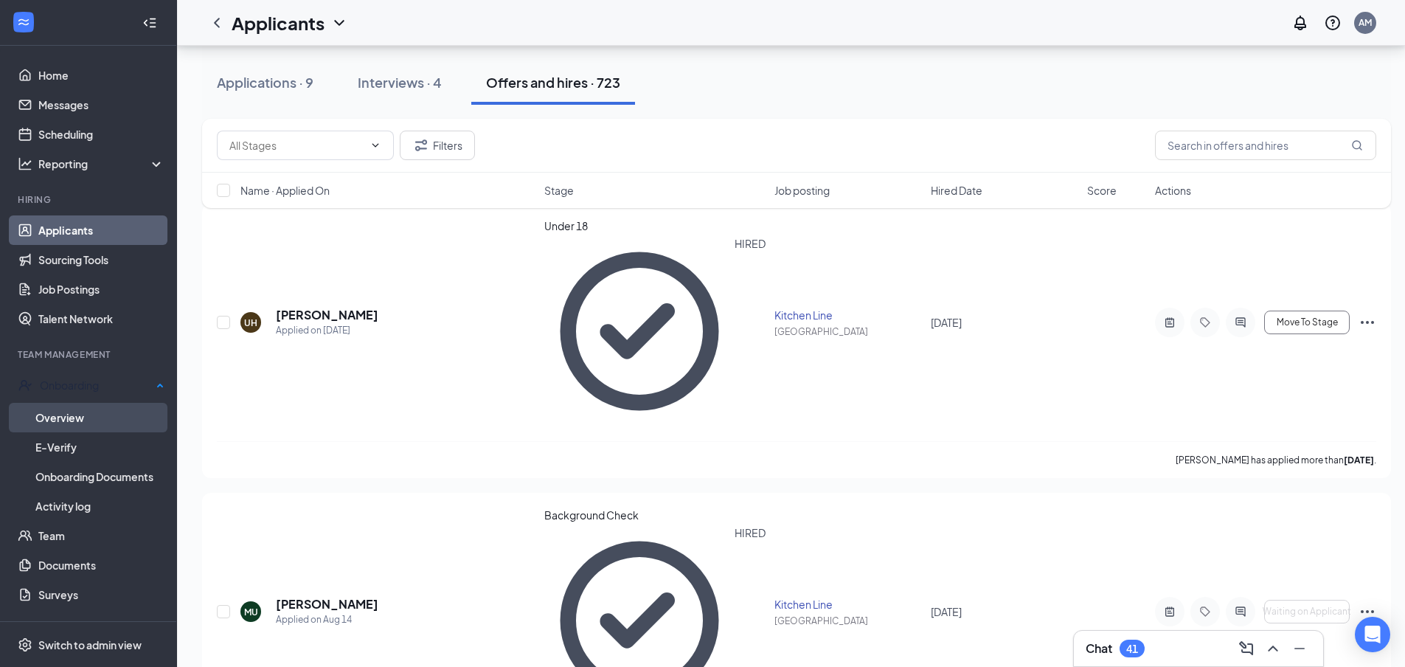
click at [99, 419] on link "Overview" at bounding box center [99, 417] width 129 height 29
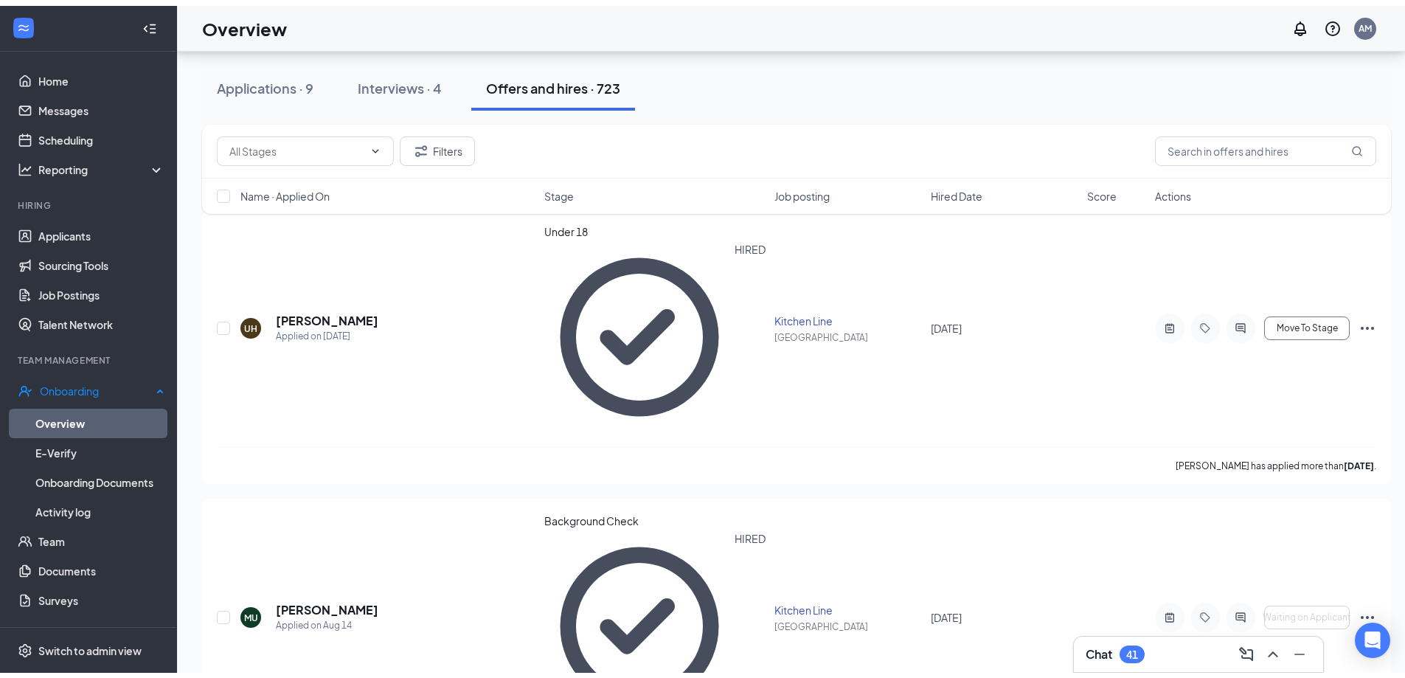
scroll to position [66, 0]
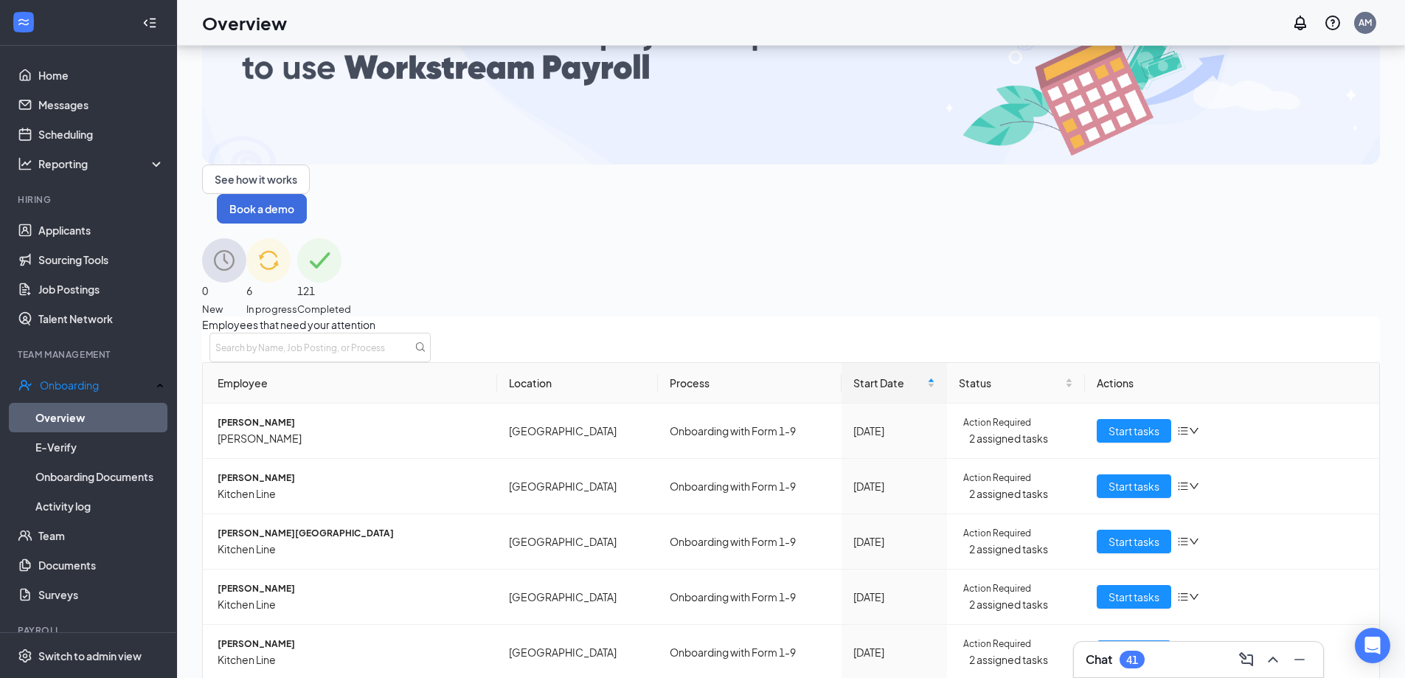
click at [351, 282] on span "121" at bounding box center [324, 290] width 54 height 16
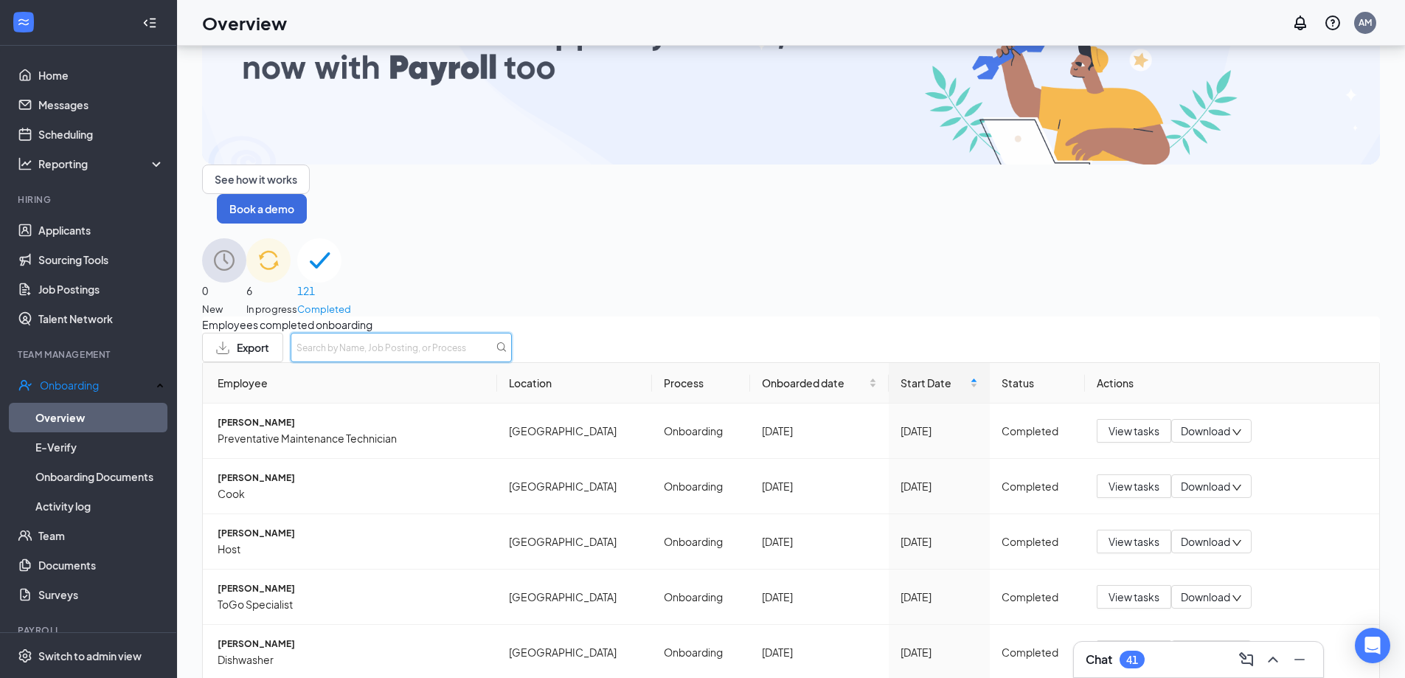
click at [512, 333] on input "text" at bounding box center [401, 347] width 221 height 29
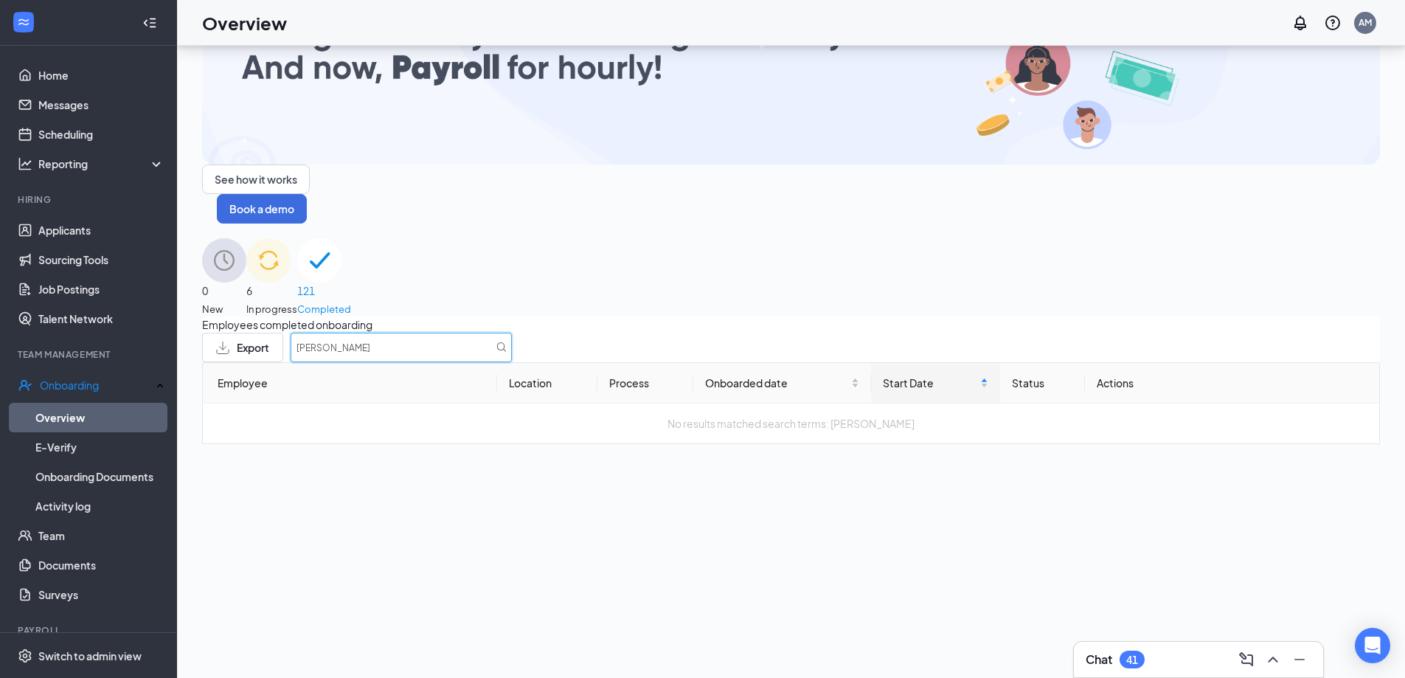
type input "[PERSON_NAME]"
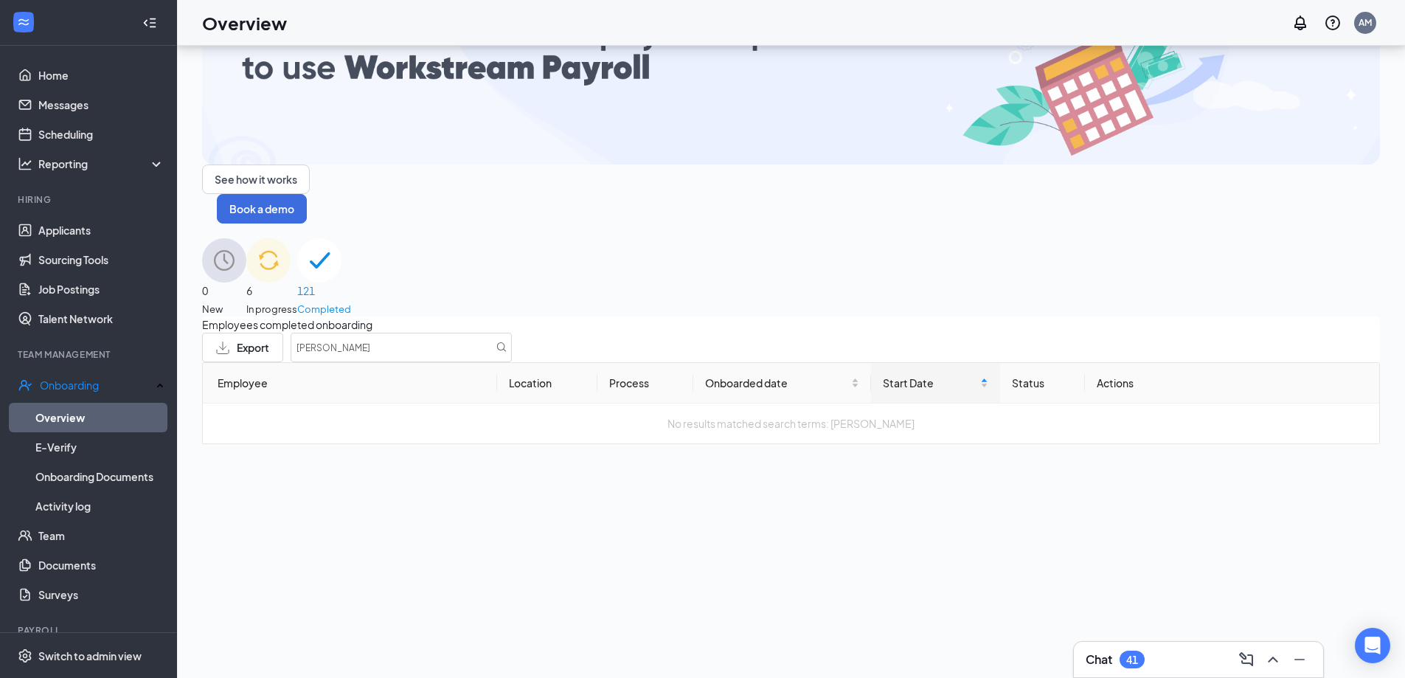
click at [297, 302] on span "In progress" at bounding box center [271, 309] width 51 height 15
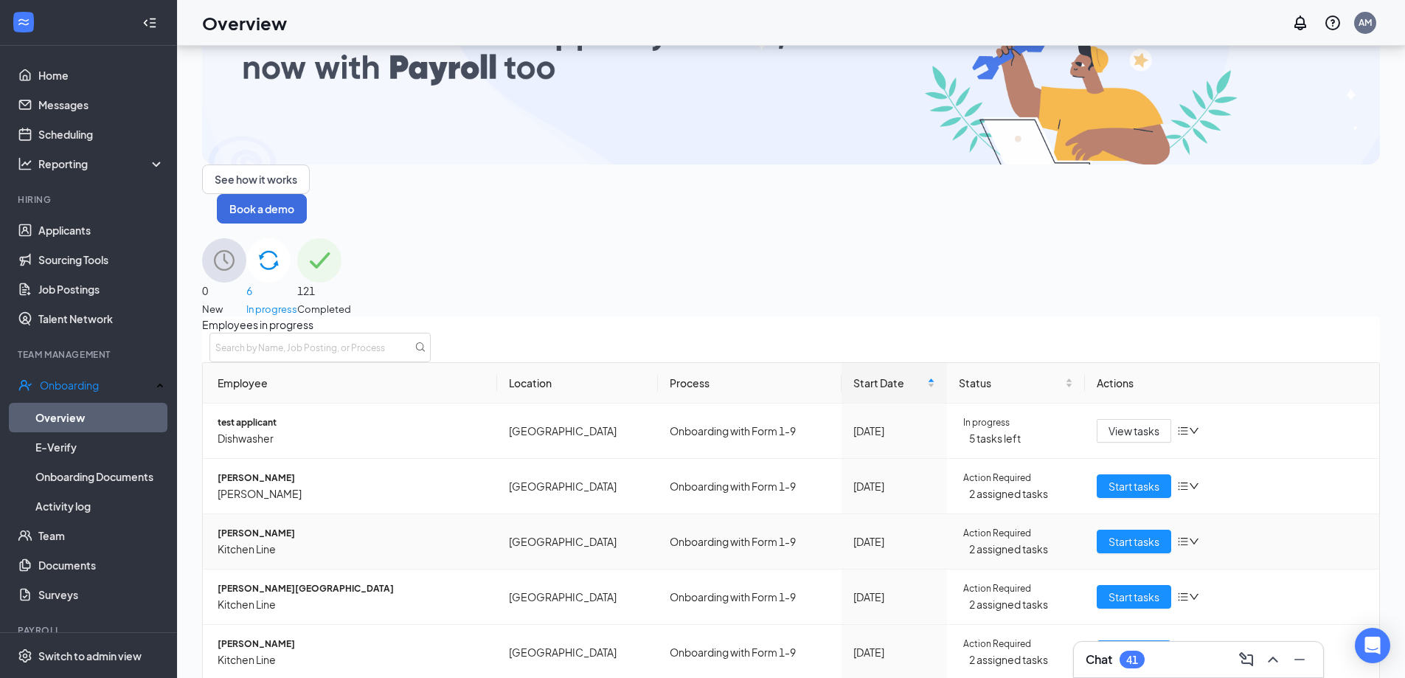
click at [307, 526] on span "[PERSON_NAME]" at bounding box center [352, 533] width 268 height 15
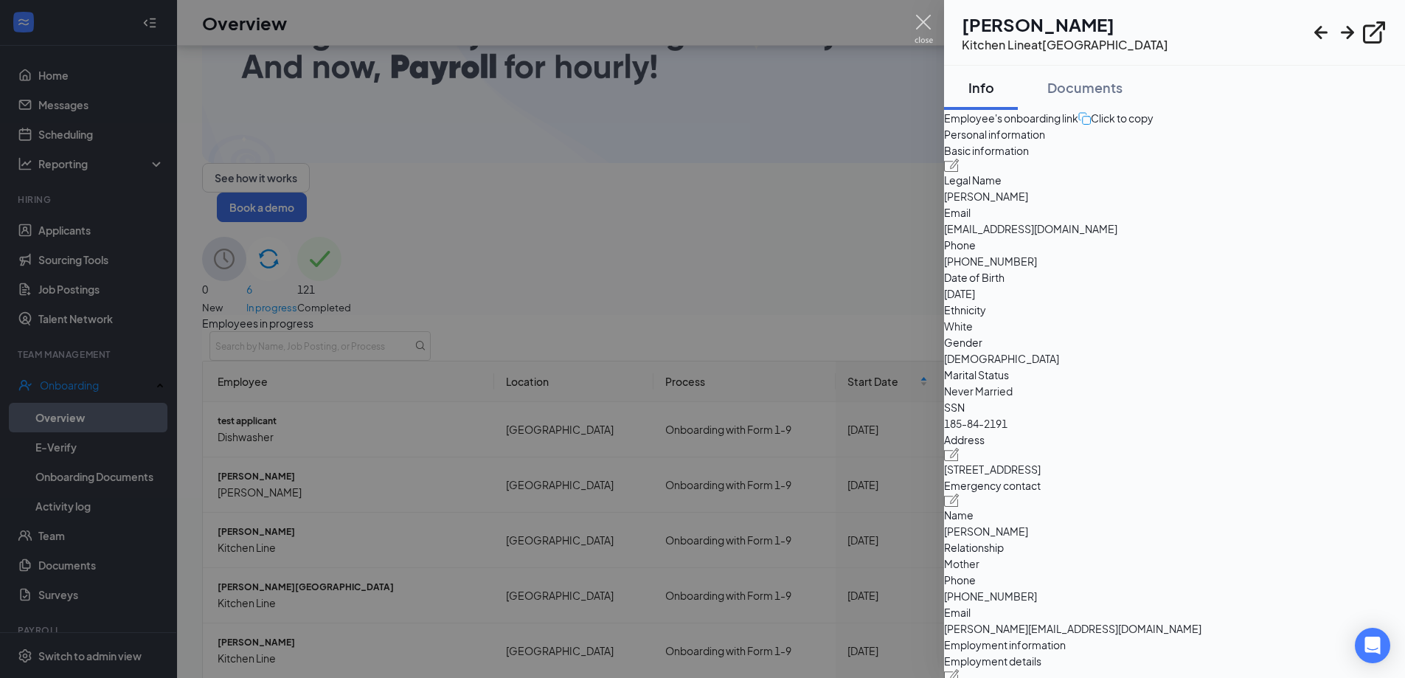
click at [917, 24] on img at bounding box center [923, 29] width 18 height 29
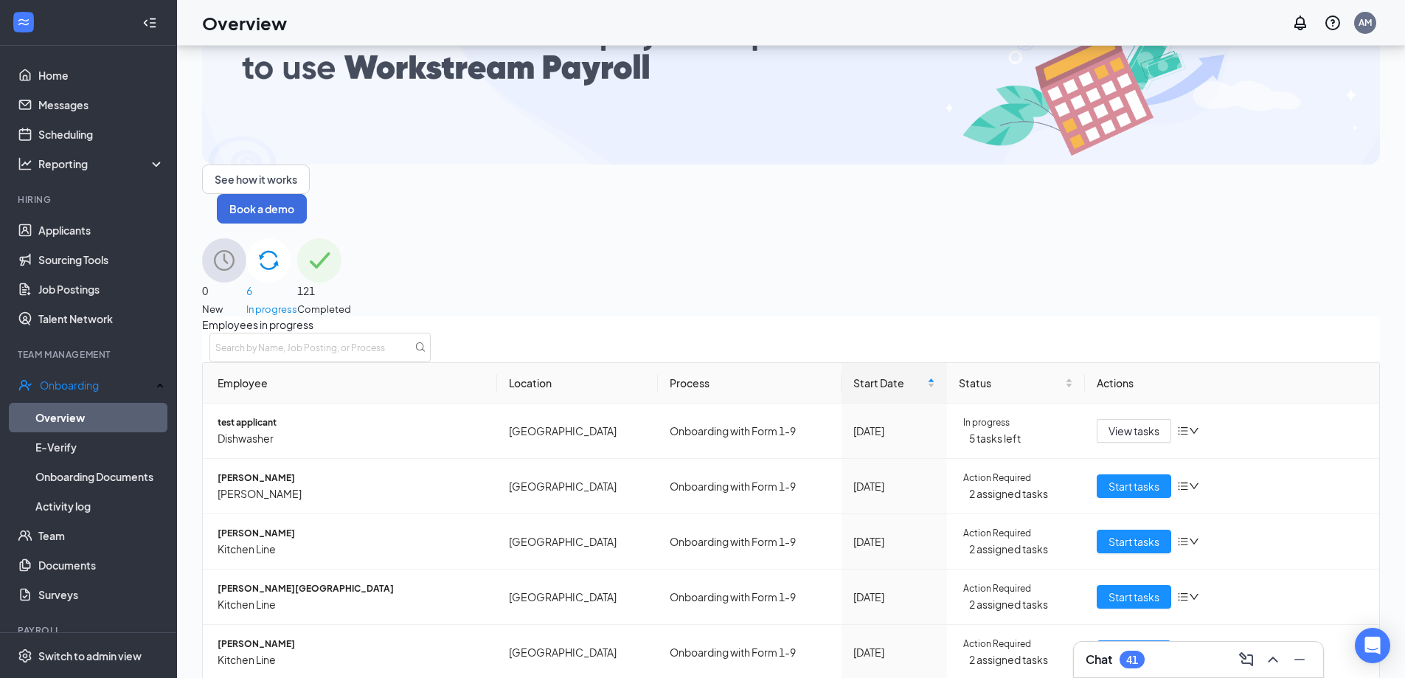
click at [351, 282] on span "121" at bounding box center [324, 290] width 54 height 16
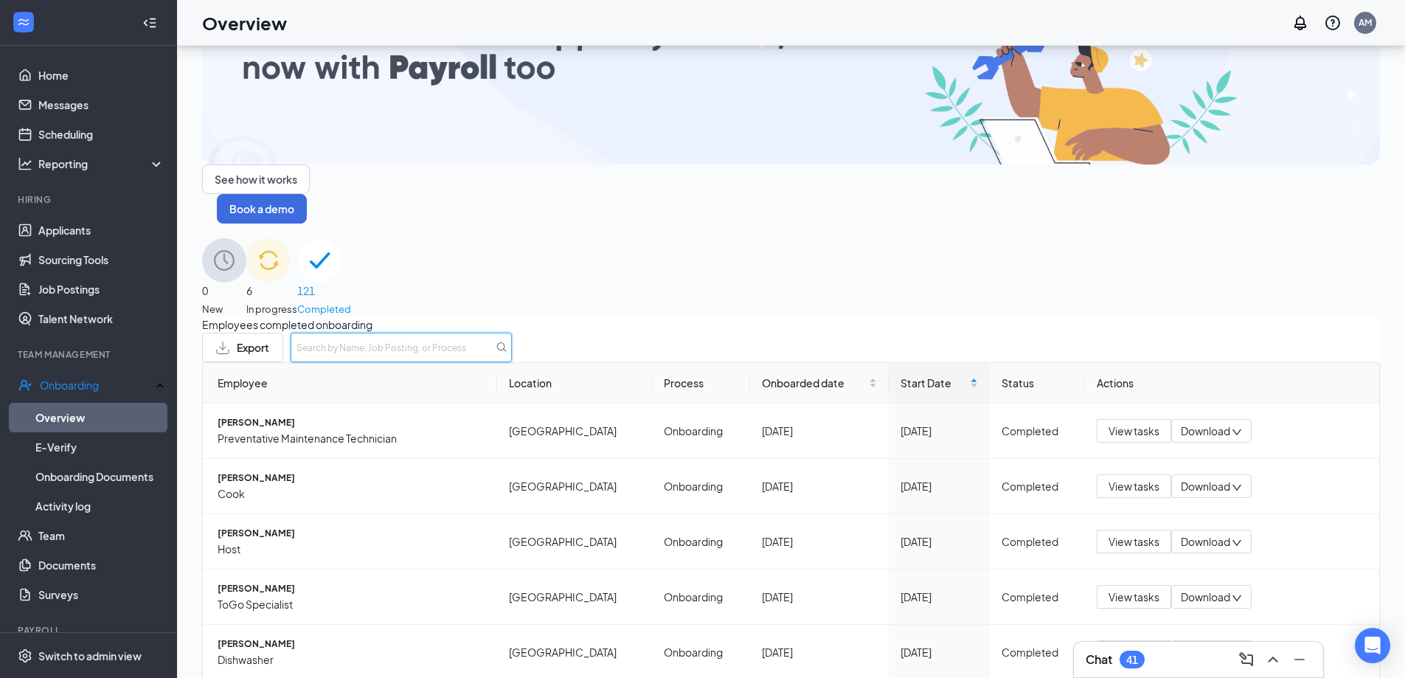
click at [512, 333] on input "text" at bounding box center [401, 347] width 221 height 29
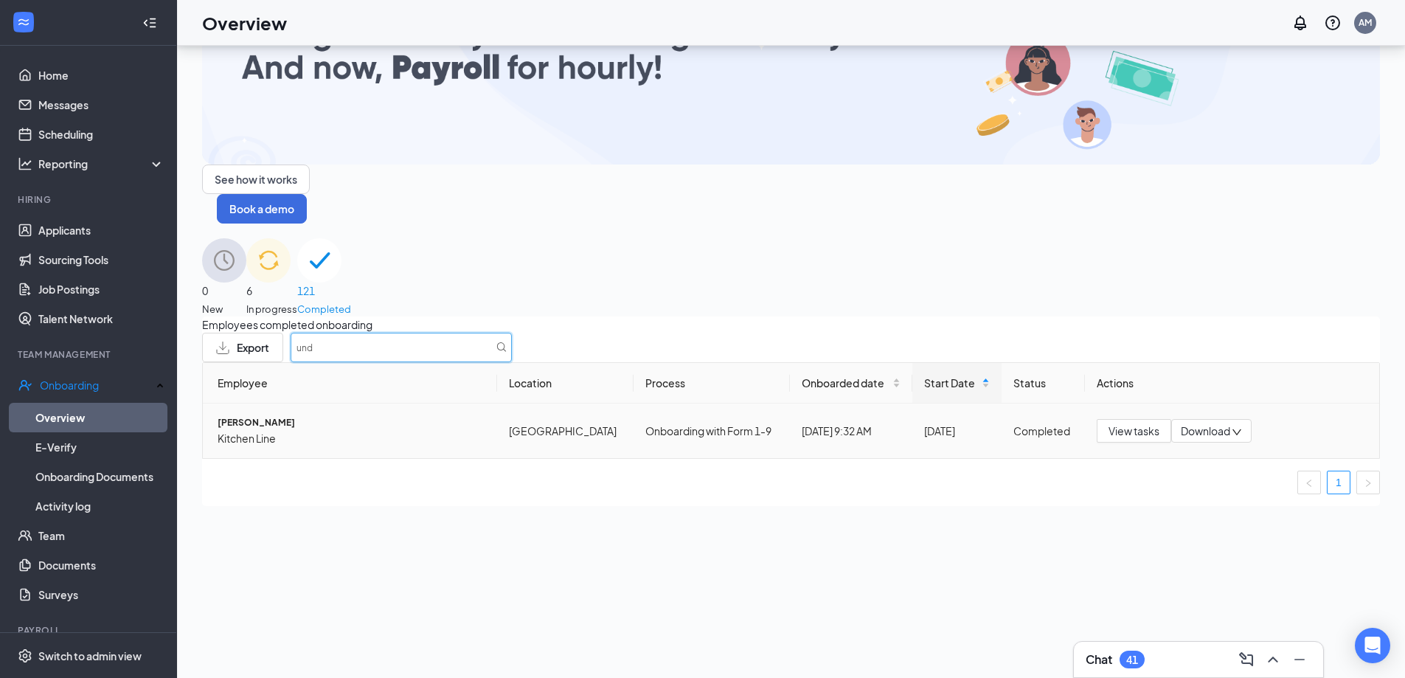
type input "und"
click at [1227, 423] on span "Download" at bounding box center [1204, 430] width 49 height 15
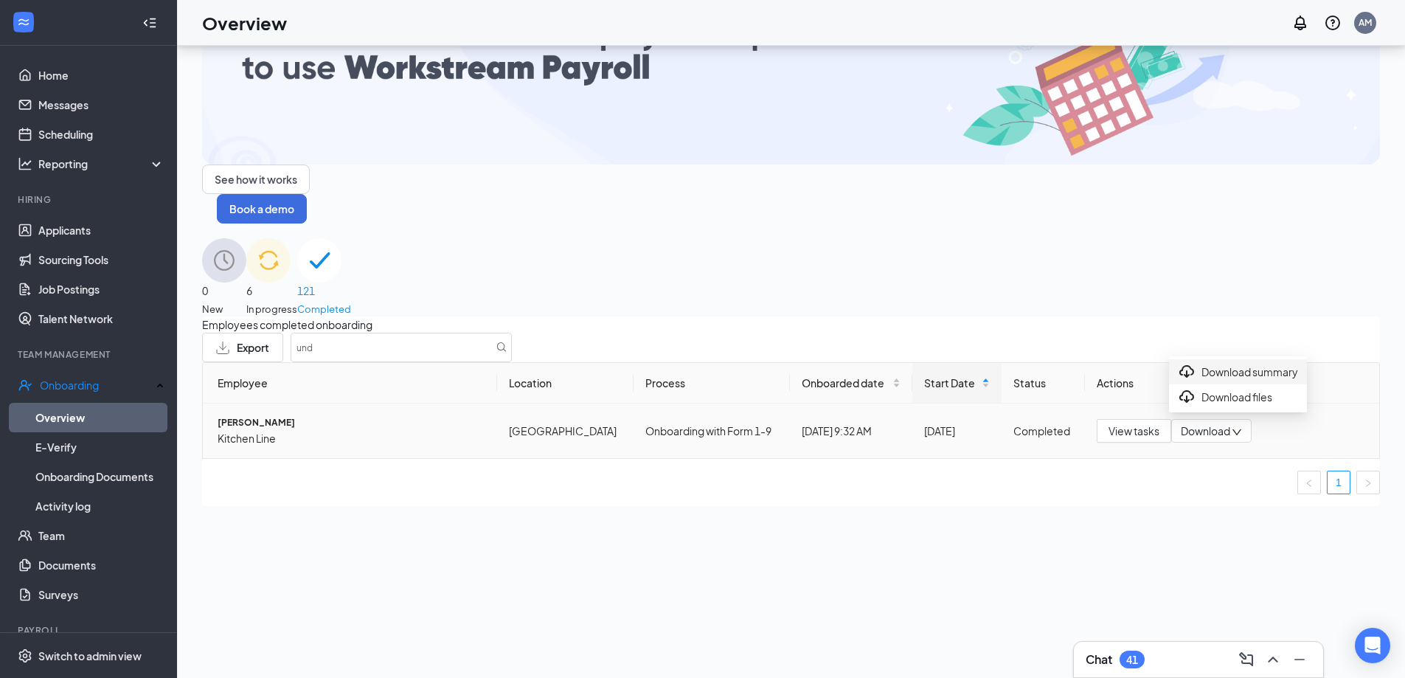
click at [1234, 380] on div "Download summary" at bounding box center [1238, 372] width 120 height 18
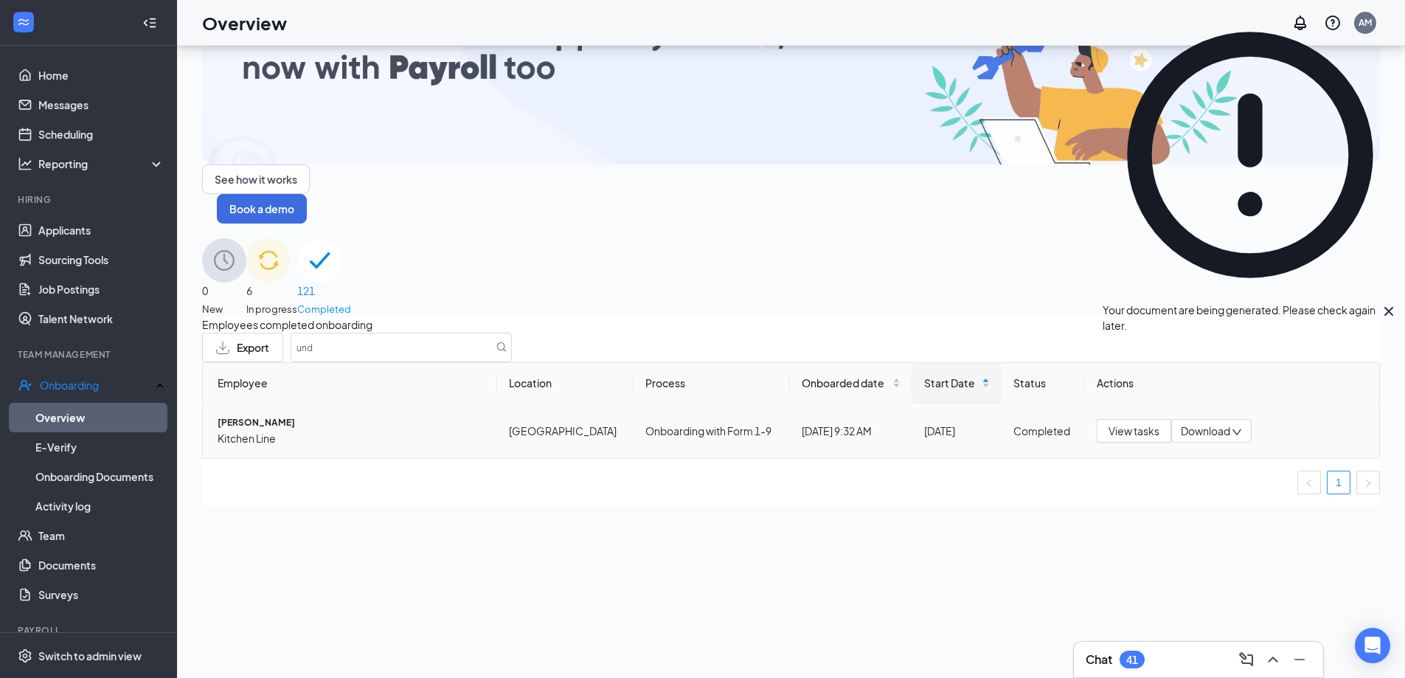
click at [1240, 427] on icon "down" at bounding box center [1236, 432] width 10 height 10
click at [1236, 406] on div "Download files" at bounding box center [1238, 397] width 120 height 18
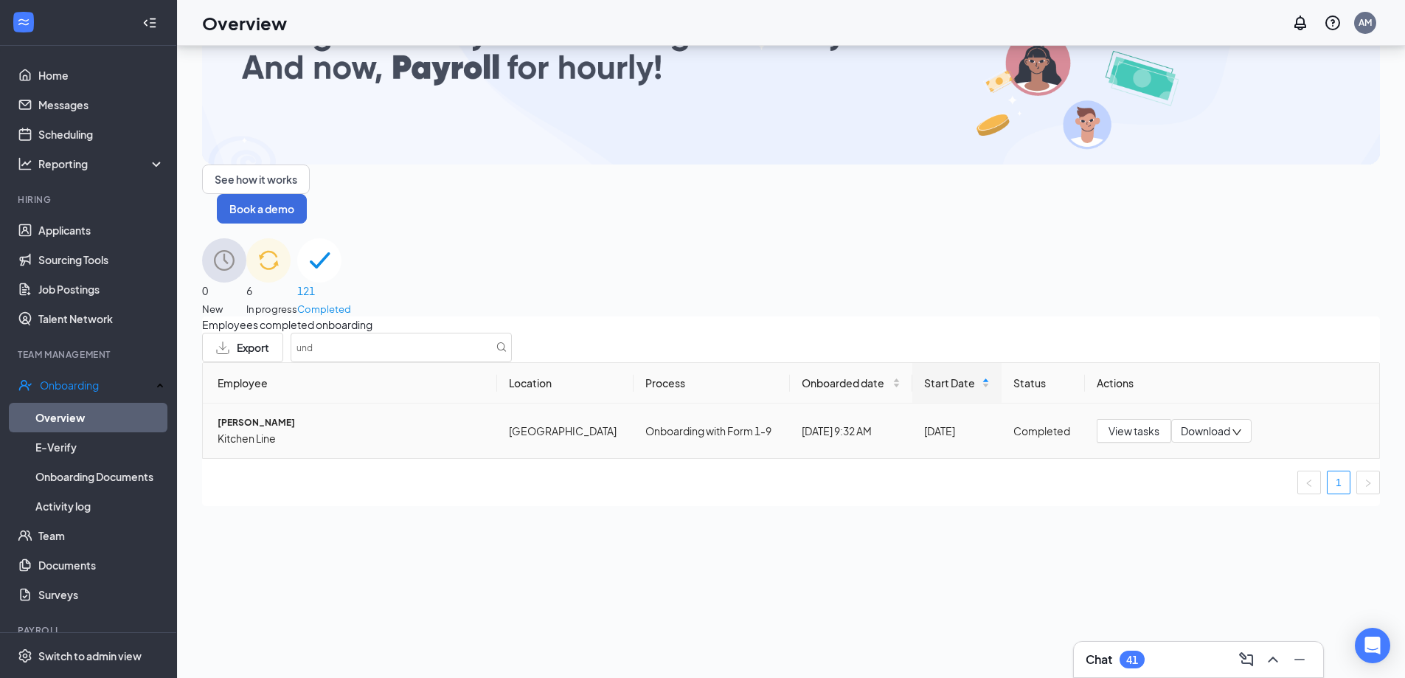
click at [1231, 427] on icon "down" at bounding box center [1236, 432] width 10 height 10
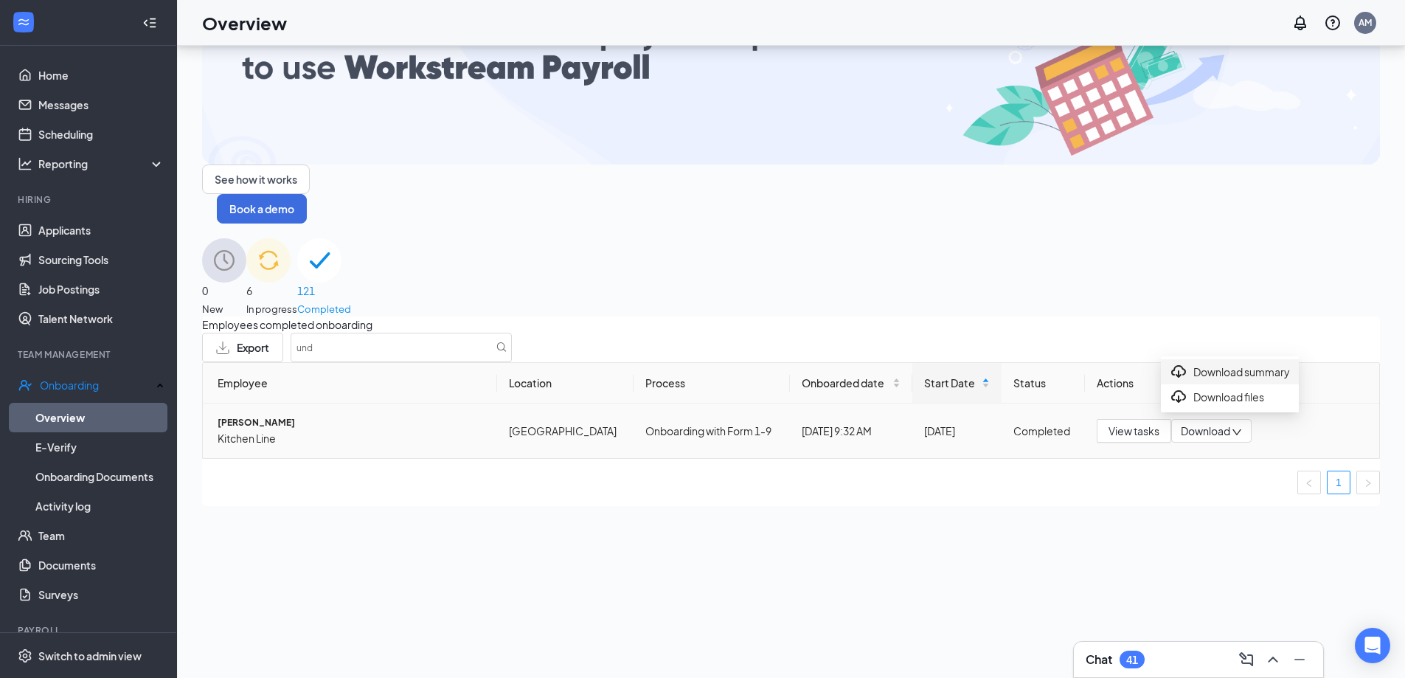
click at [1225, 378] on div "Download summary" at bounding box center [1229, 372] width 120 height 18
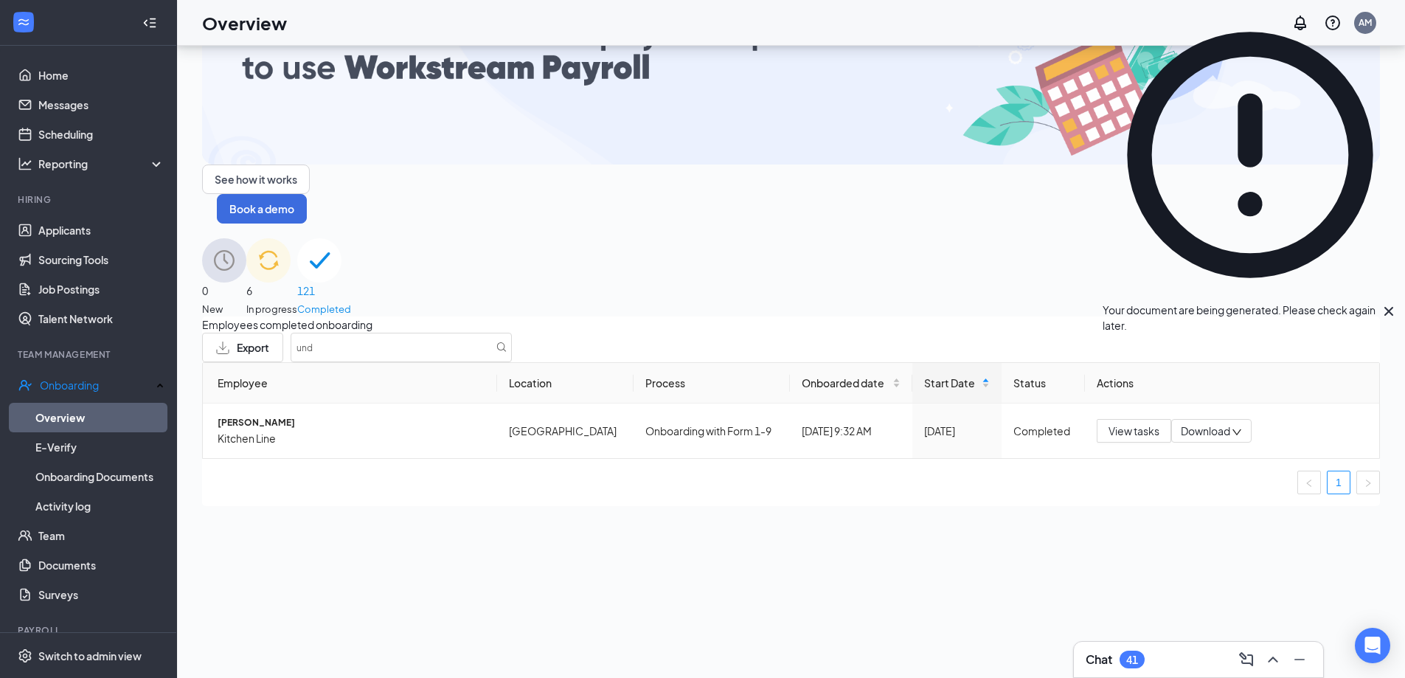
click at [1384, 307] on icon "Cross" at bounding box center [1388, 311] width 9 height 9
